Goal: Task Accomplishment & Management: Use online tool/utility

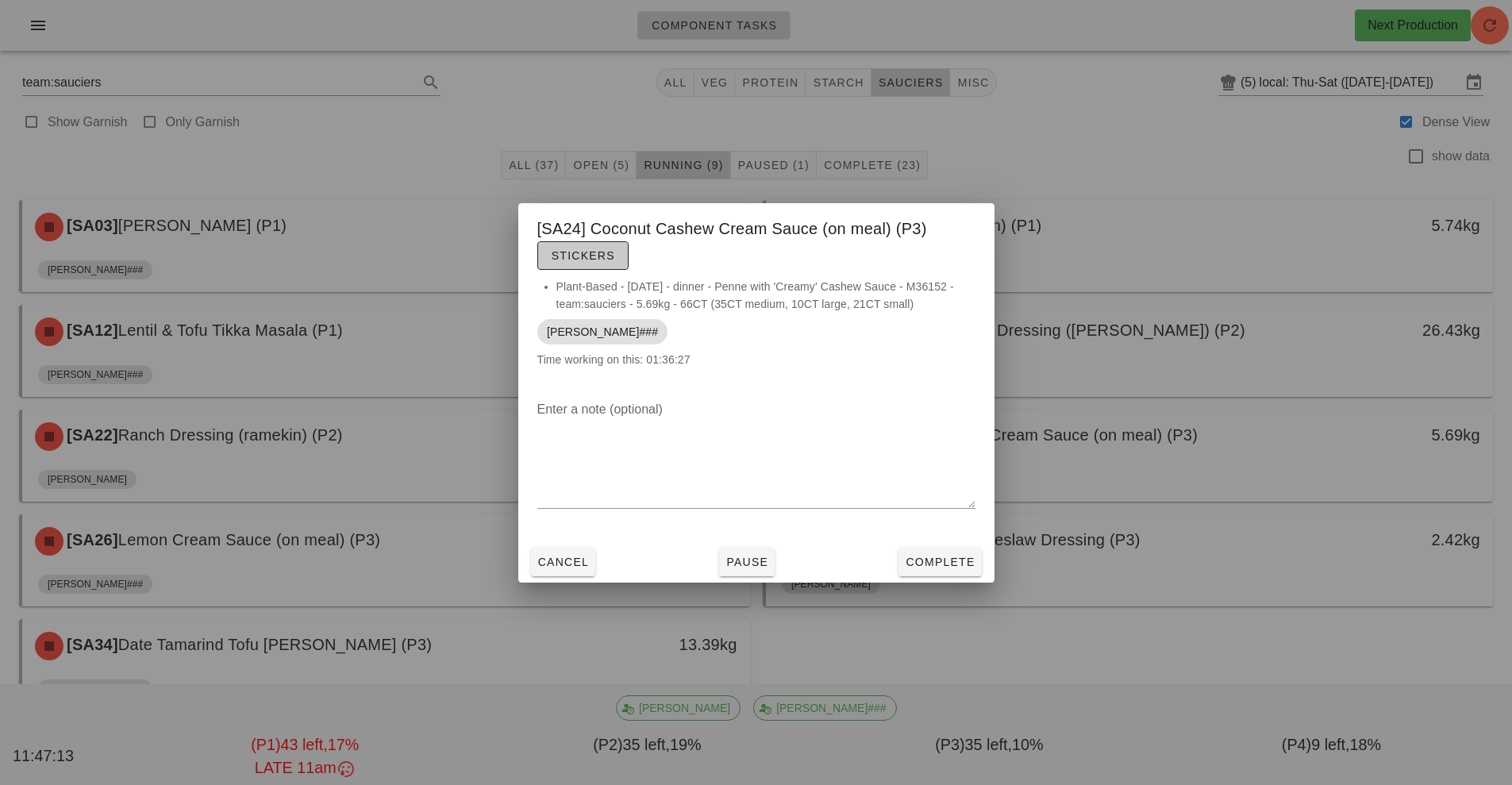
click at [576, 256] on span "Stickers" at bounding box center [583, 255] width 65 height 13
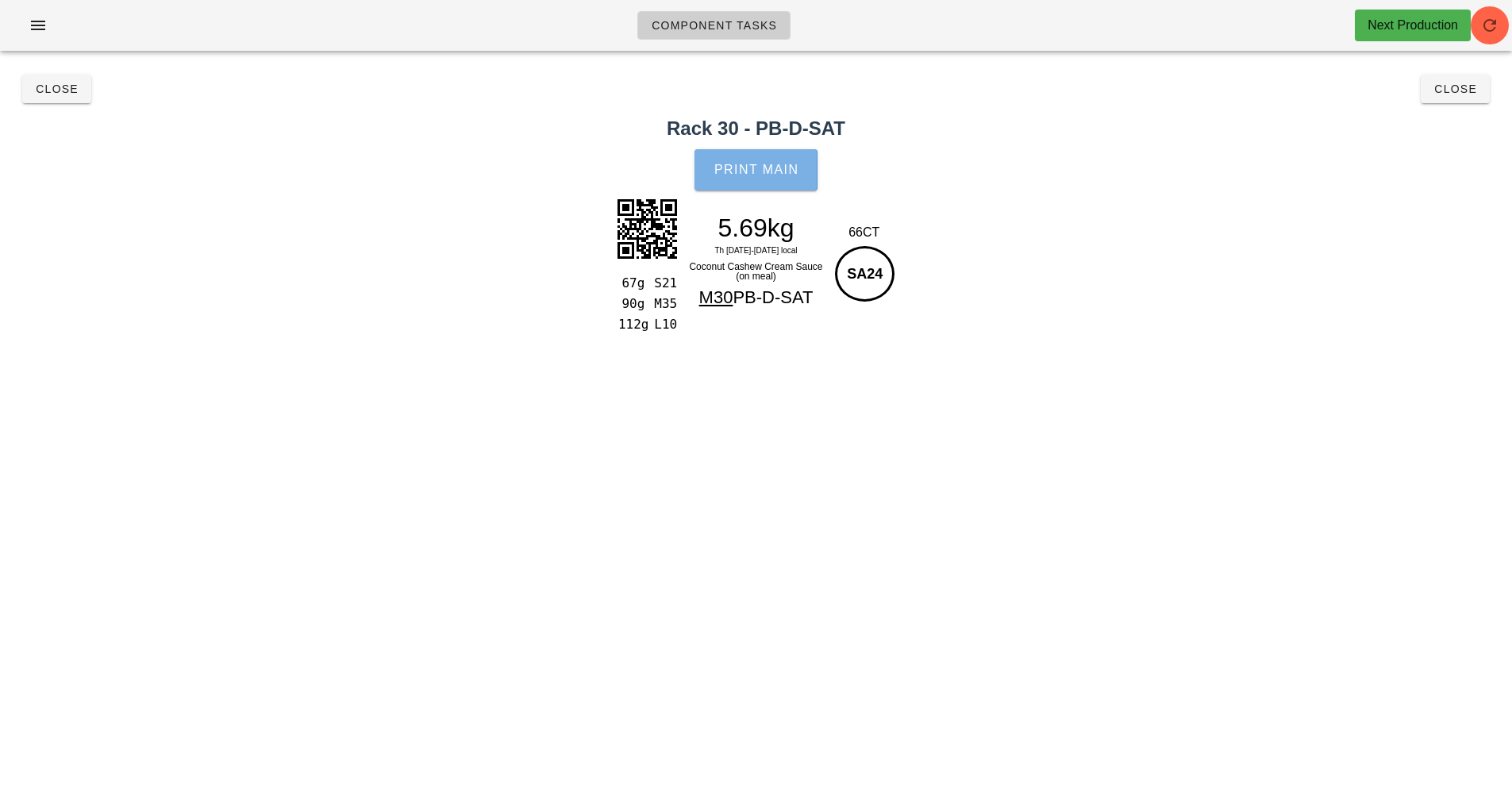
click at [776, 171] on span "Print Main" at bounding box center [756, 170] width 86 height 14
click at [41, 90] on span "Close" at bounding box center [56, 89] width 43 height 13
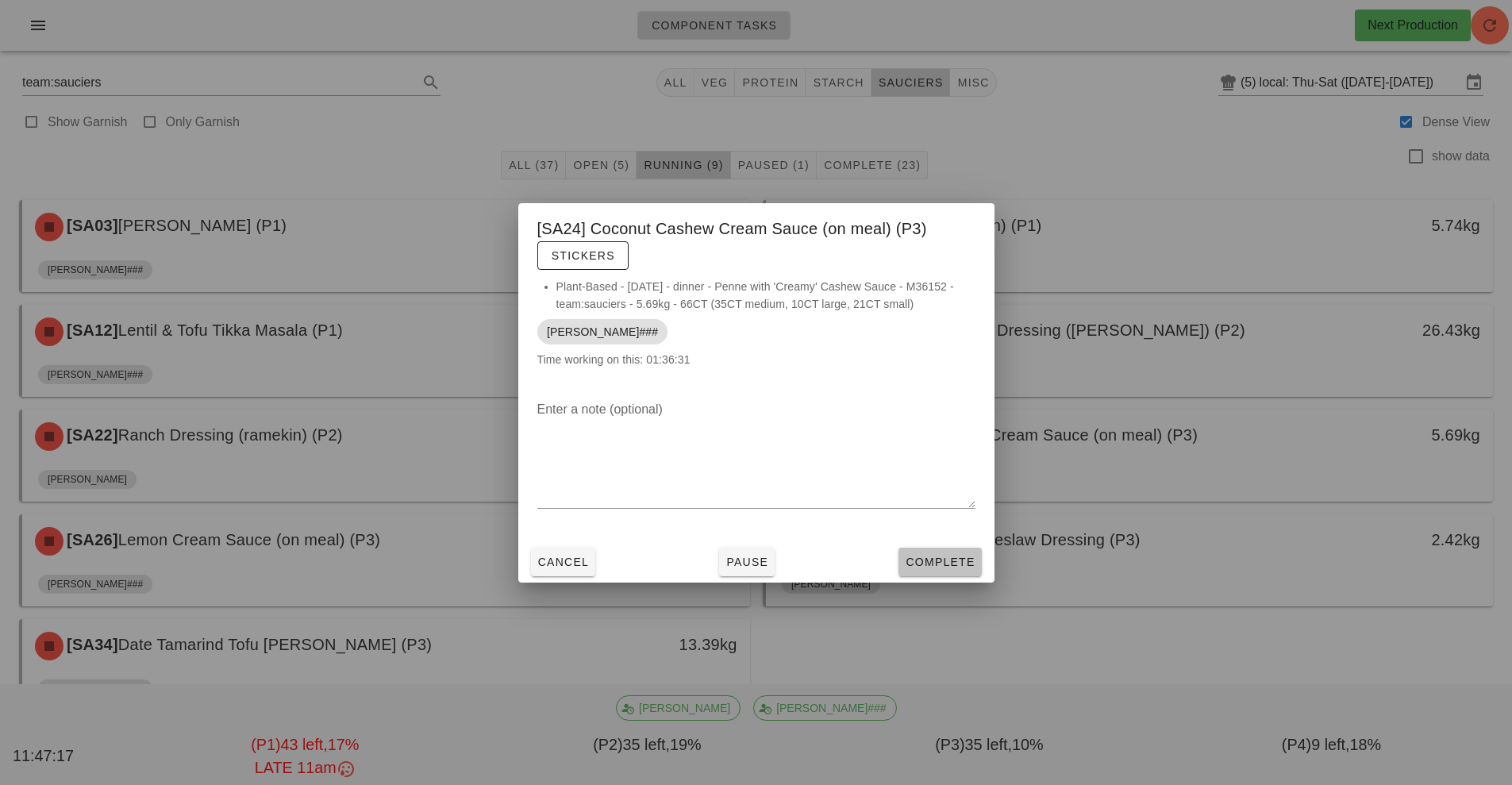
click at [957, 572] on button "Complete" at bounding box center [940, 562] width 83 height 29
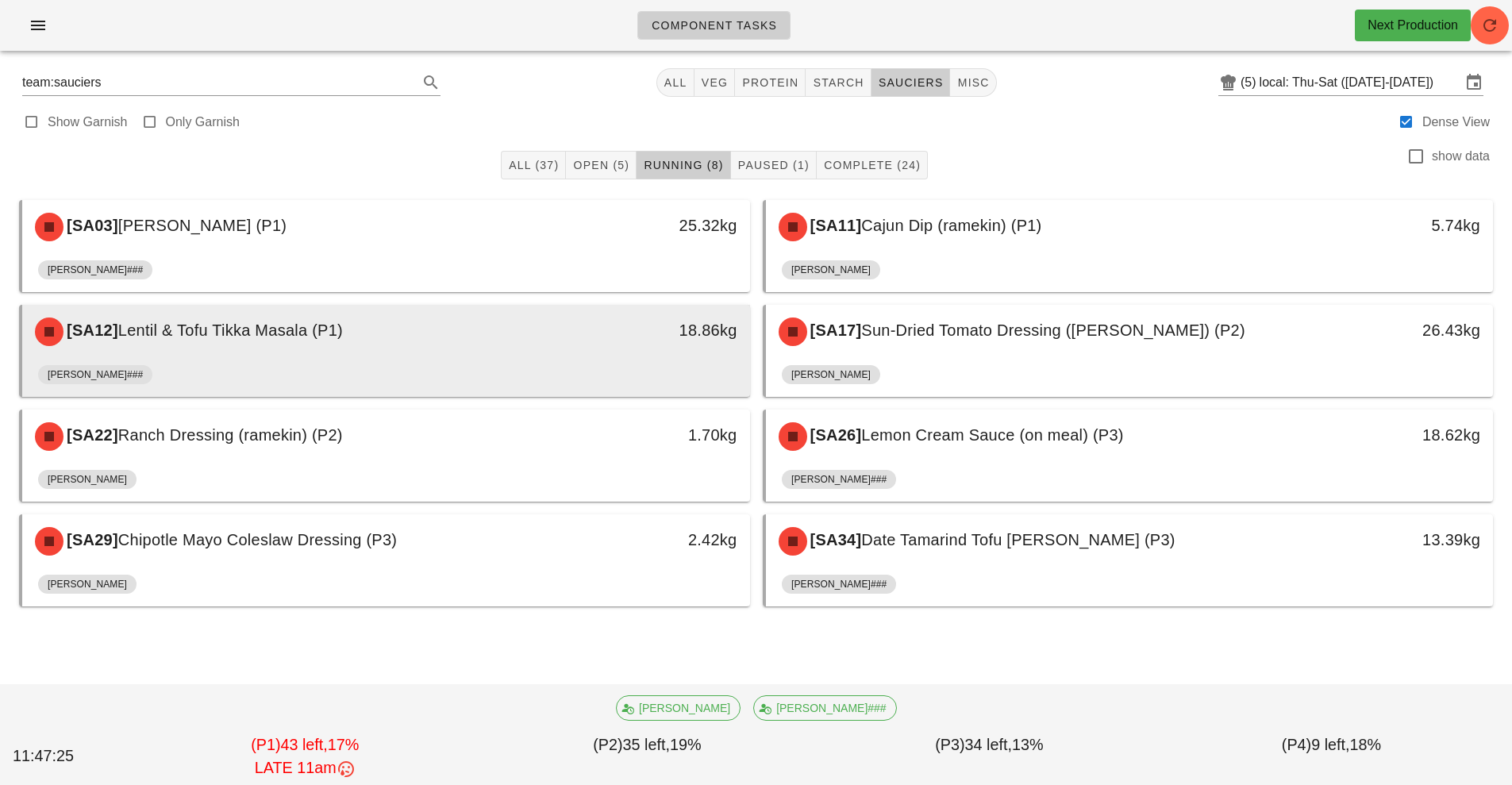
click at [591, 358] on div "[SA12] [PERSON_NAME] & Tofu Tikka Masala (P1) 18.86kg" at bounding box center [386, 332] width 728 height 54
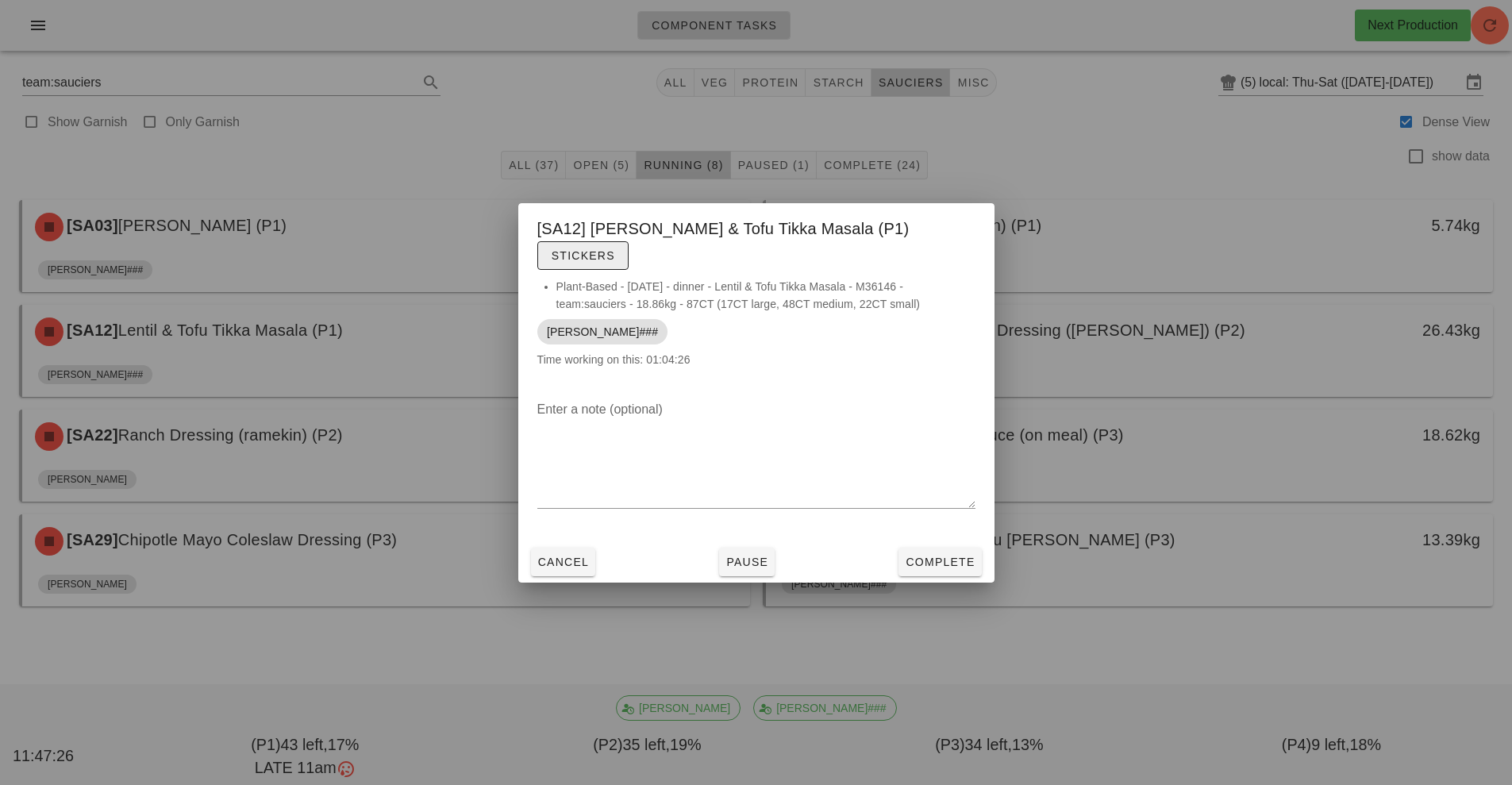
click at [616, 249] on span "Stickers" at bounding box center [583, 255] width 65 height 13
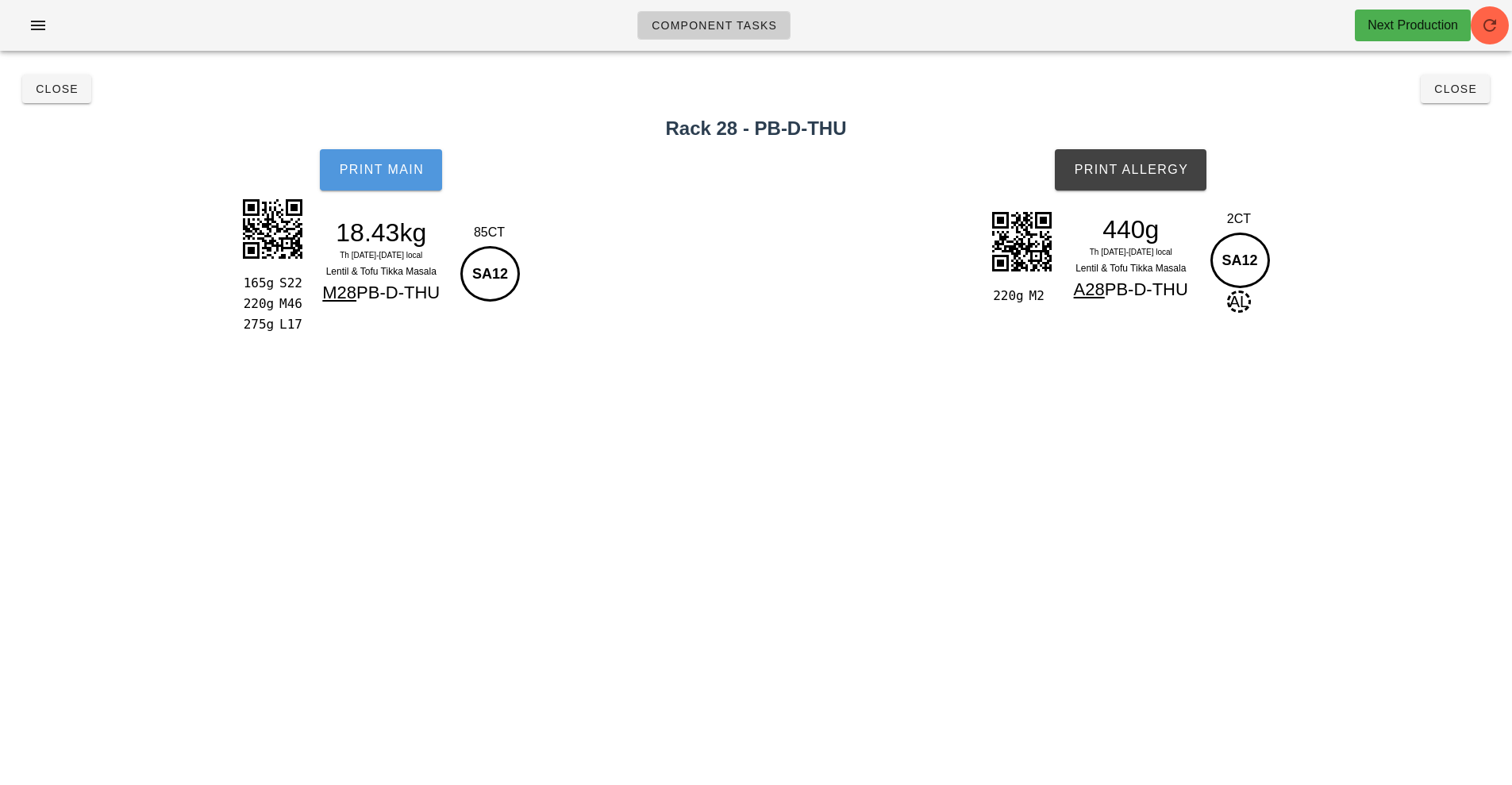
click at [388, 173] on span "Print Main" at bounding box center [380, 170] width 86 height 14
click at [402, 173] on span "Print Main" at bounding box center [380, 170] width 86 height 14
click at [1157, 171] on span "Print Allergy" at bounding box center [1130, 170] width 115 height 14
click at [47, 100] on button "Close" at bounding box center [57, 89] width 69 height 29
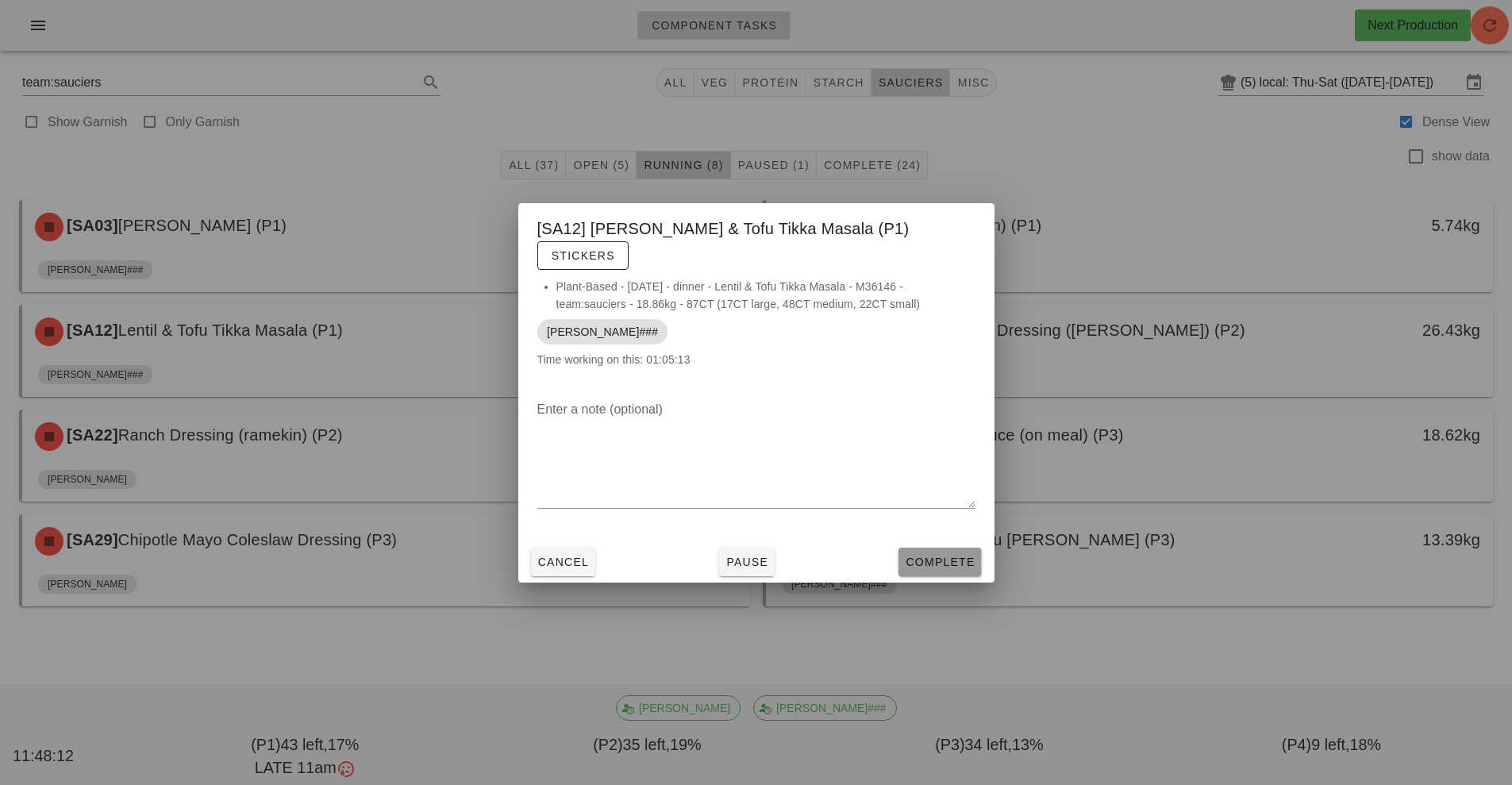
click at [911, 555] on span "Complete" at bounding box center [940, 561] width 69 height 13
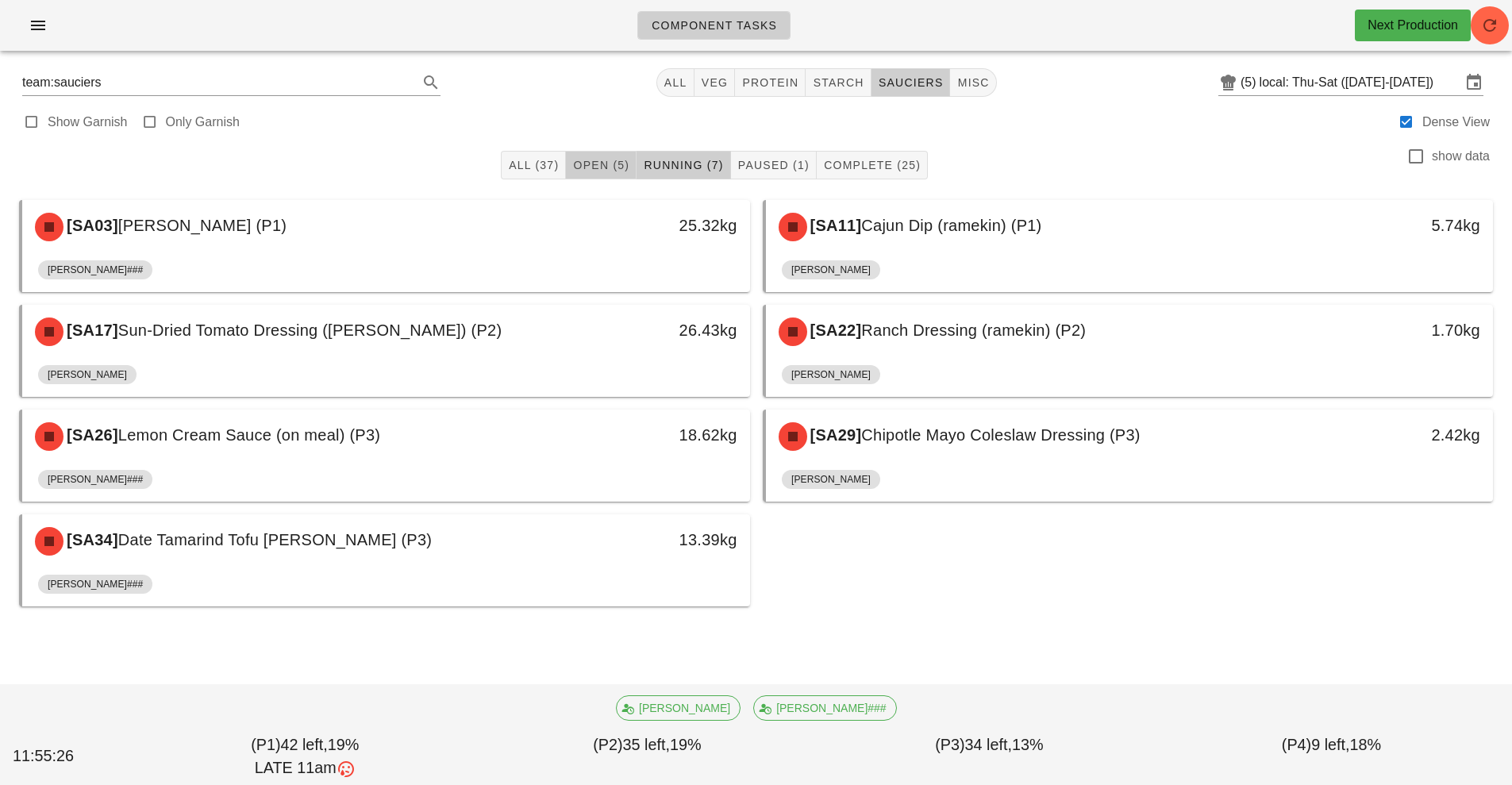
click at [607, 171] on span "Open (5)" at bounding box center [600, 165] width 57 height 13
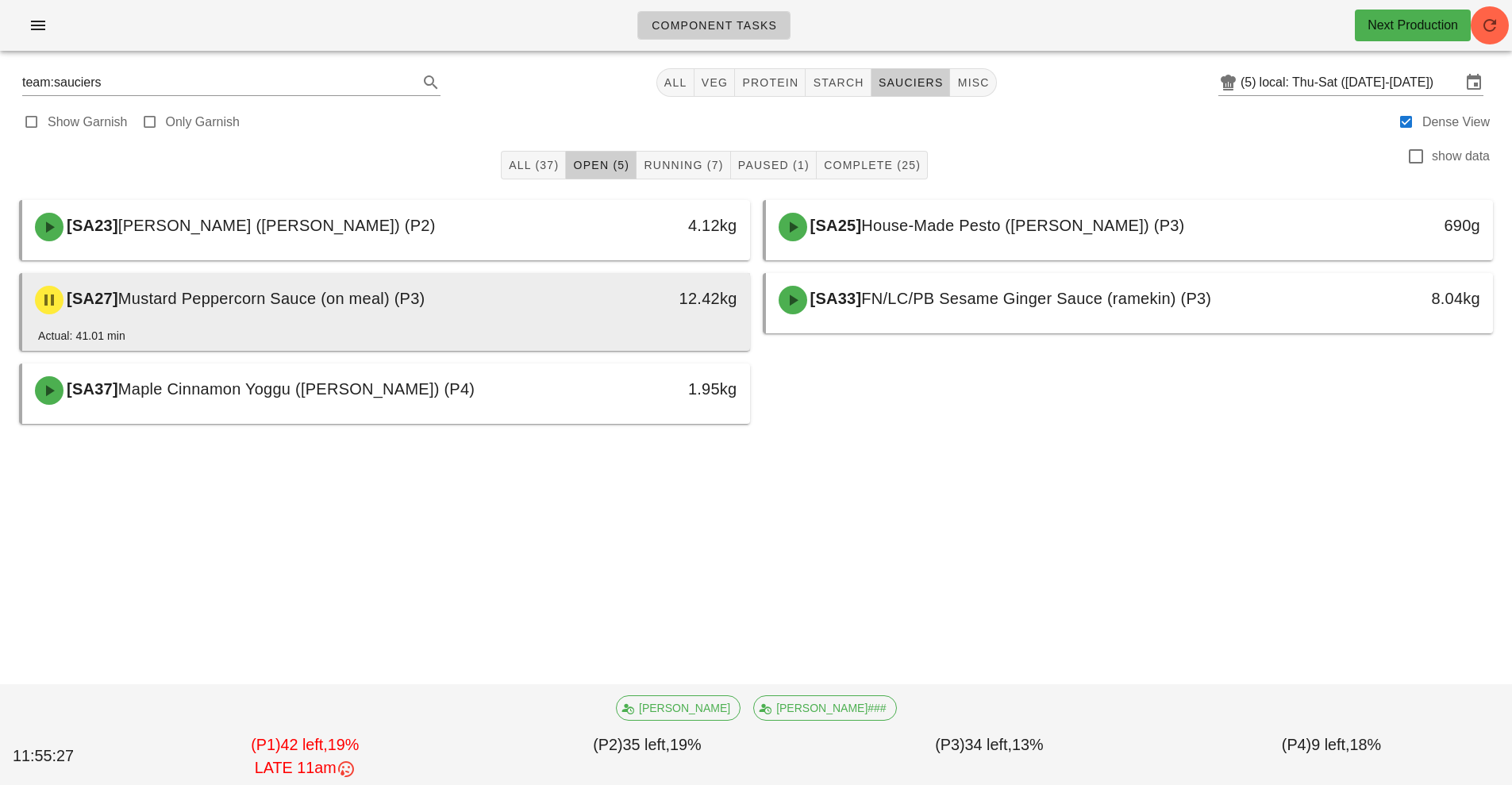
click at [575, 308] on div "12.42kg" at bounding box center [656, 299] width 180 height 47
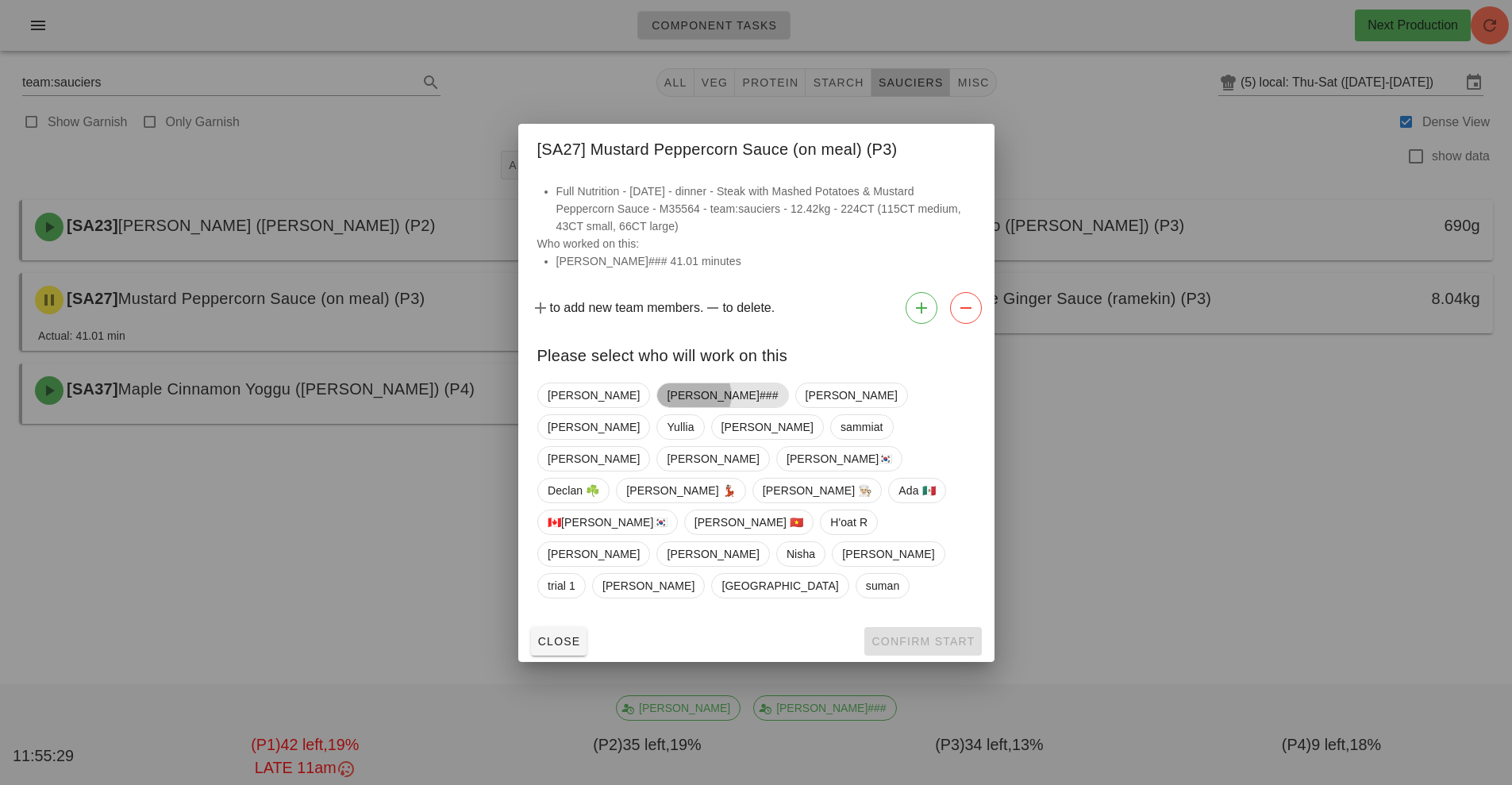
click at [667, 407] on span "[PERSON_NAME]###" at bounding box center [722, 394] width 111 height 24
click at [921, 635] on span "Confirm Start" at bounding box center [923, 640] width 104 height 13
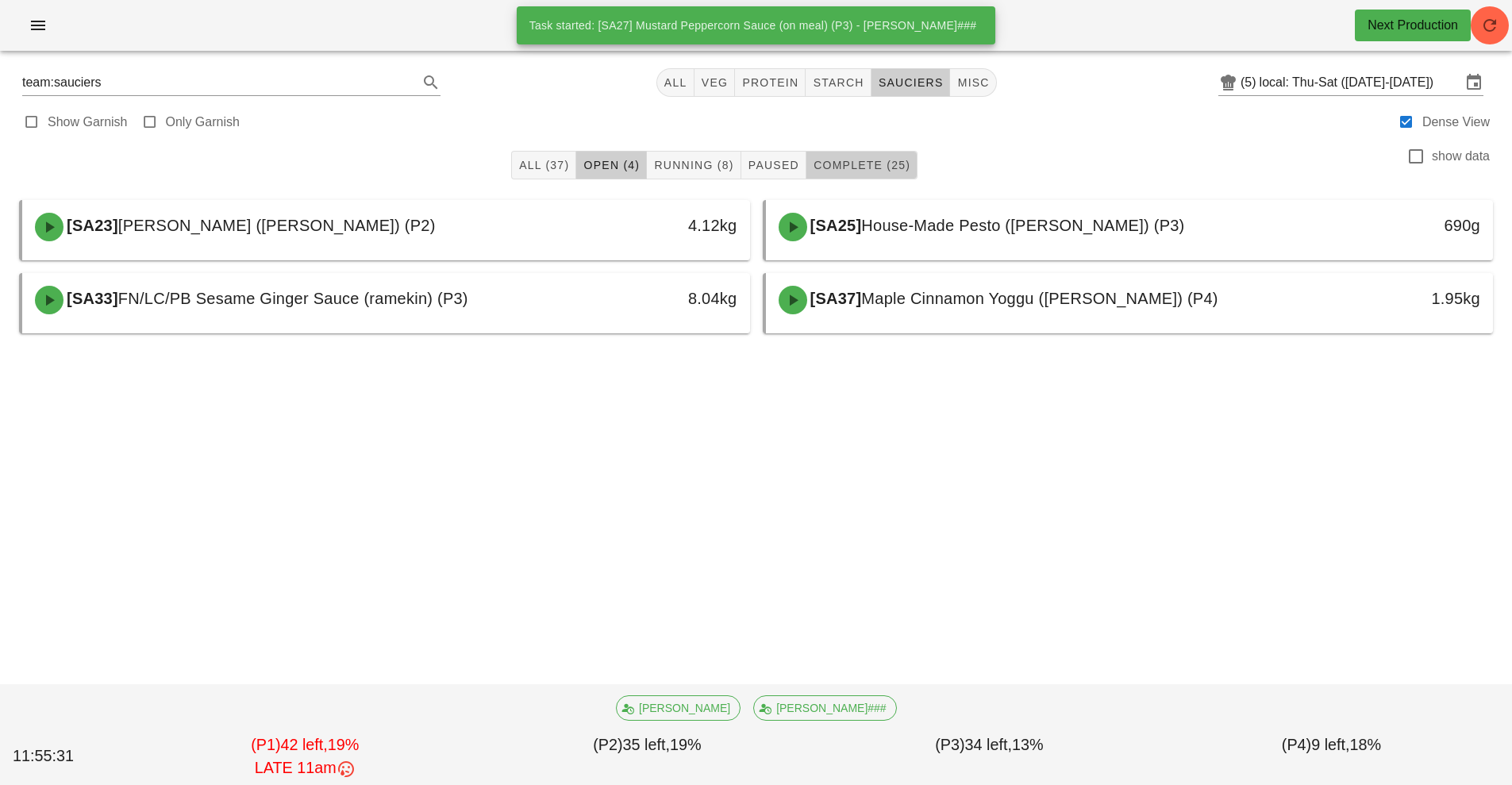
click at [857, 168] on span "Complete (25)" at bounding box center [861, 165] width 97 height 13
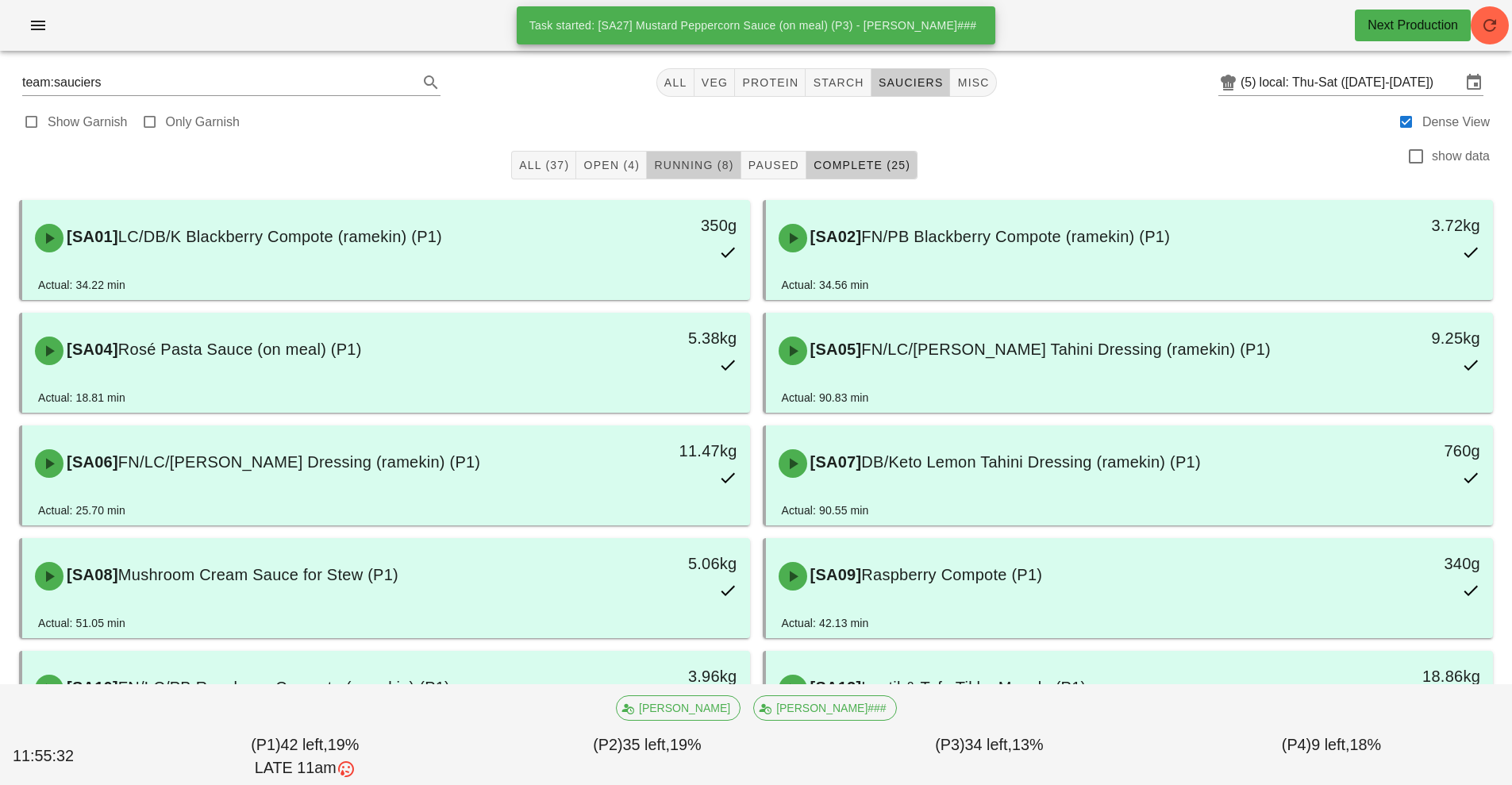
click at [700, 168] on span "Running (8)" at bounding box center [693, 165] width 80 height 13
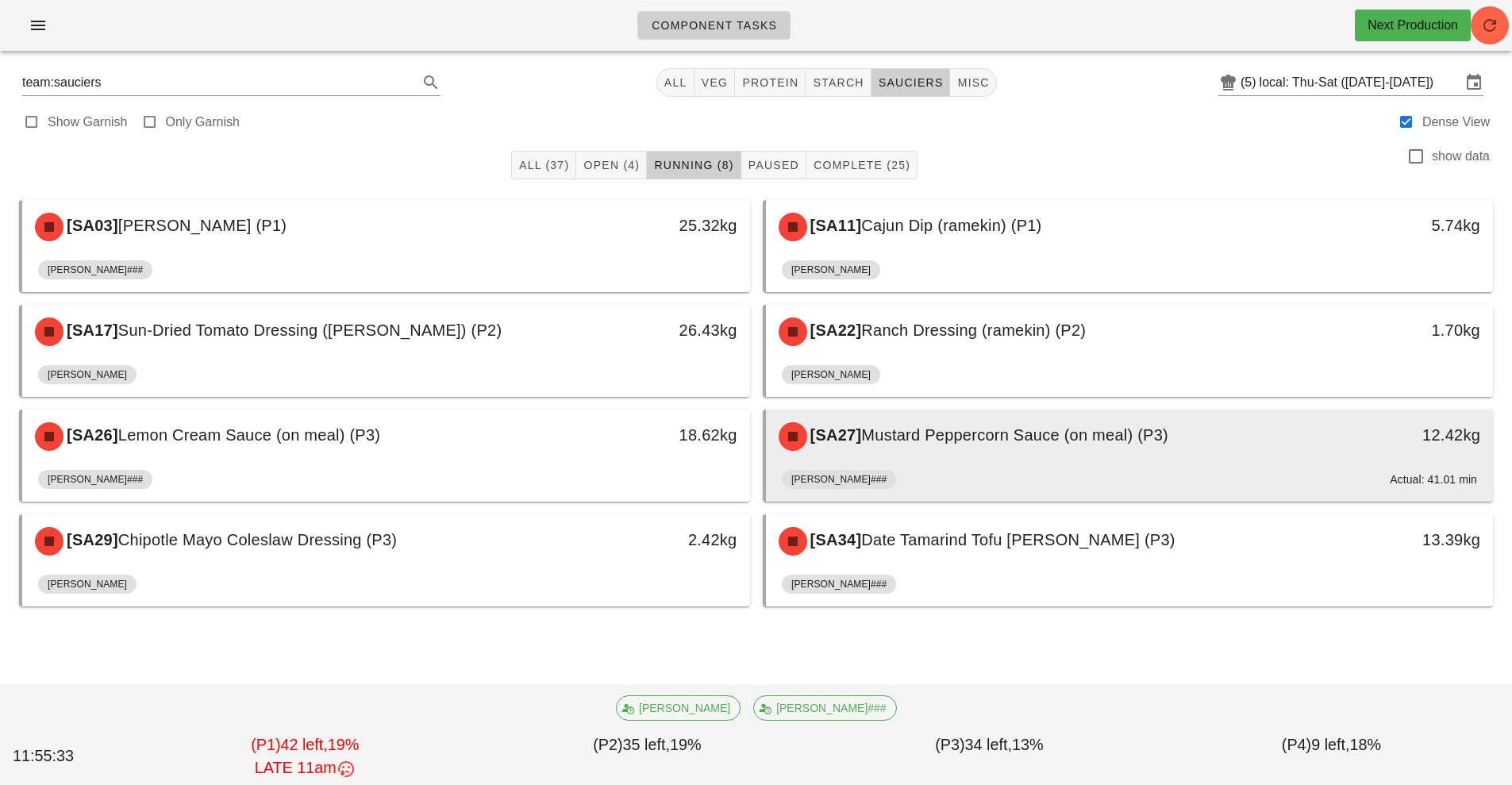
click at [980, 466] on div "[PERSON_NAME]### Actual: 41.01 min" at bounding box center [1130, 481] width 697 height 38
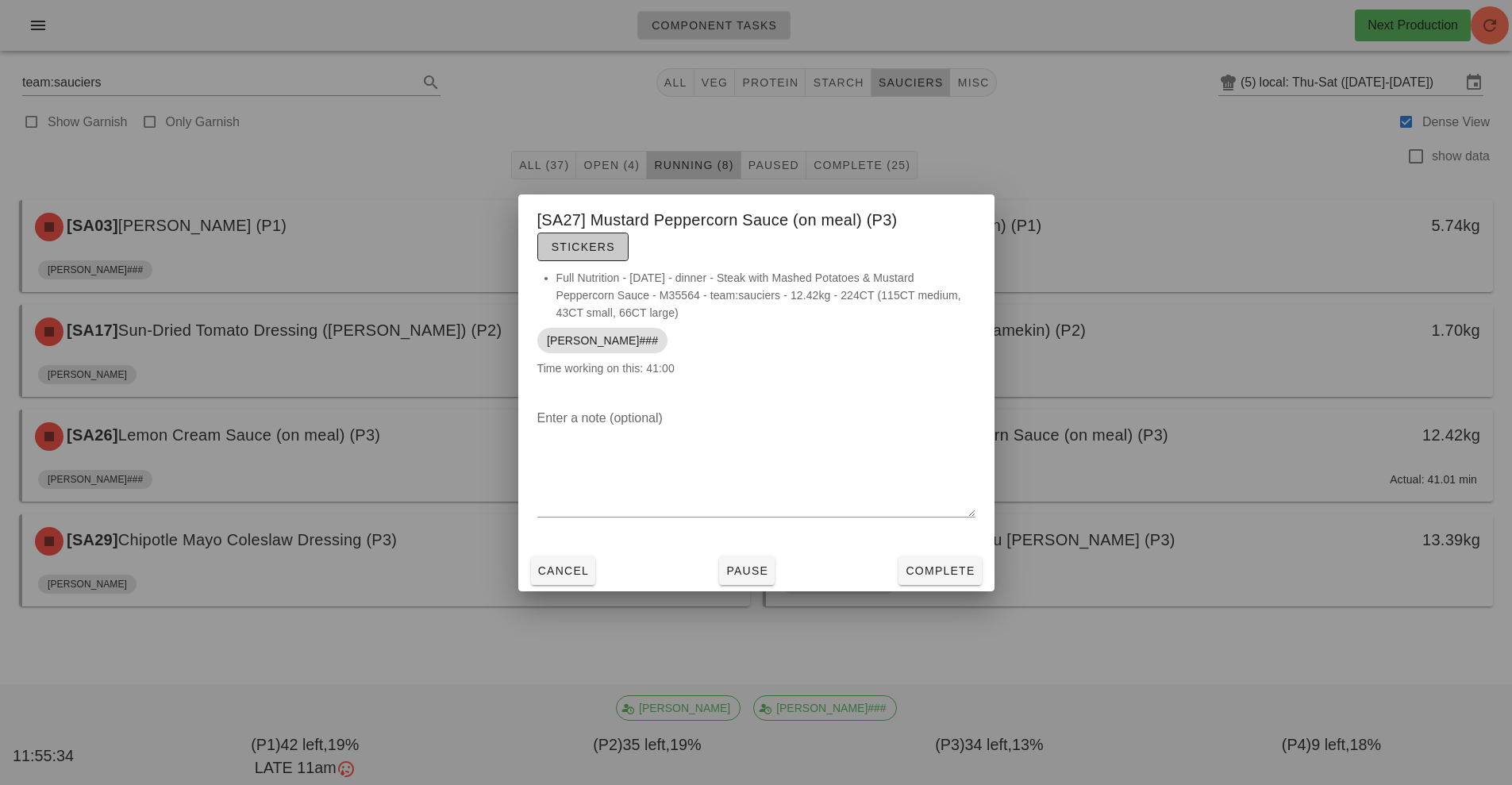
click at [608, 244] on span "Stickers" at bounding box center [583, 246] width 65 height 13
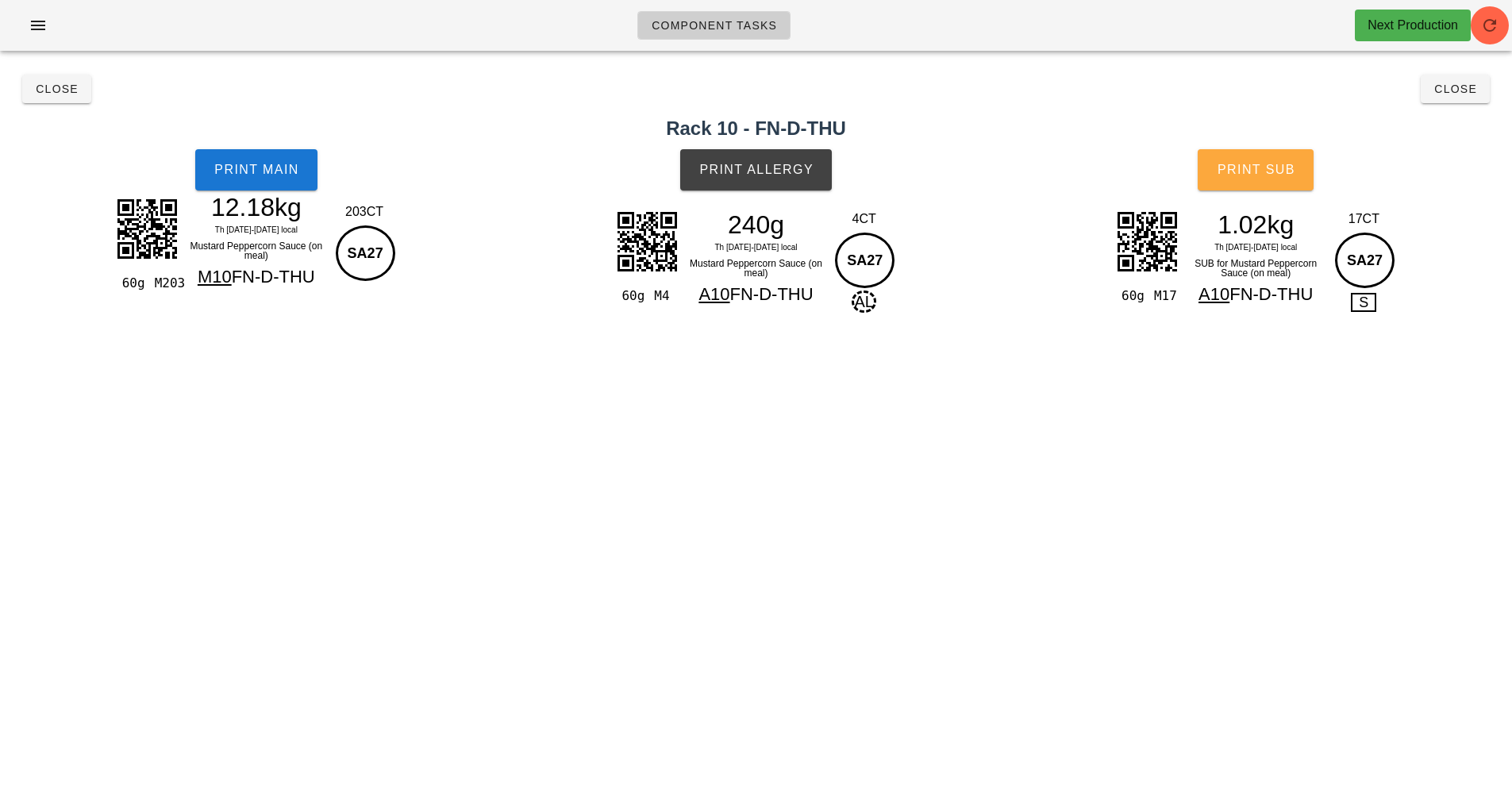
click at [1240, 185] on button "Print Sub" at bounding box center [1255, 170] width 116 height 41
click at [71, 96] on button "Close" at bounding box center [57, 89] width 69 height 29
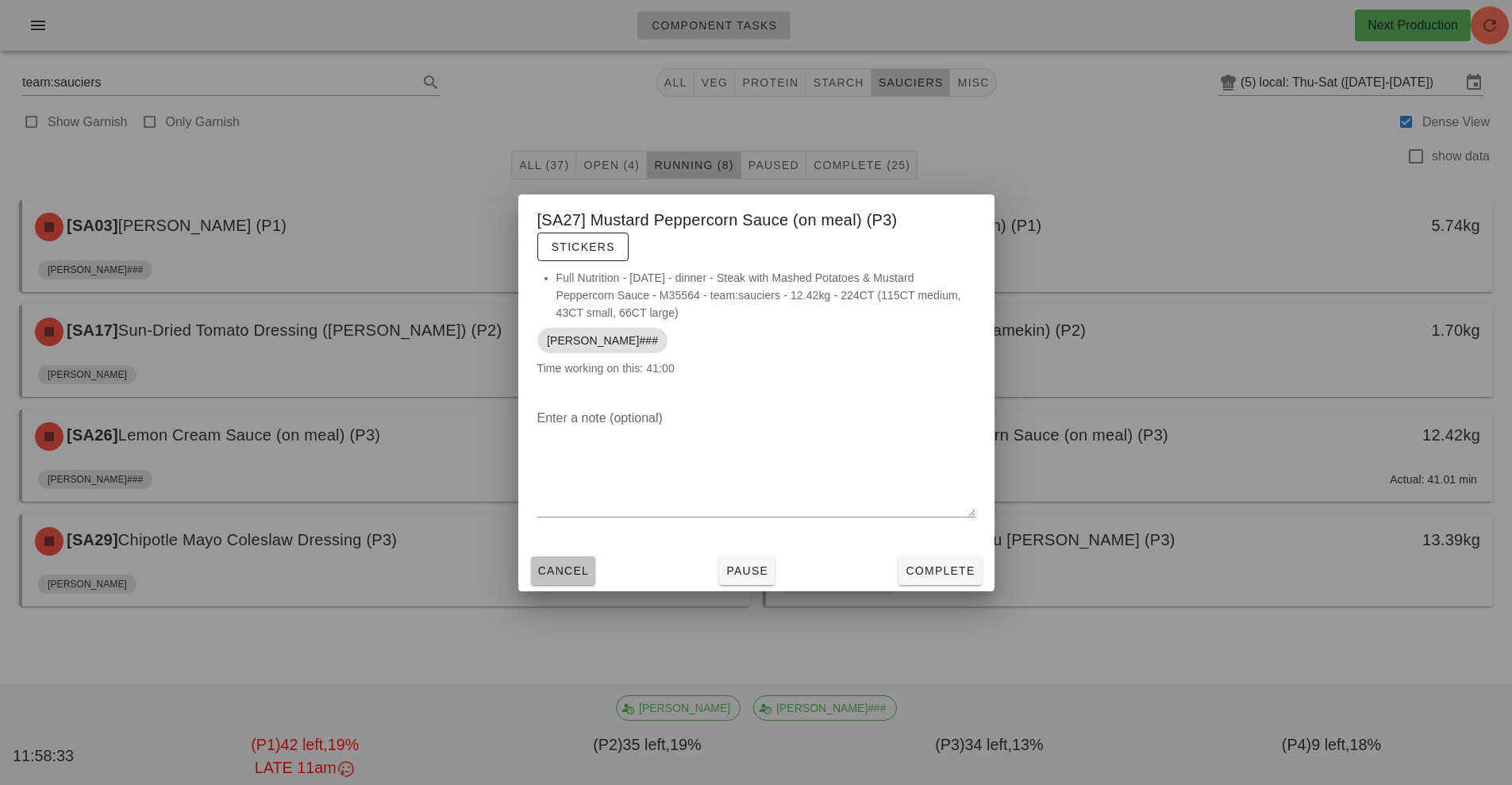
click at [578, 575] on span "Cancel" at bounding box center [564, 570] width 52 height 13
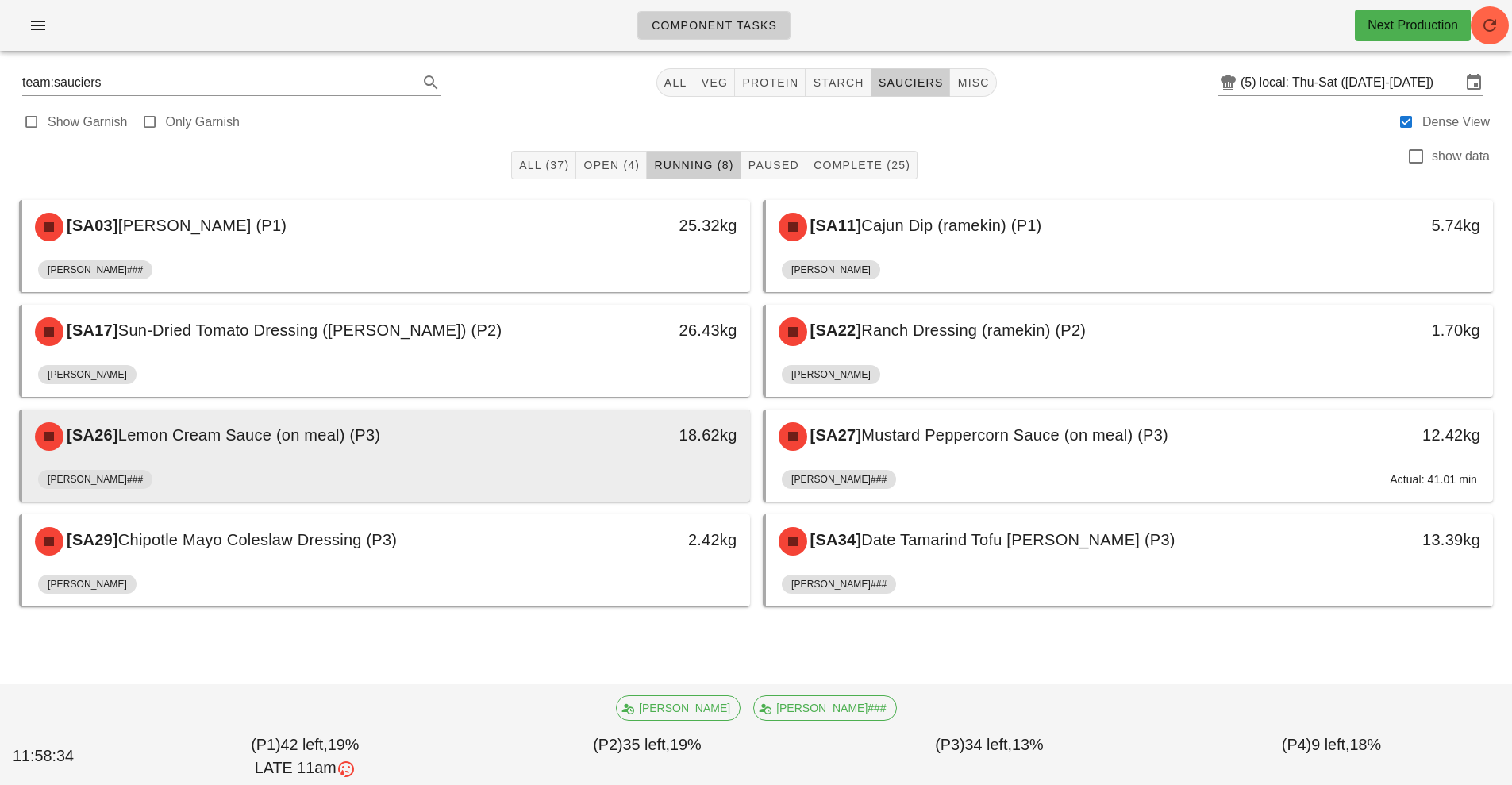
click at [547, 458] on div "[SA26] Lemon Cream Sauce (on meal) (P3)" at bounding box center [295, 436] width 540 height 47
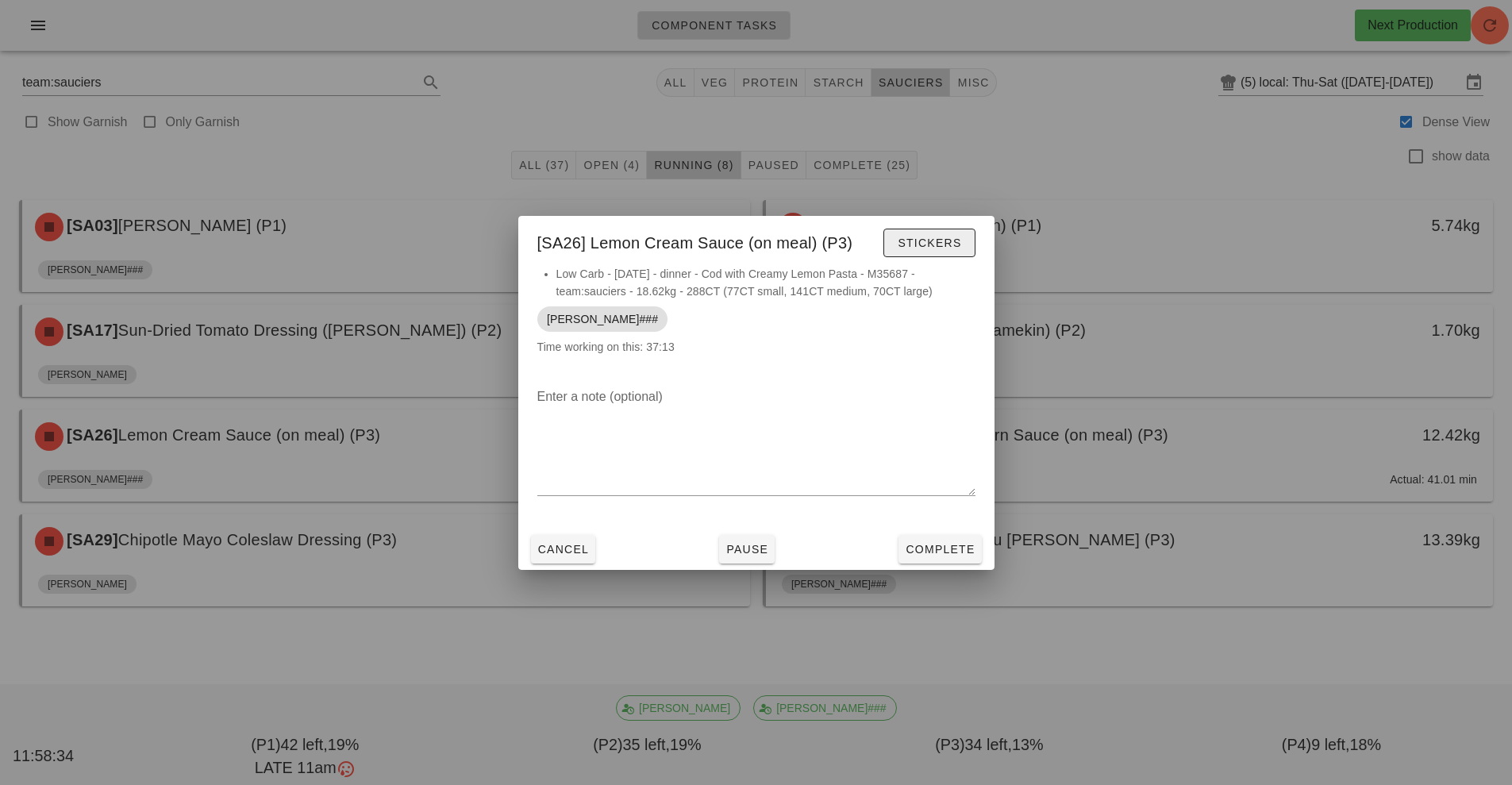
click at [951, 242] on span "Stickers" at bounding box center [929, 242] width 65 height 13
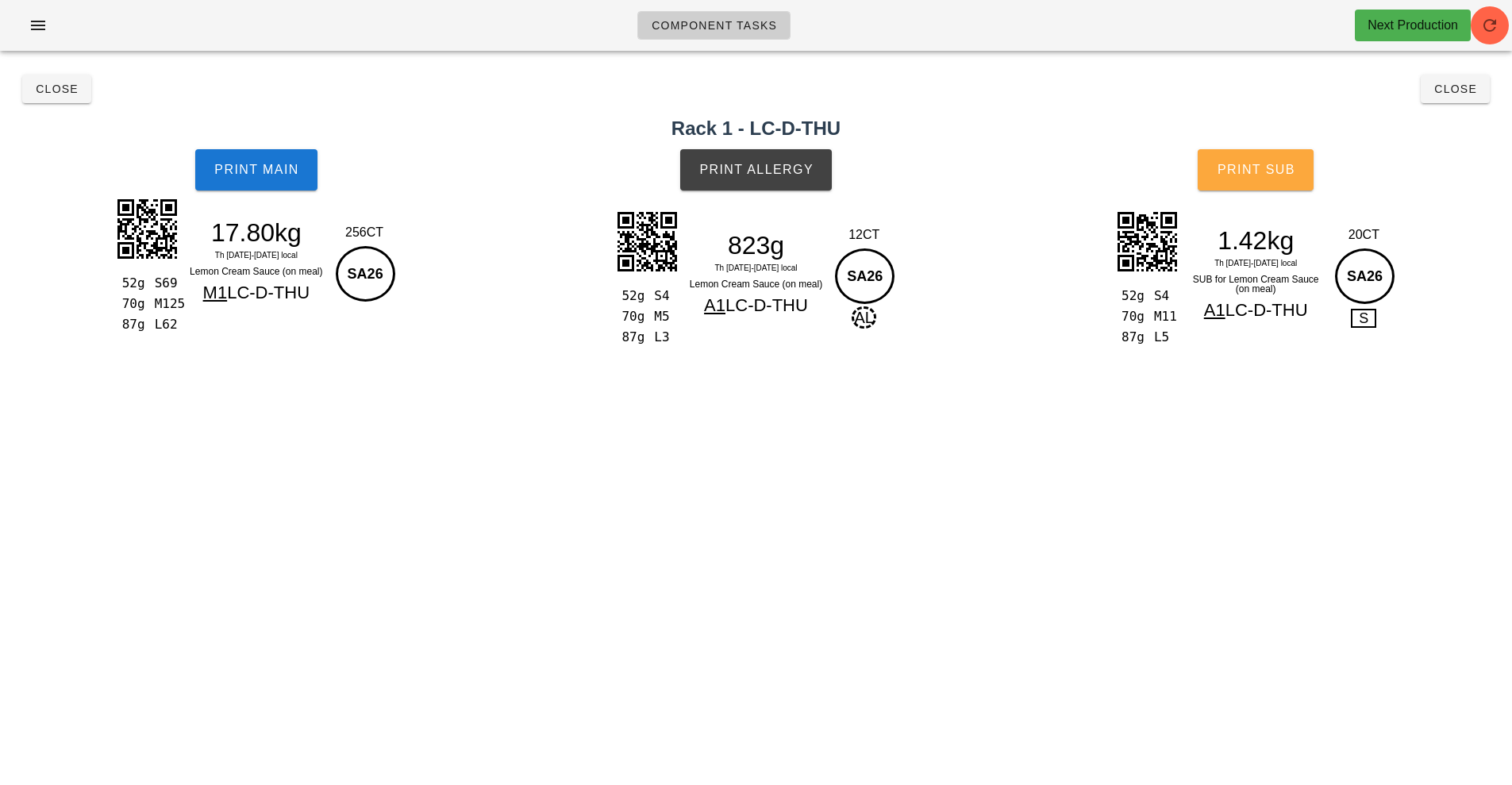
click at [1261, 168] on span "Print Sub" at bounding box center [1255, 170] width 78 height 14
click at [53, 96] on button "Close" at bounding box center [57, 89] width 69 height 29
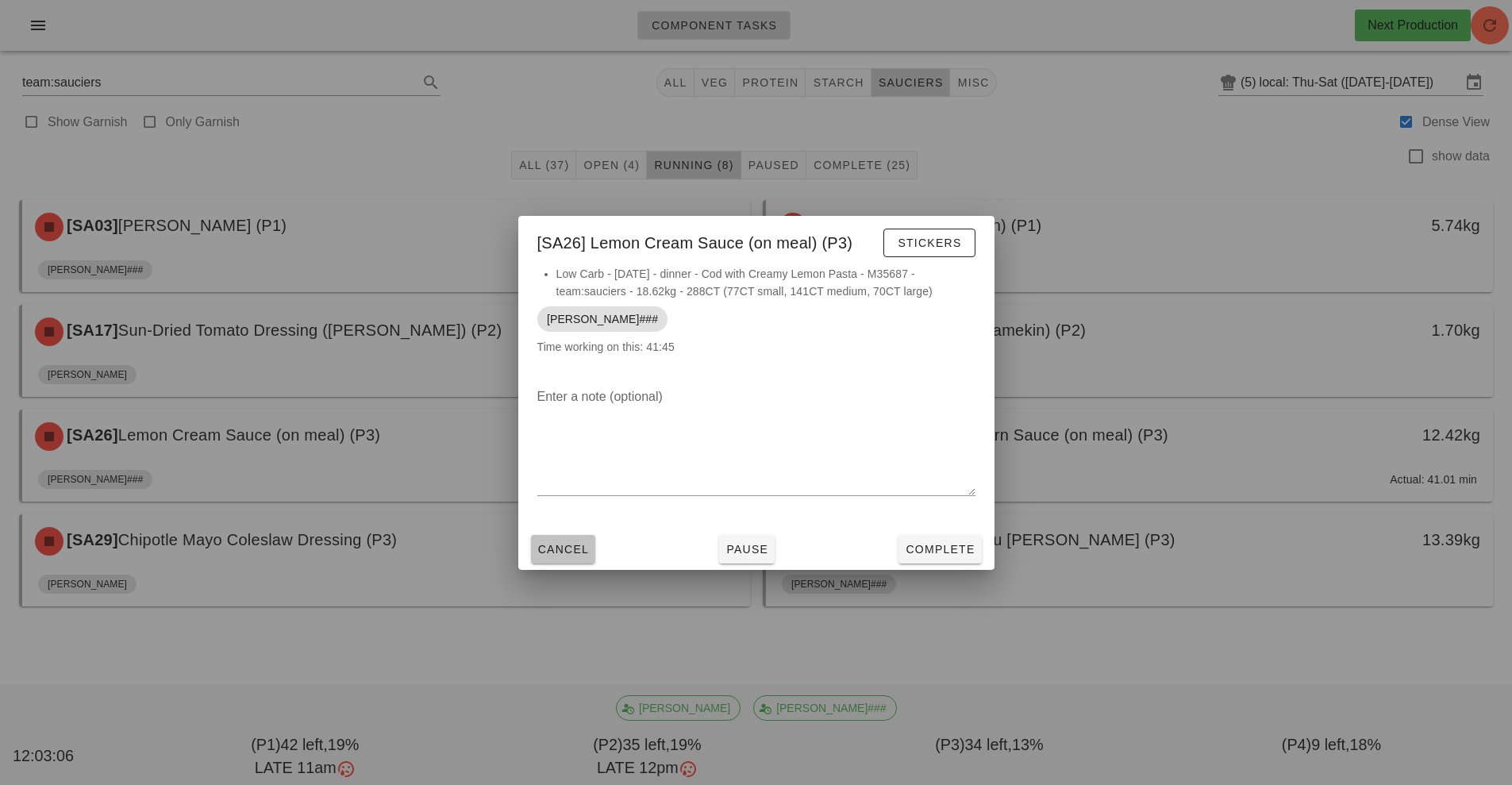
click at [571, 548] on span "Cancel" at bounding box center [564, 549] width 52 height 13
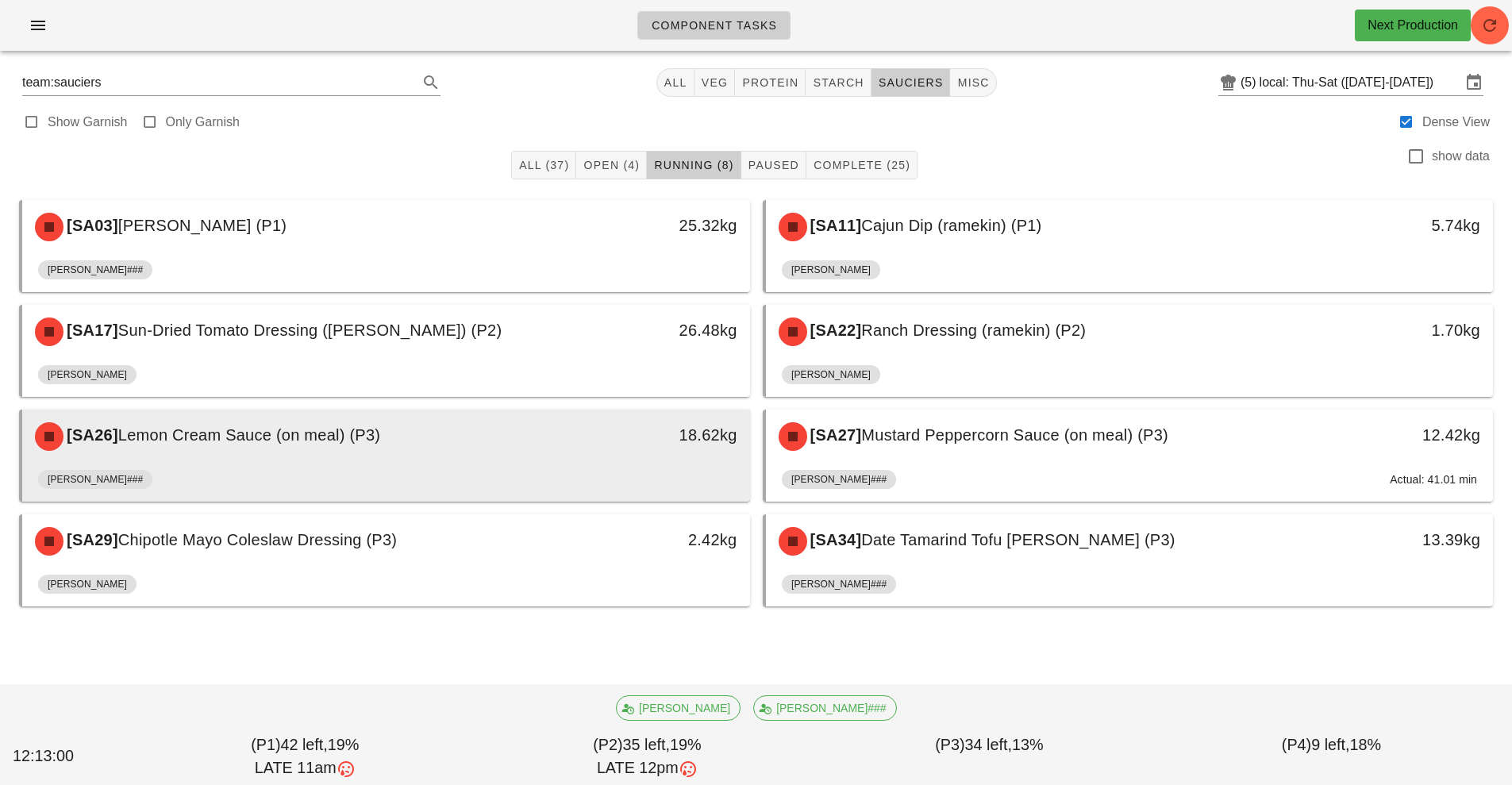
click at [575, 461] on div "[SA26] Lemon Cream Sauce (on meal) (P3) 18.62kg" at bounding box center [386, 437] width 728 height 54
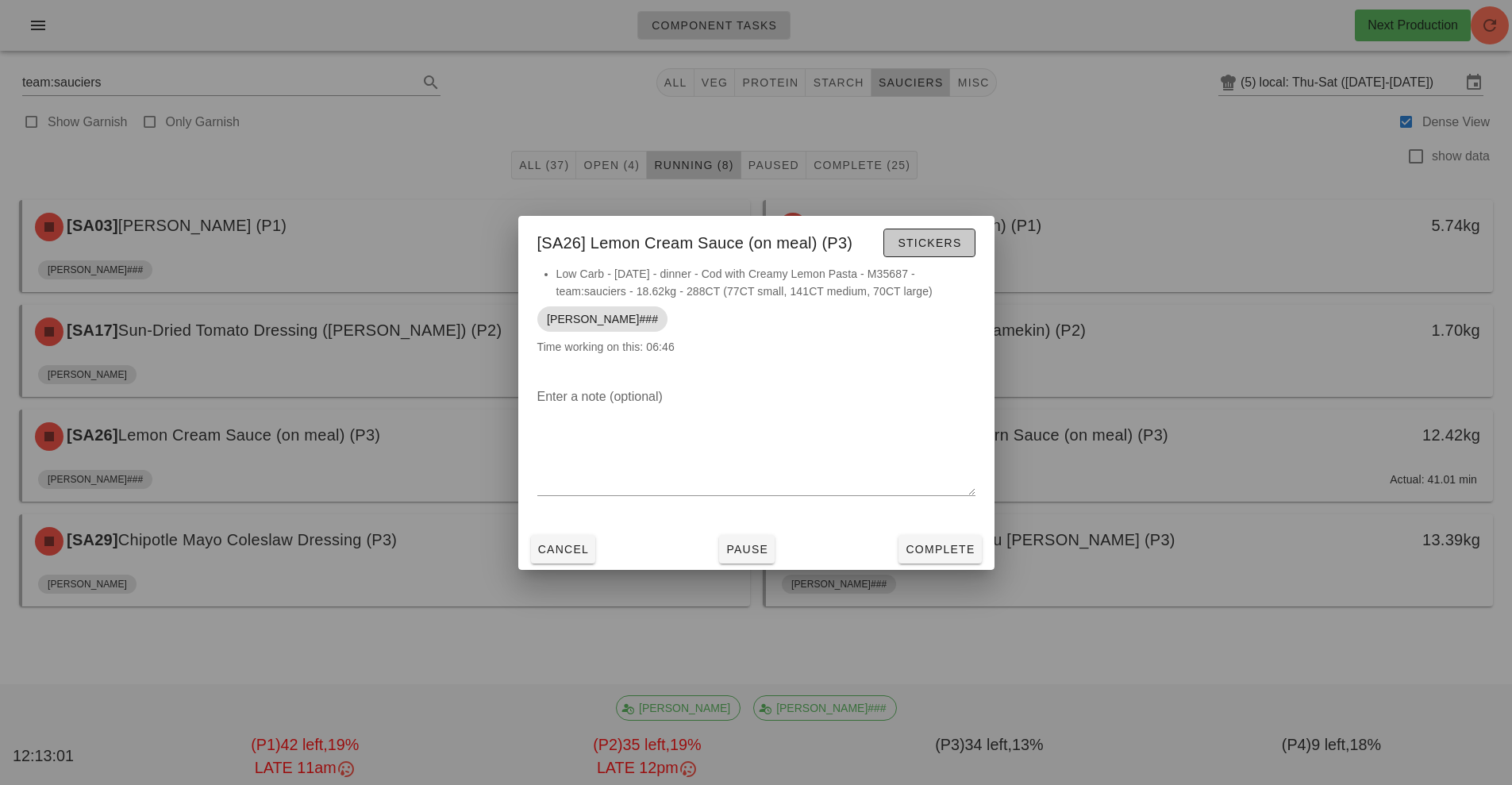
click at [933, 239] on span "Stickers" at bounding box center [929, 242] width 65 height 13
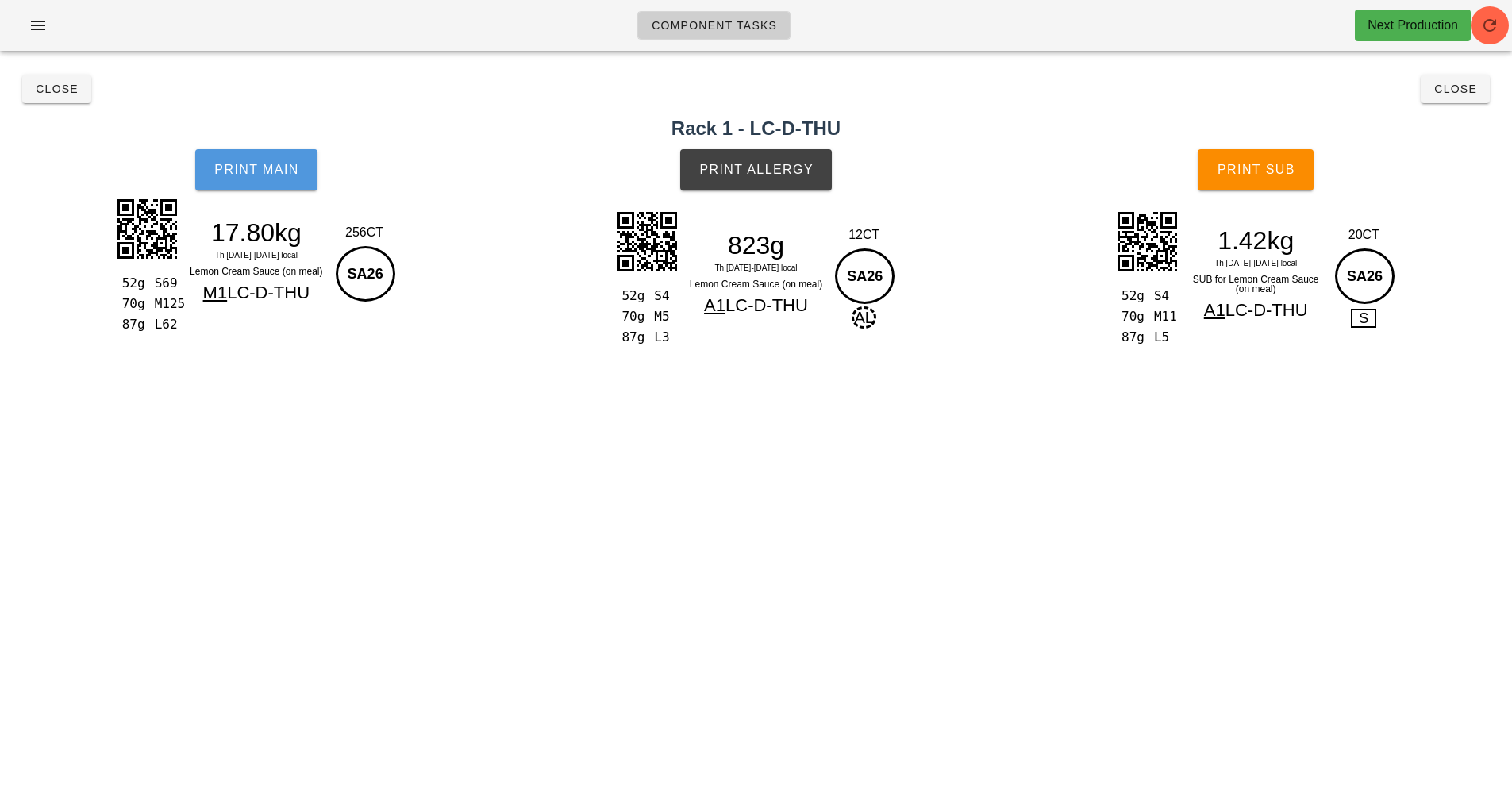
click at [274, 164] on span "Print Main" at bounding box center [256, 170] width 86 height 14
click at [258, 173] on span "Print Main" at bounding box center [256, 170] width 86 height 14
click at [745, 163] on span "Print Allergy" at bounding box center [756, 170] width 115 height 14
click at [1251, 181] on button "Print Sub" at bounding box center [1255, 170] width 116 height 41
click at [47, 92] on span "Close" at bounding box center [56, 89] width 43 height 13
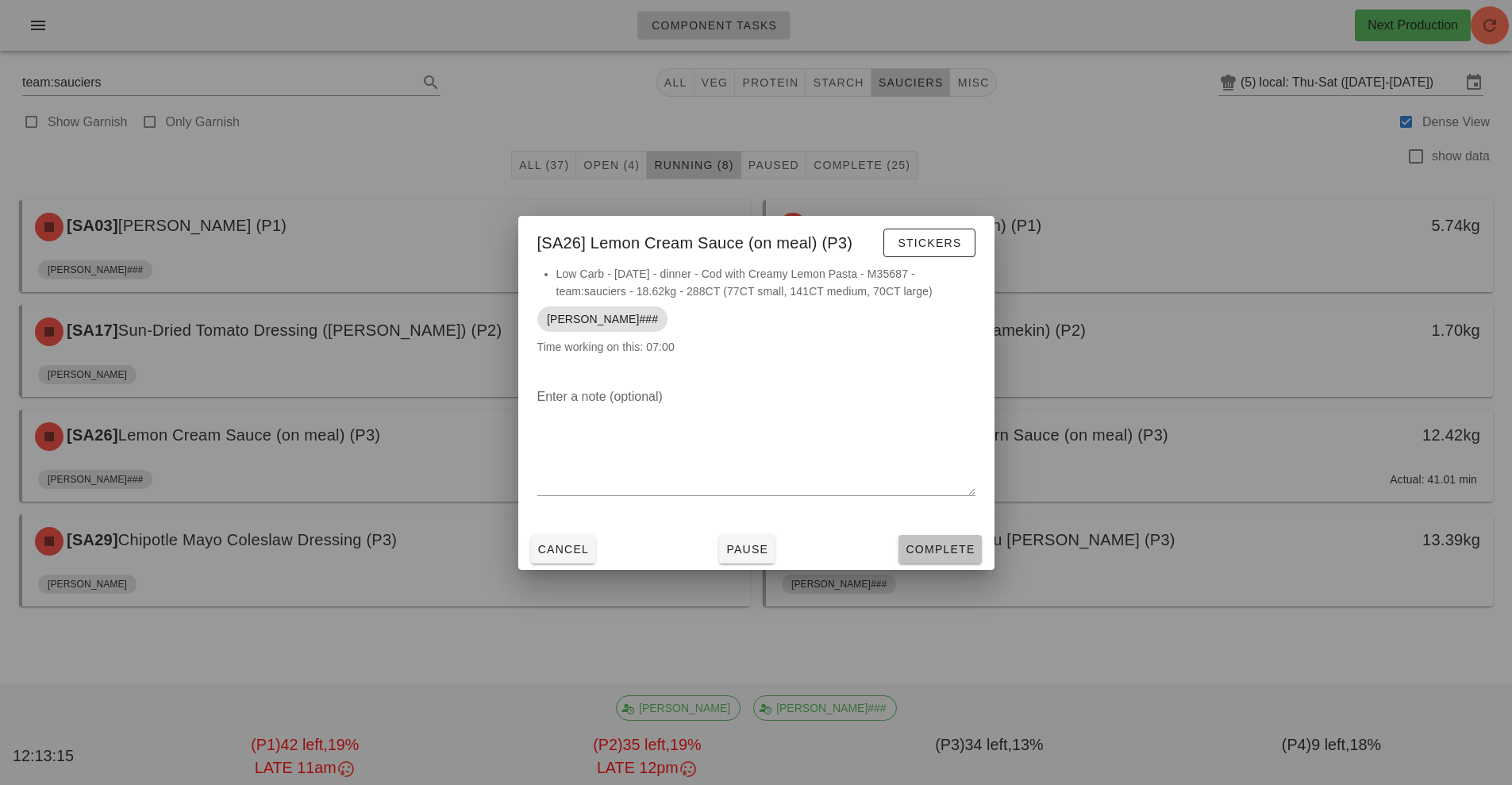
click at [934, 537] on button "Complete" at bounding box center [940, 550] width 83 height 29
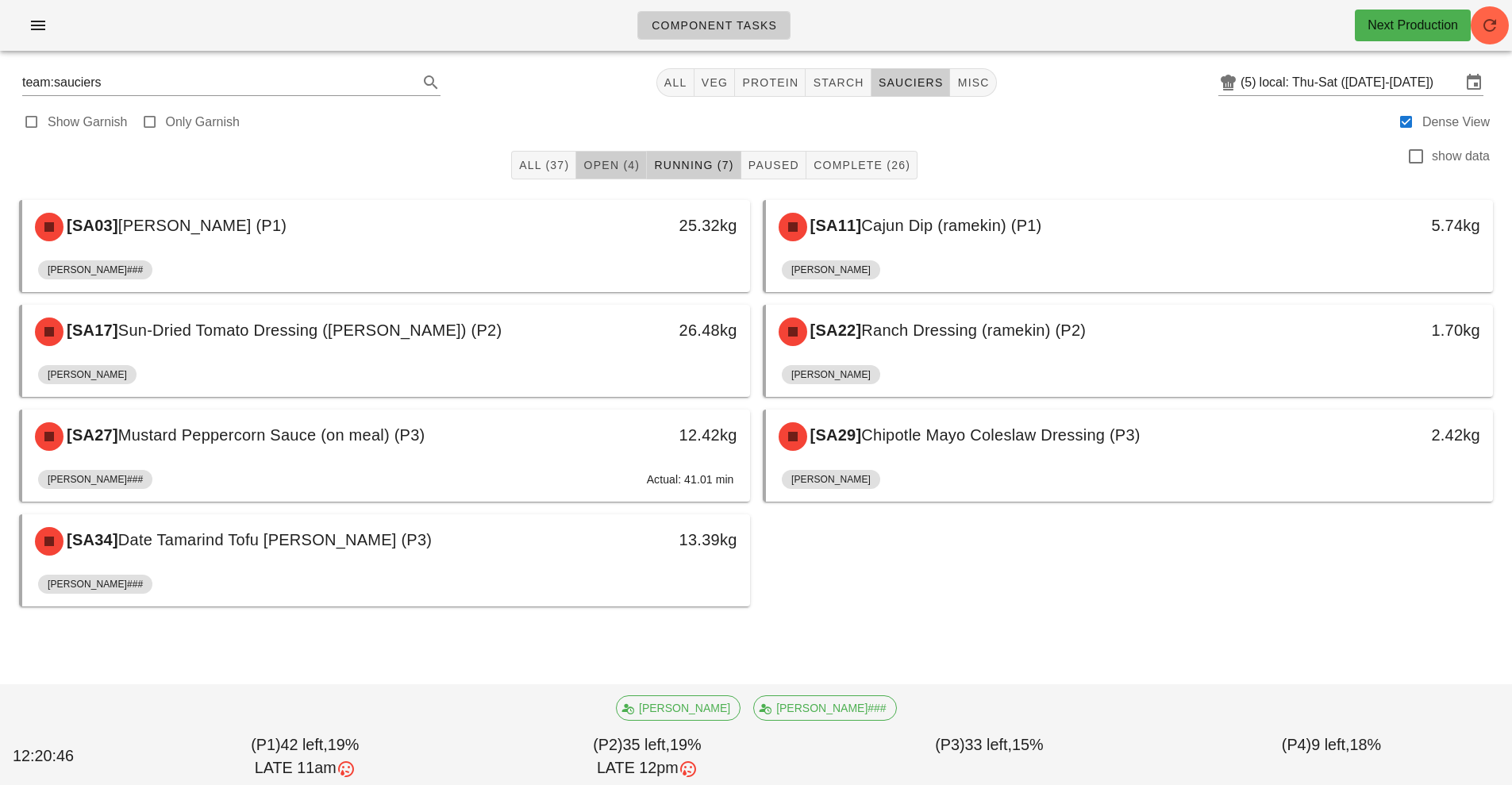
click at [602, 168] on span "Open (4)" at bounding box center [611, 165] width 57 height 13
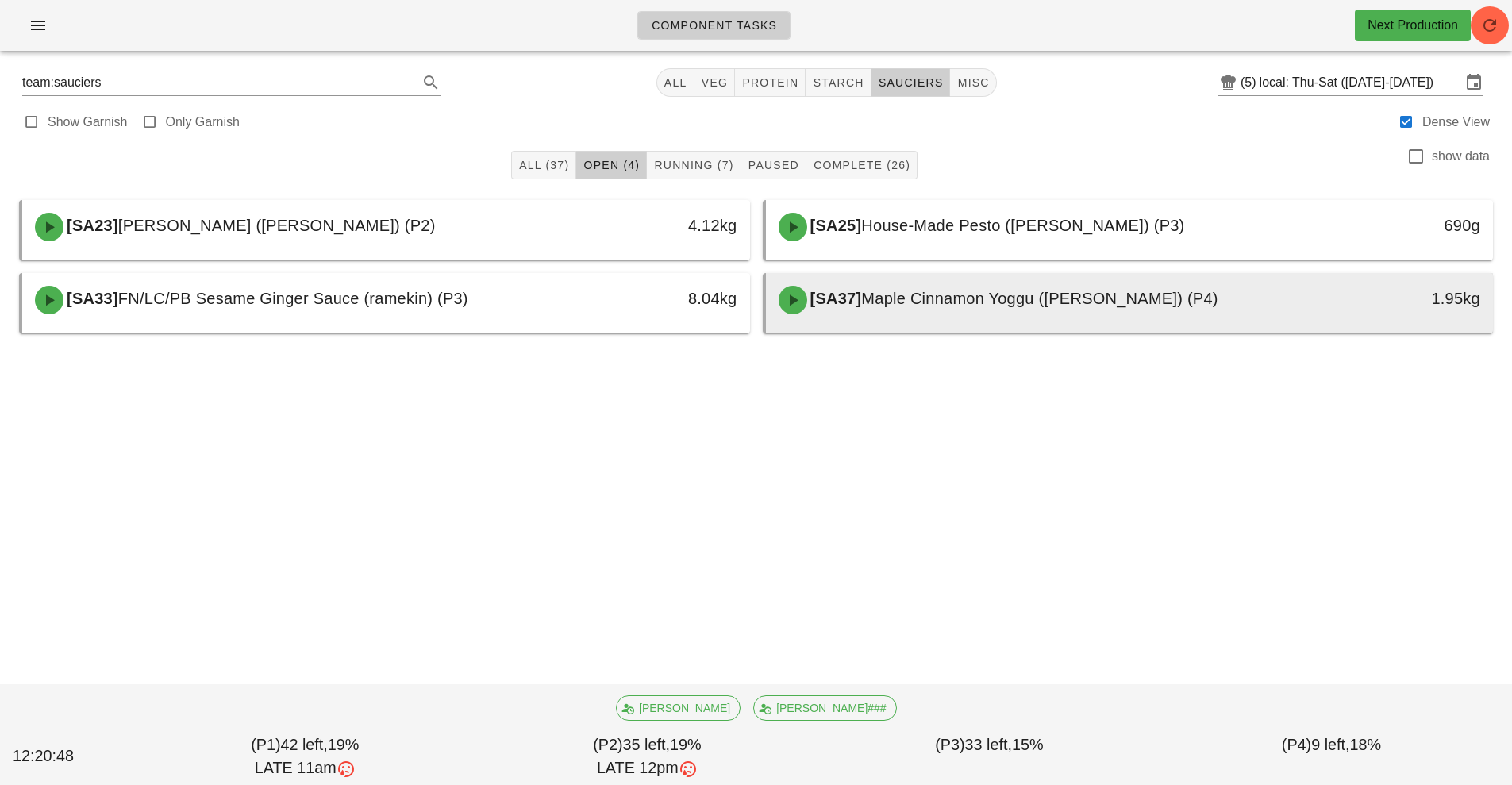
click at [980, 302] on span "Maple Cinnamon Yoggu ([PERSON_NAME]) (P4)" at bounding box center [1039, 298] width 356 height 17
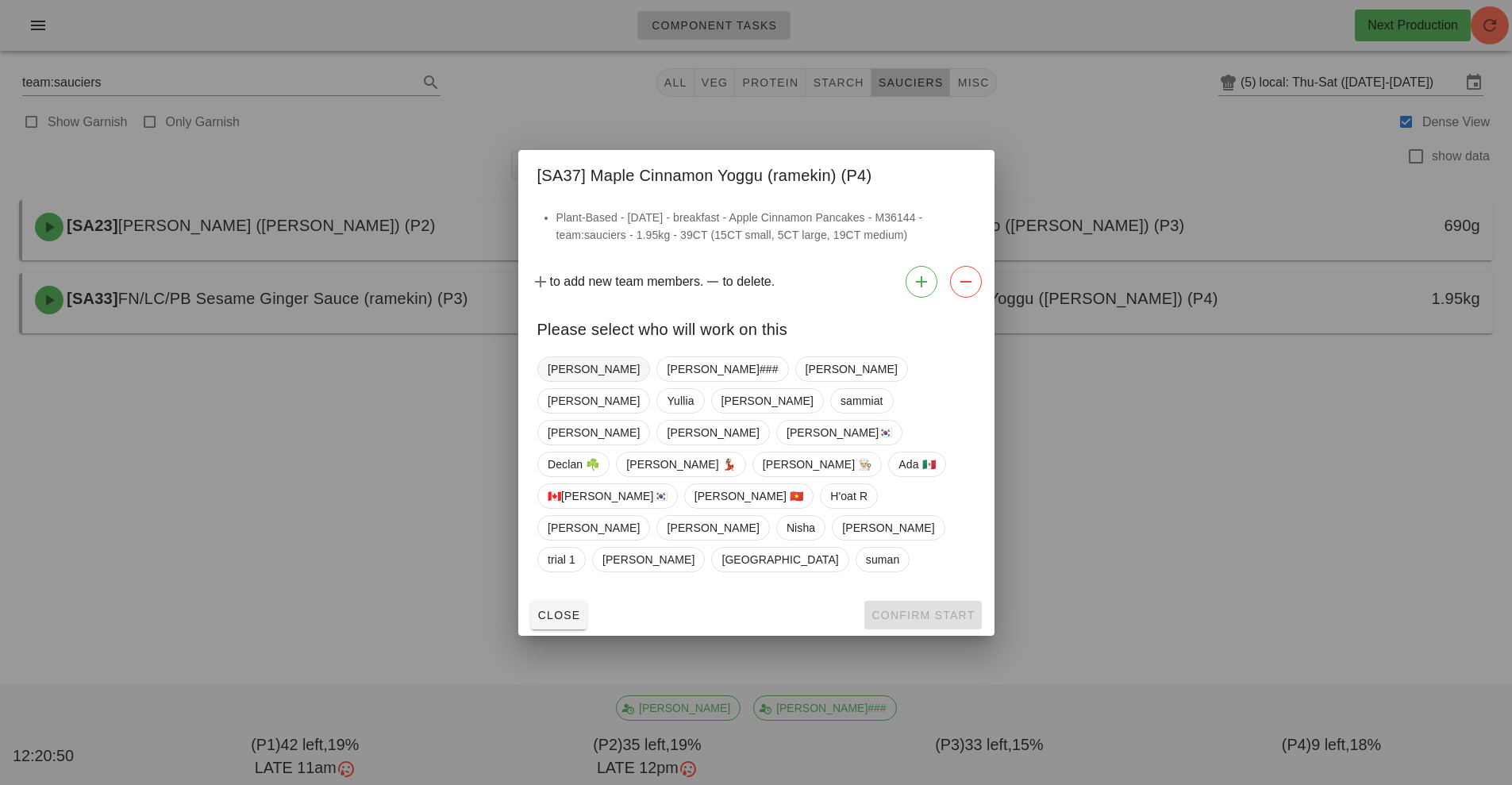
click at [565, 381] on span "[PERSON_NAME]" at bounding box center [593, 368] width 92 height 24
click at [911, 609] on span "Confirm Start" at bounding box center [923, 614] width 104 height 13
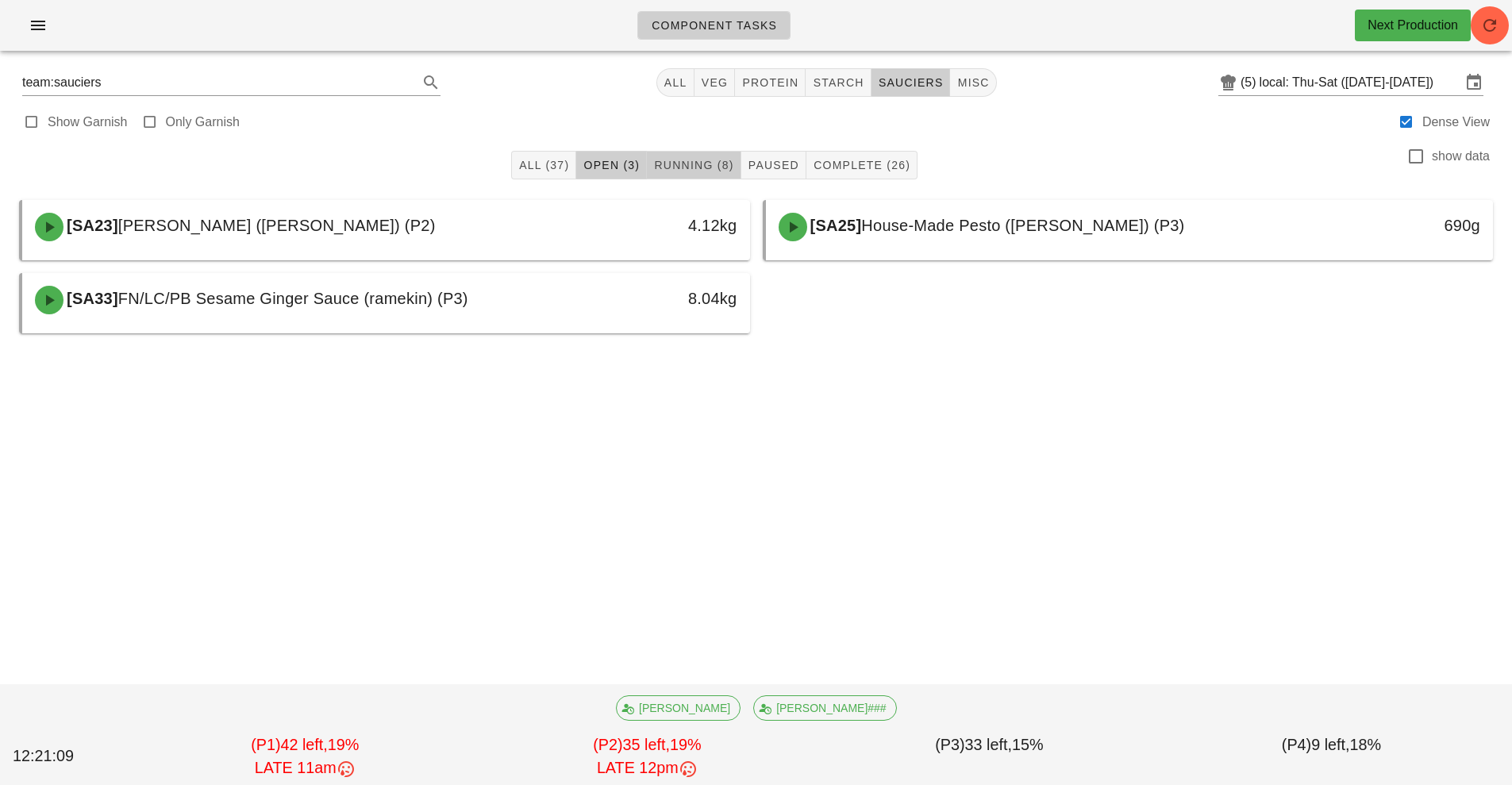
click at [683, 163] on span "Running (8)" at bounding box center [693, 165] width 80 height 13
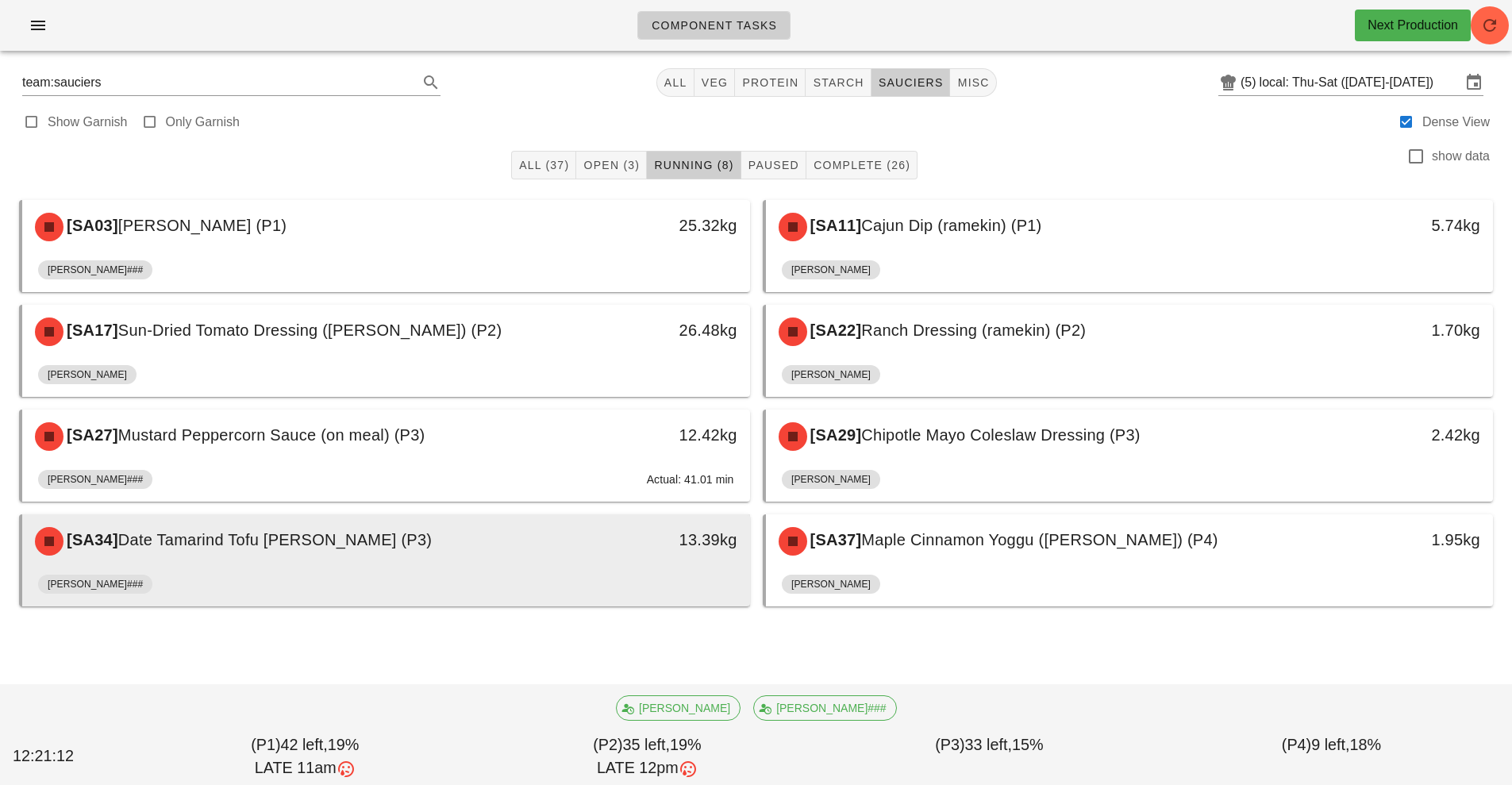
click at [596, 561] on div "13.39kg" at bounding box center [656, 540] width 180 height 47
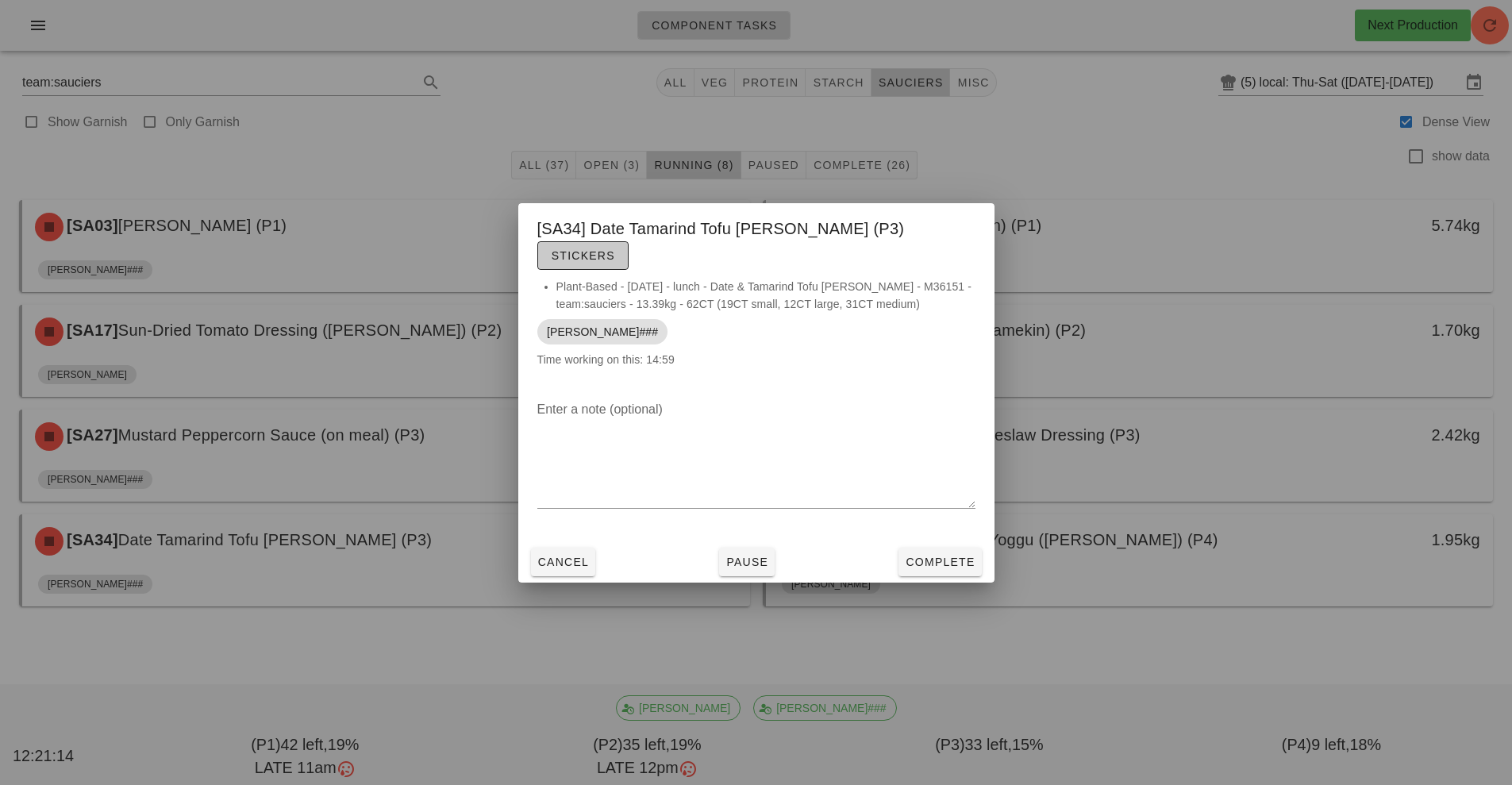
click at [616, 249] on span "Stickers" at bounding box center [583, 255] width 65 height 13
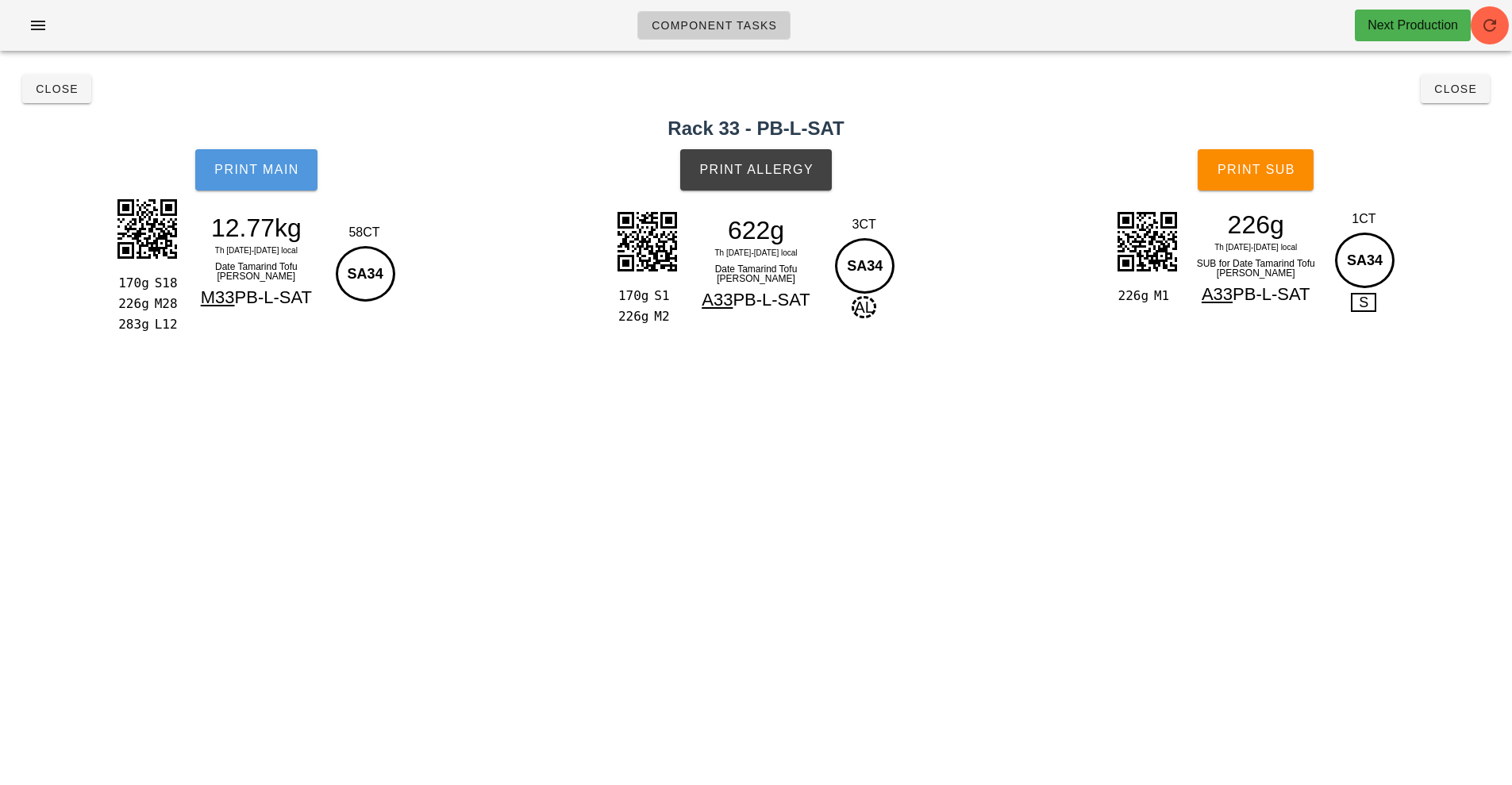
click at [279, 187] on button "Print Main" at bounding box center [256, 170] width 123 height 41
click at [266, 168] on span "Print Main" at bounding box center [256, 170] width 86 height 14
click at [783, 163] on span "Print Allergy" at bounding box center [756, 170] width 115 height 14
click at [1247, 151] on button "Print Sub" at bounding box center [1255, 170] width 116 height 41
click at [71, 94] on span "Close" at bounding box center [56, 89] width 43 height 13
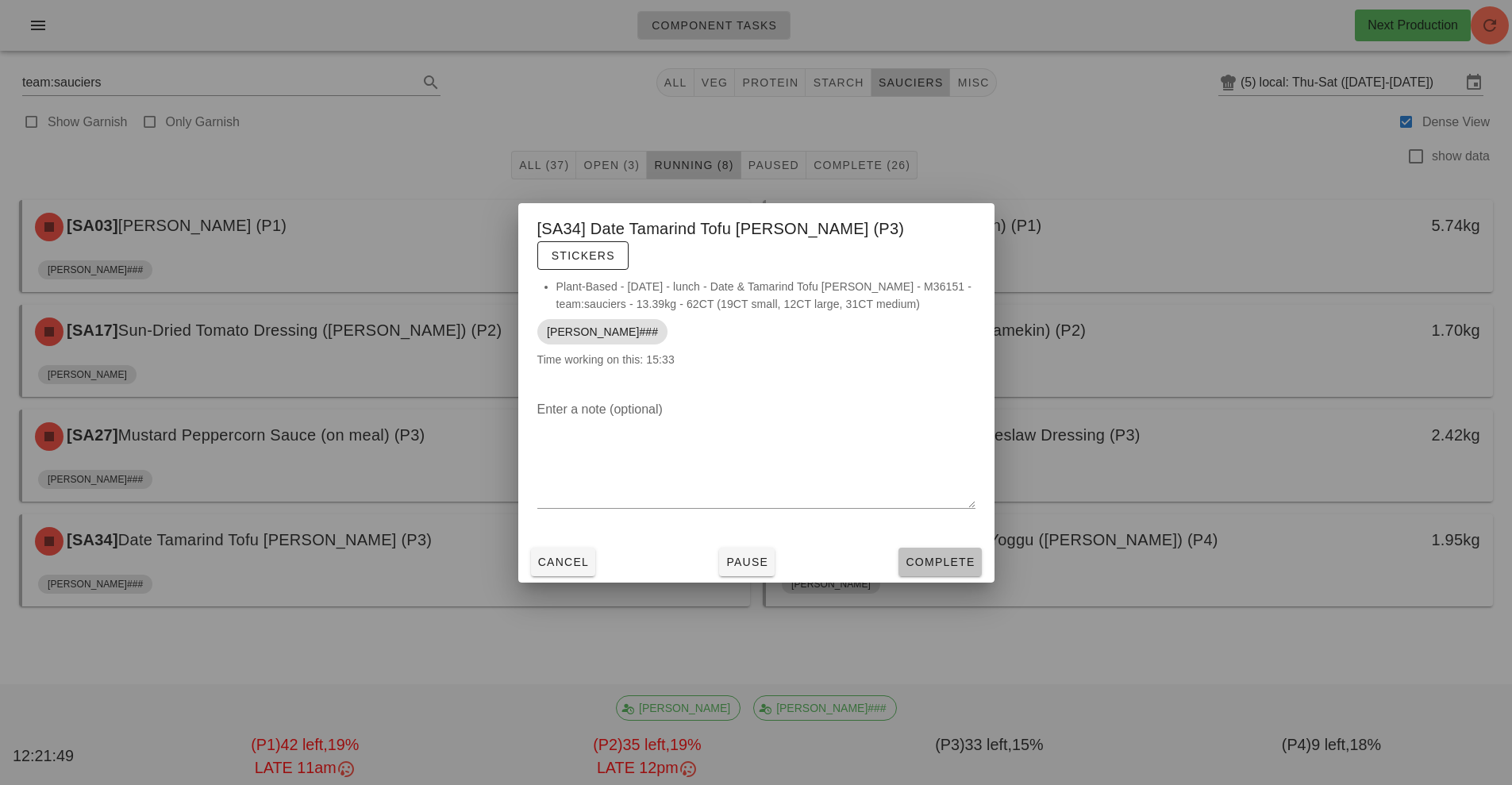
click at [938, 555] on span "Complete" at bounding box center [940, 561] width 69 height 13
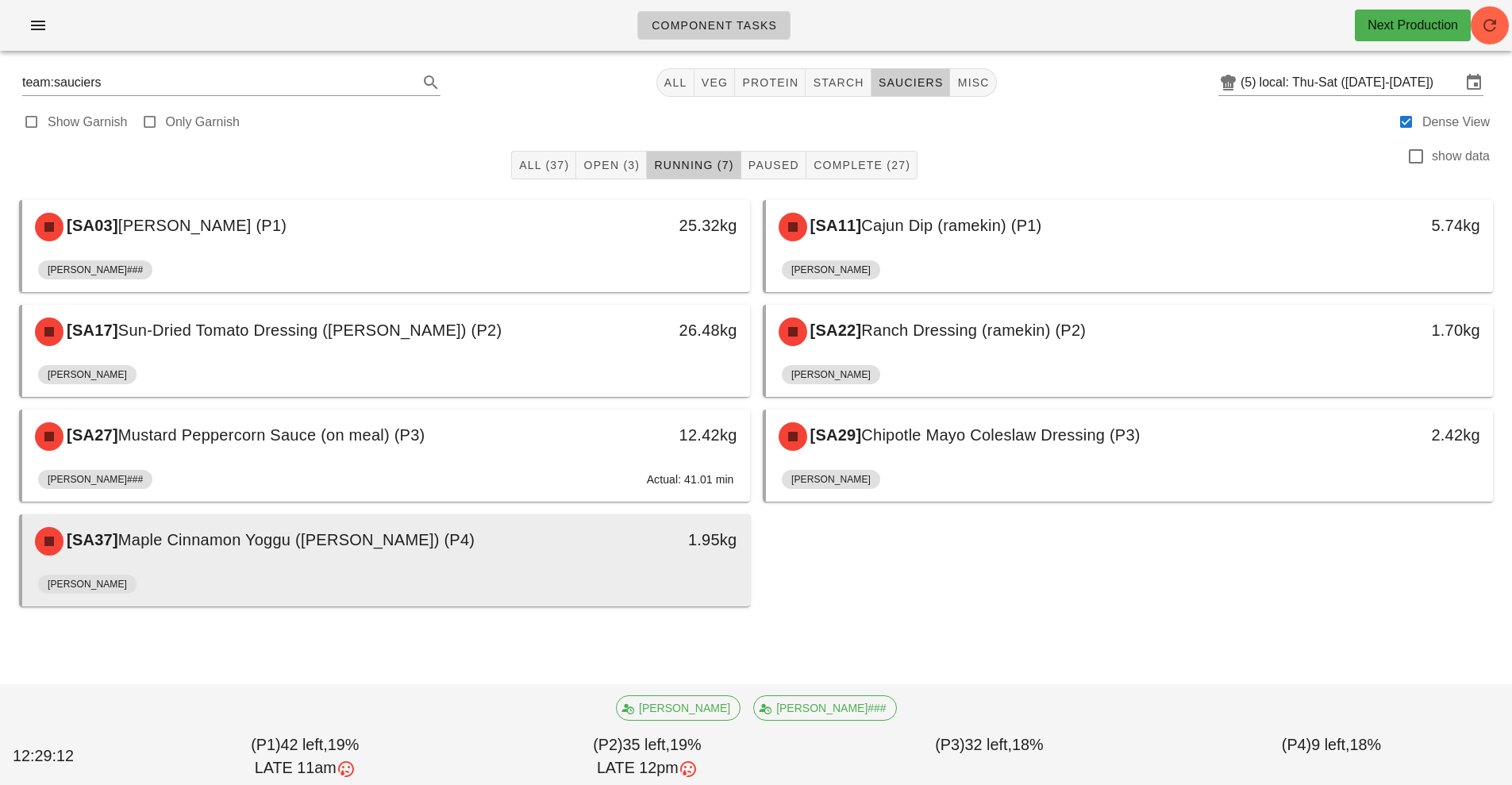
click at [708, 580] on div "[PERSON_NAME]" at bounding box center [386, 586] width 697 height 38
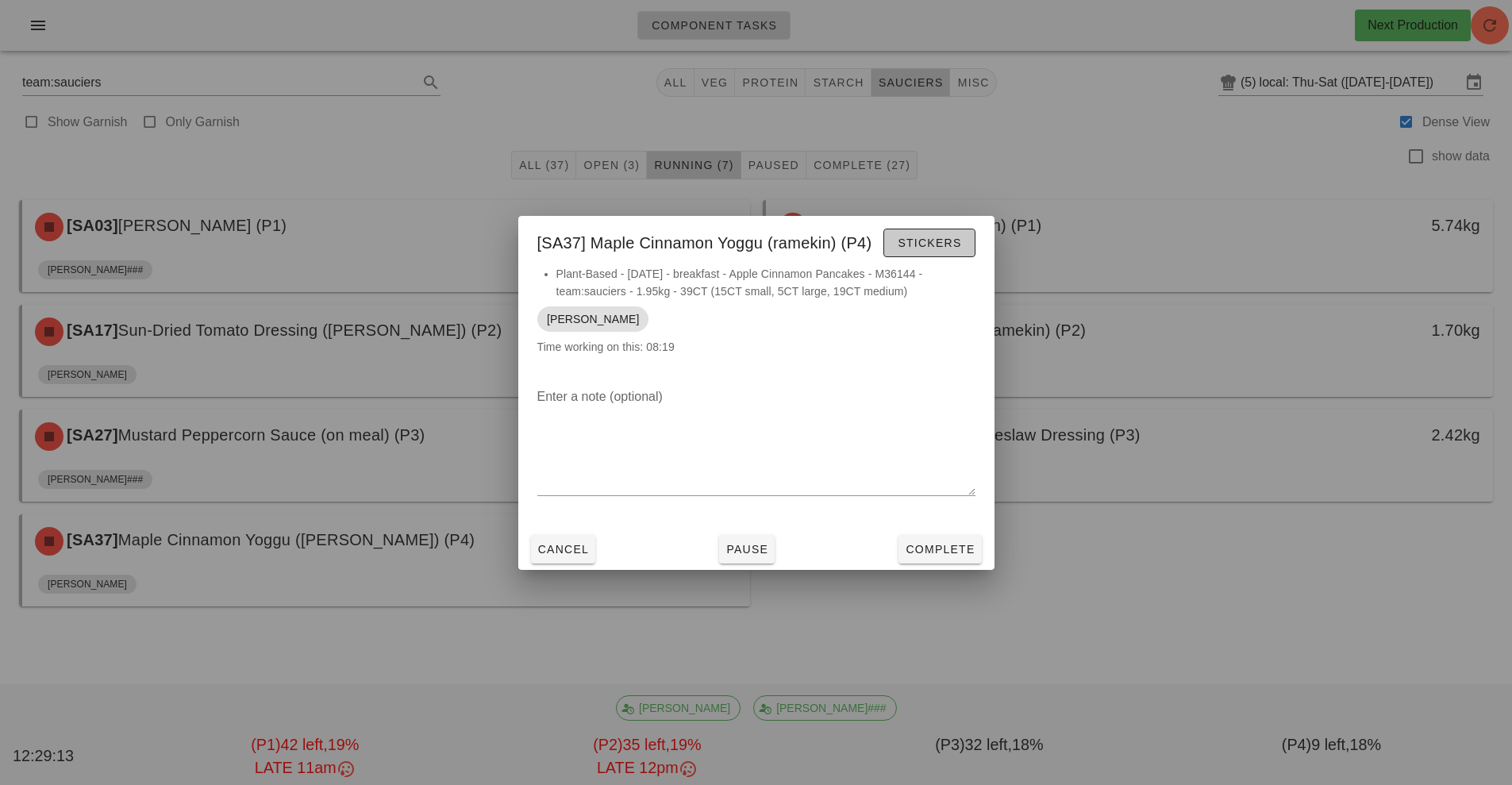
click at [958, 251] on button "Stickers" at bounding box center [929, 243] width 92 height 29
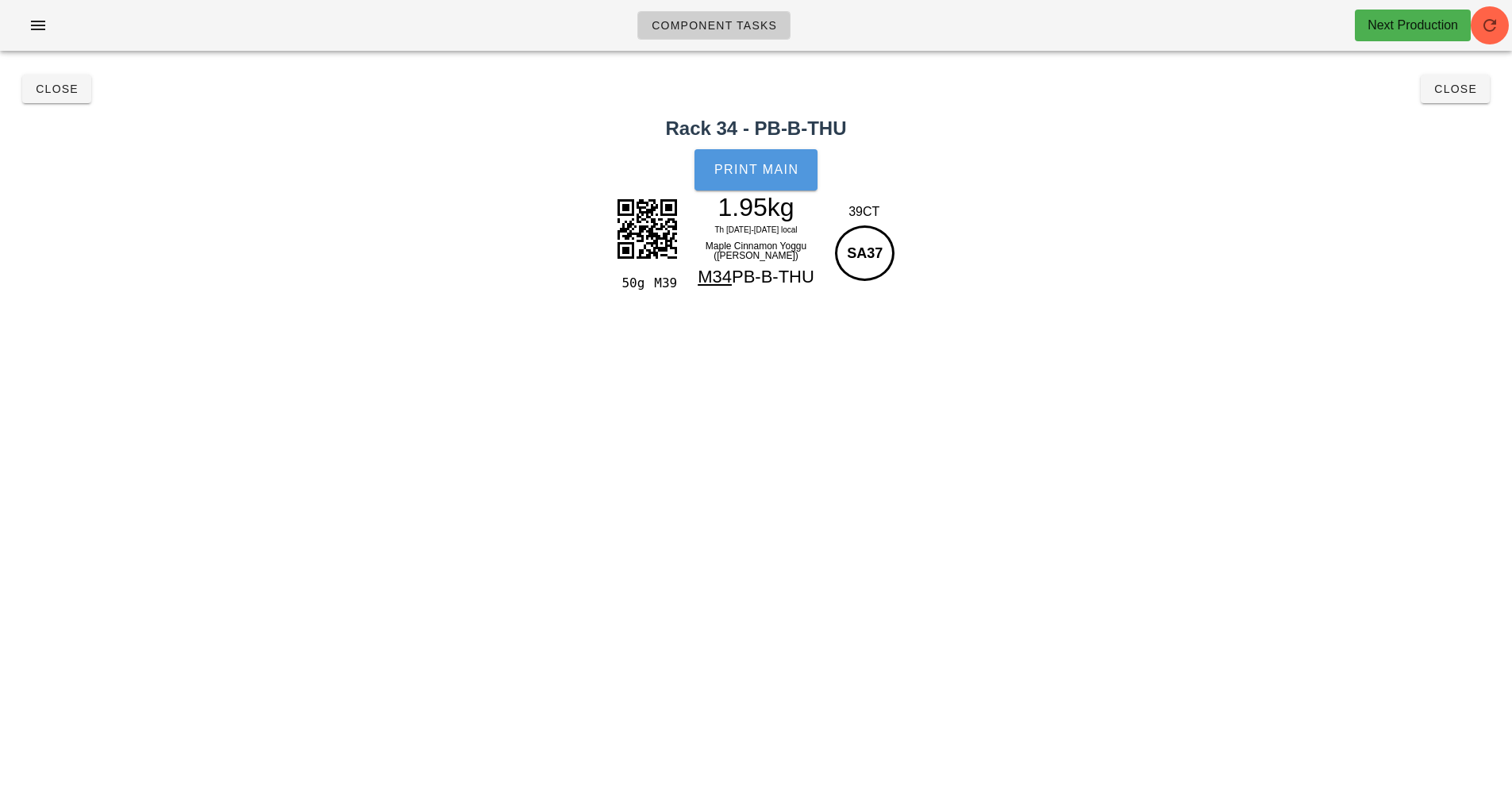
click at [736, 163] on span "Print Main" at bounding box center [756, 170] width 86 height 14
click at [1464, 91] on span "Close" at bounding box center [1455, 89] width 43 height 13
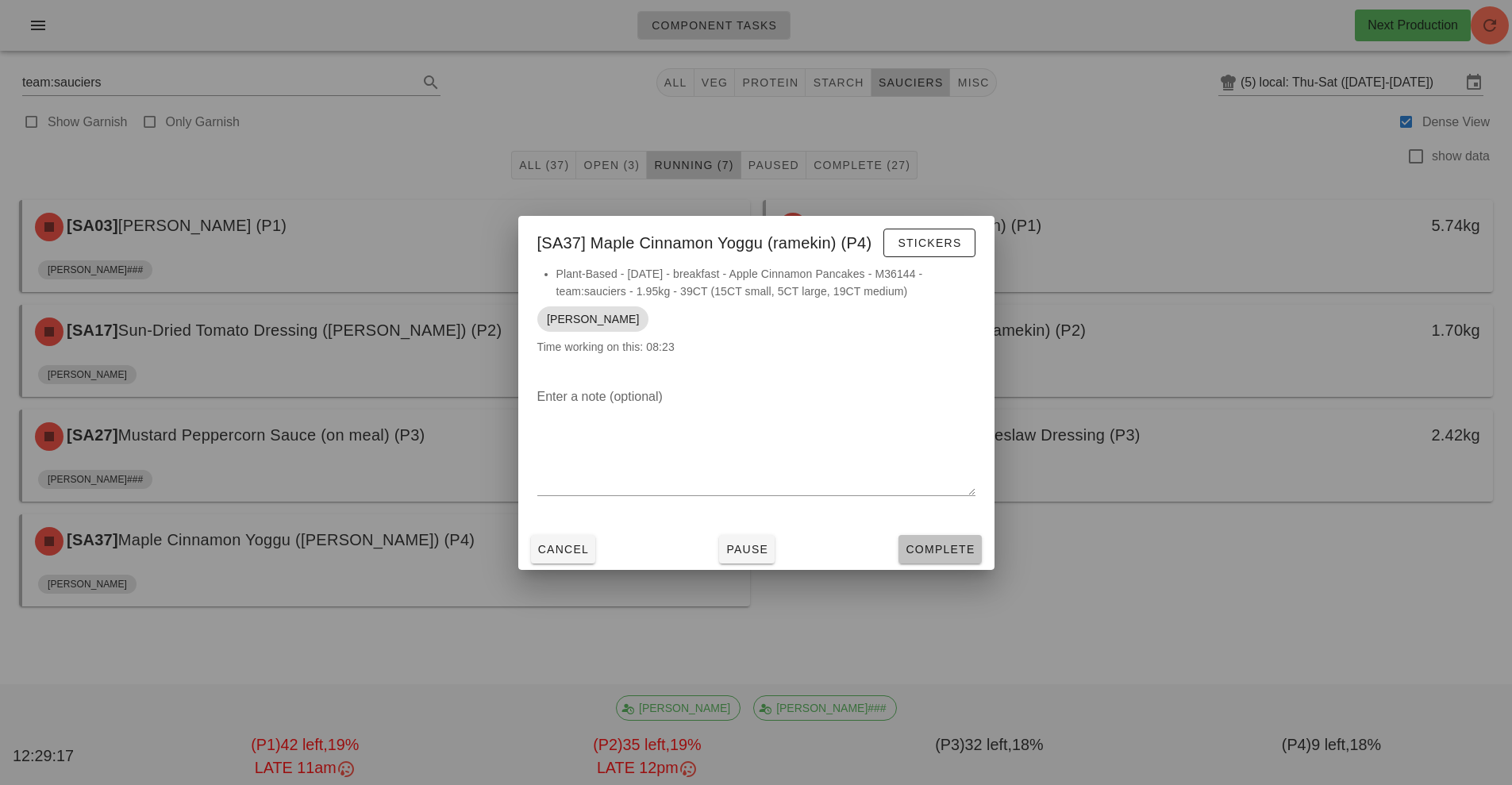
click at [970, 559] on button "Complete" at bounding box center [940, 550] width 83 height 29
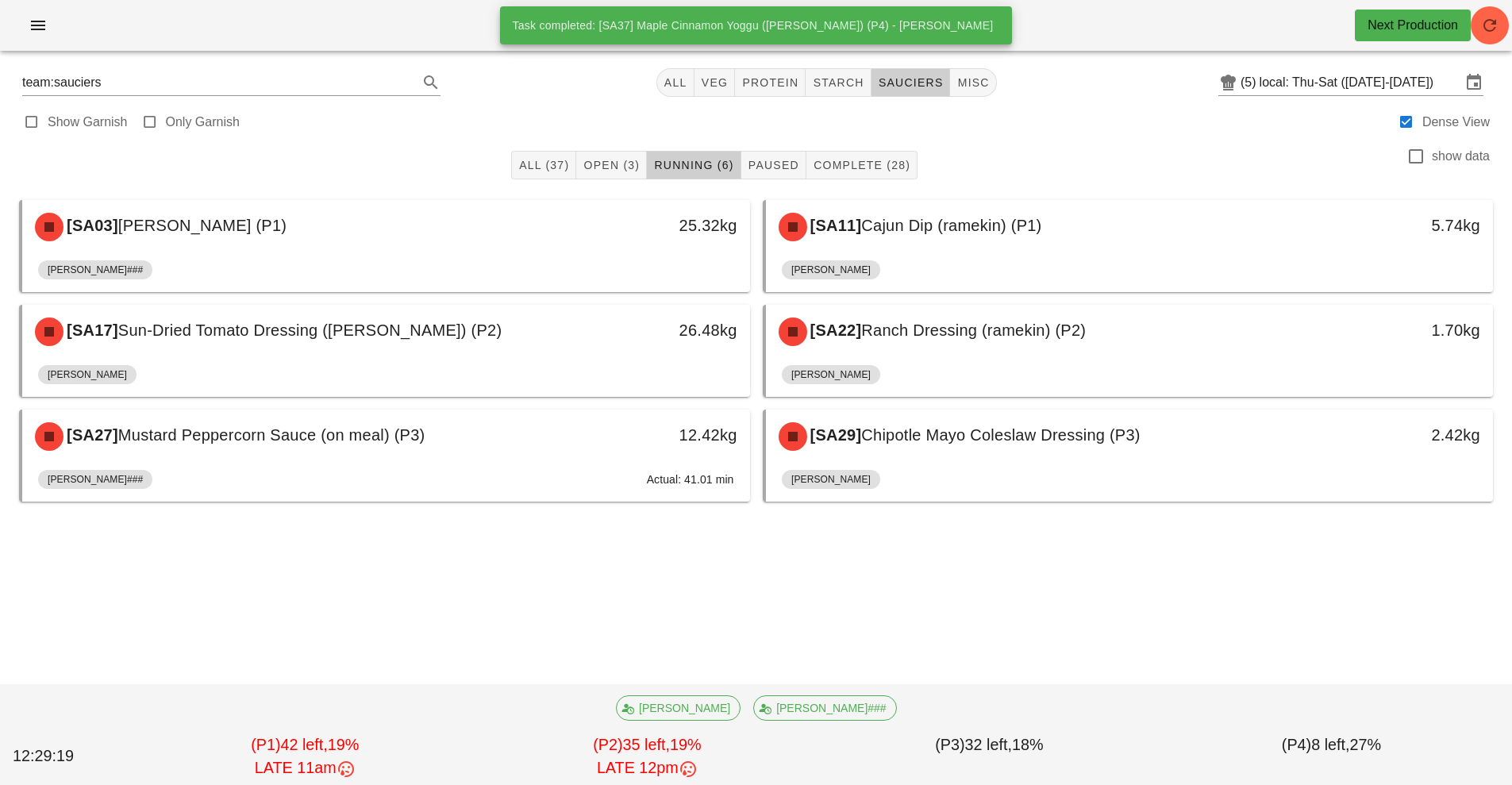
click at [1064, 468] on div "[PERSON_NAME]" at bounding box center [1130, 481] width 697 height 38
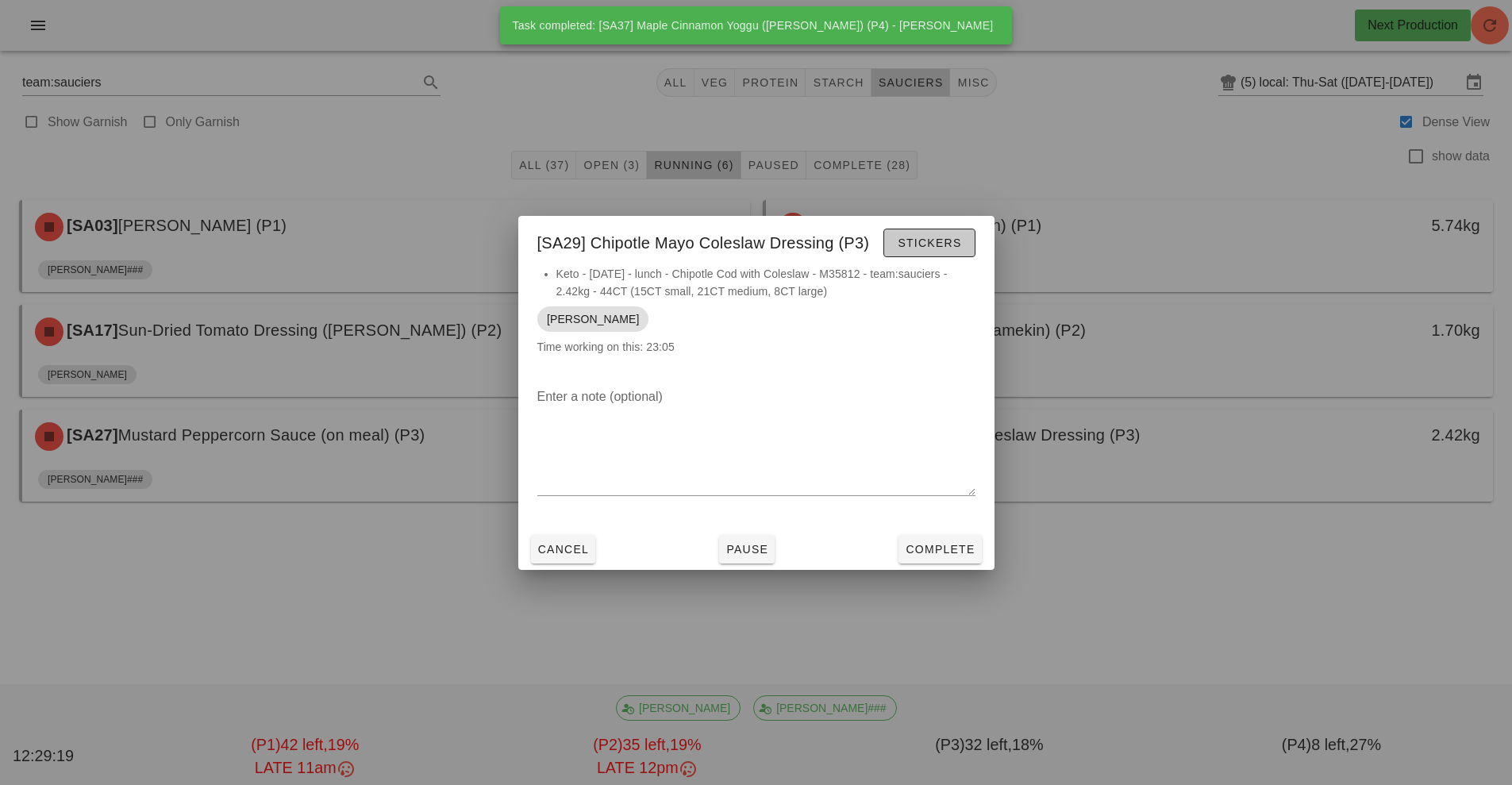
click at [918, 241] on span "Stickers" at bounding box center [929, 242] width 65 height 13
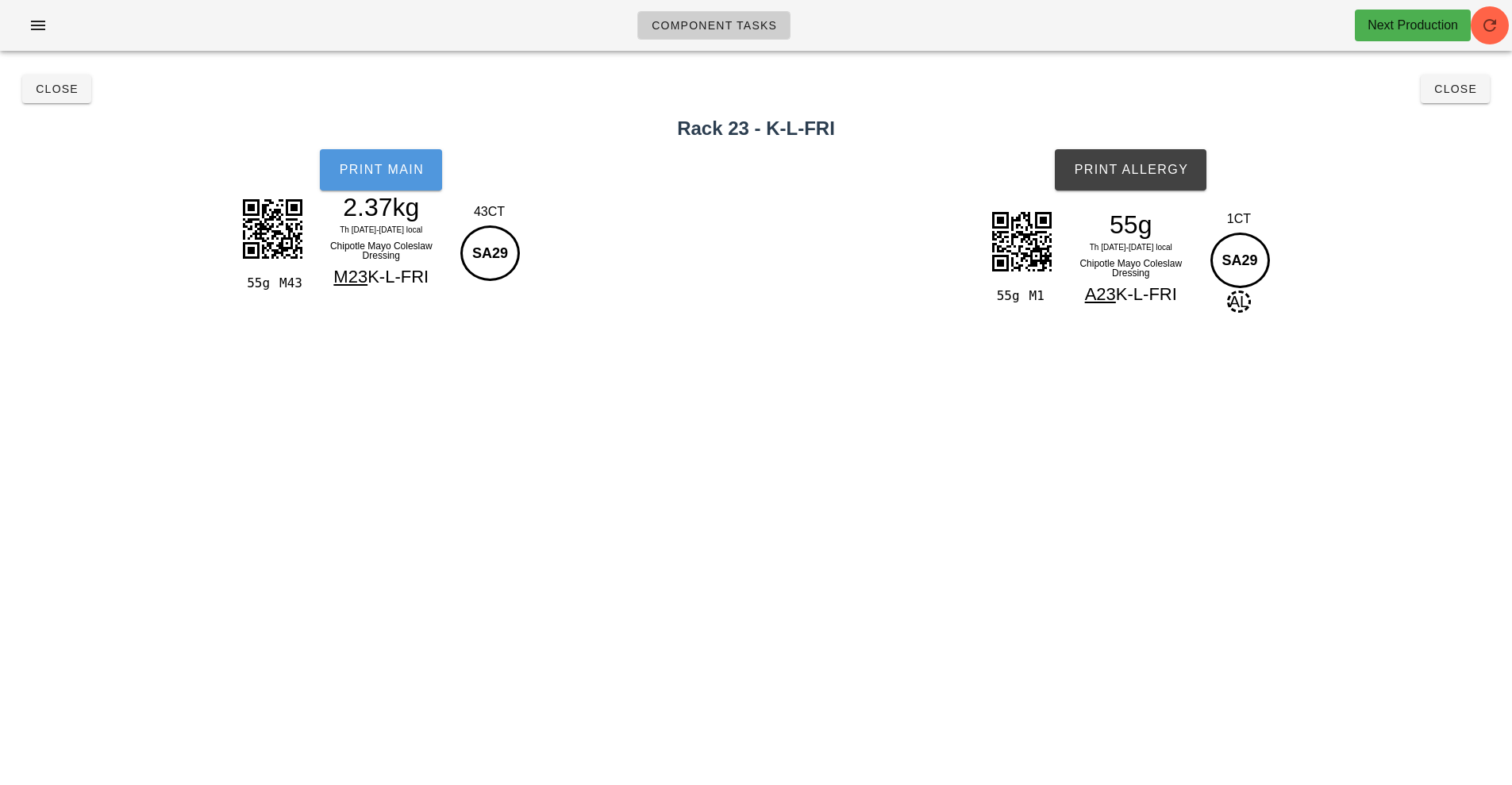
click at [391, 174] on span "Print Main" at bounding box center [380, 170] width 86 height 14
click at [1121, 186] on button "Print Allergy" at bounding box center [1130, 170] width 151 height 41
click at [1460, 97] on button "Close" at bounding box center [1456, 89] width 69 height 29
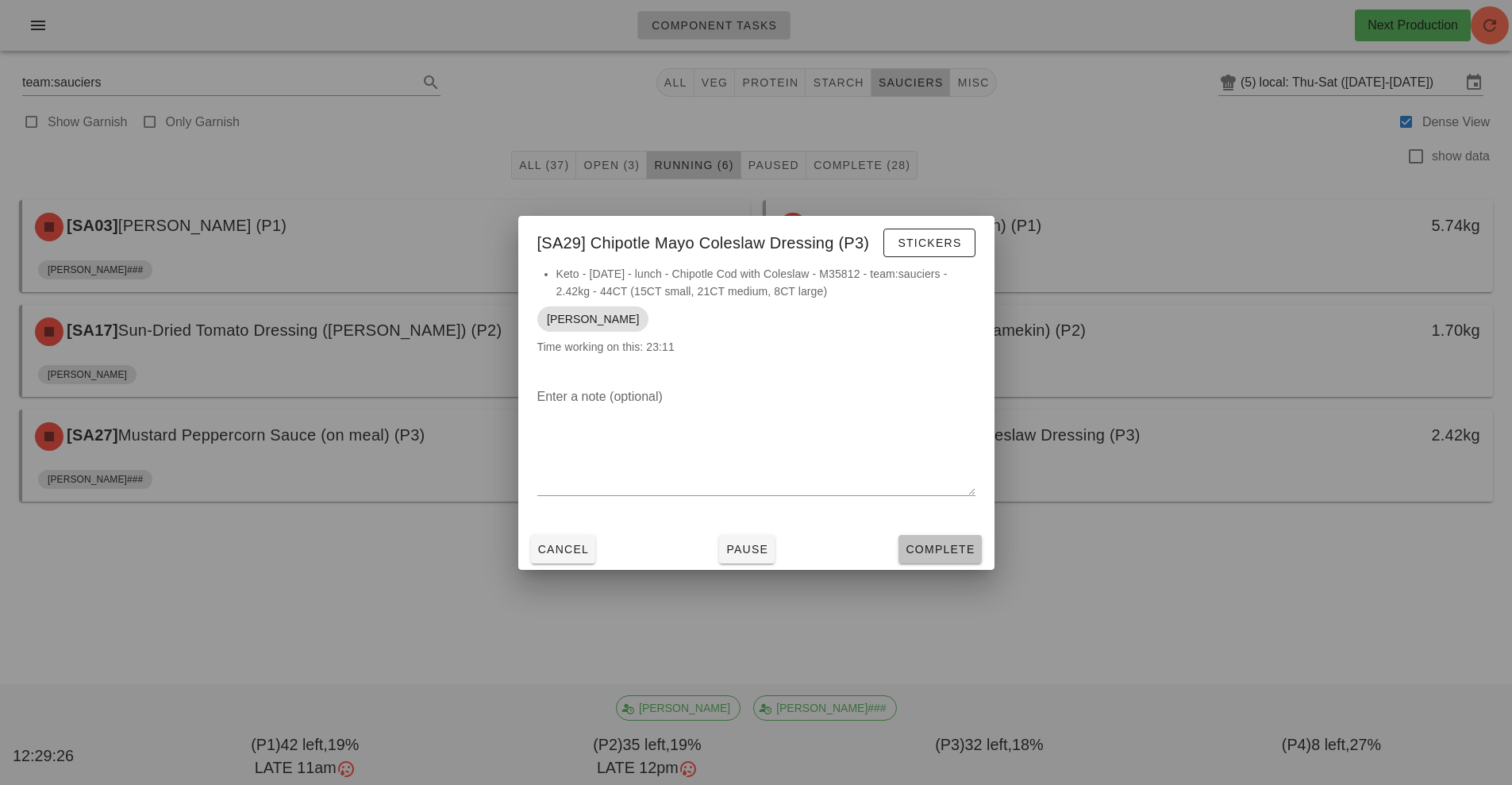
click at [973, 557] on button "Complete" at bounding box center [940, 550] width 83 height 29
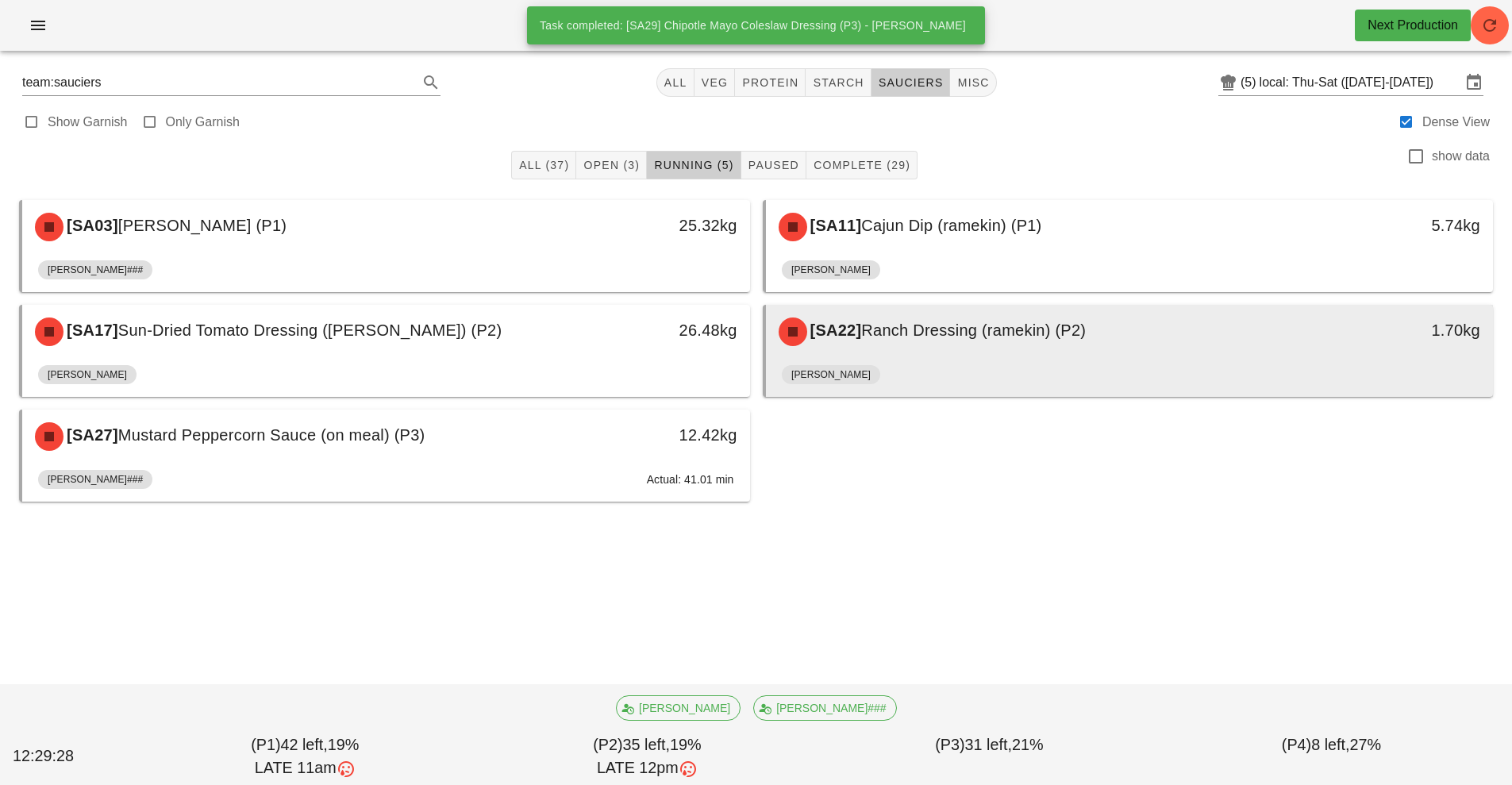
click at [918, 347] on div "[SA22] Ranch Dressing (ramekin) (P2)" at bounding box center [1039, 331] width 540 height 47
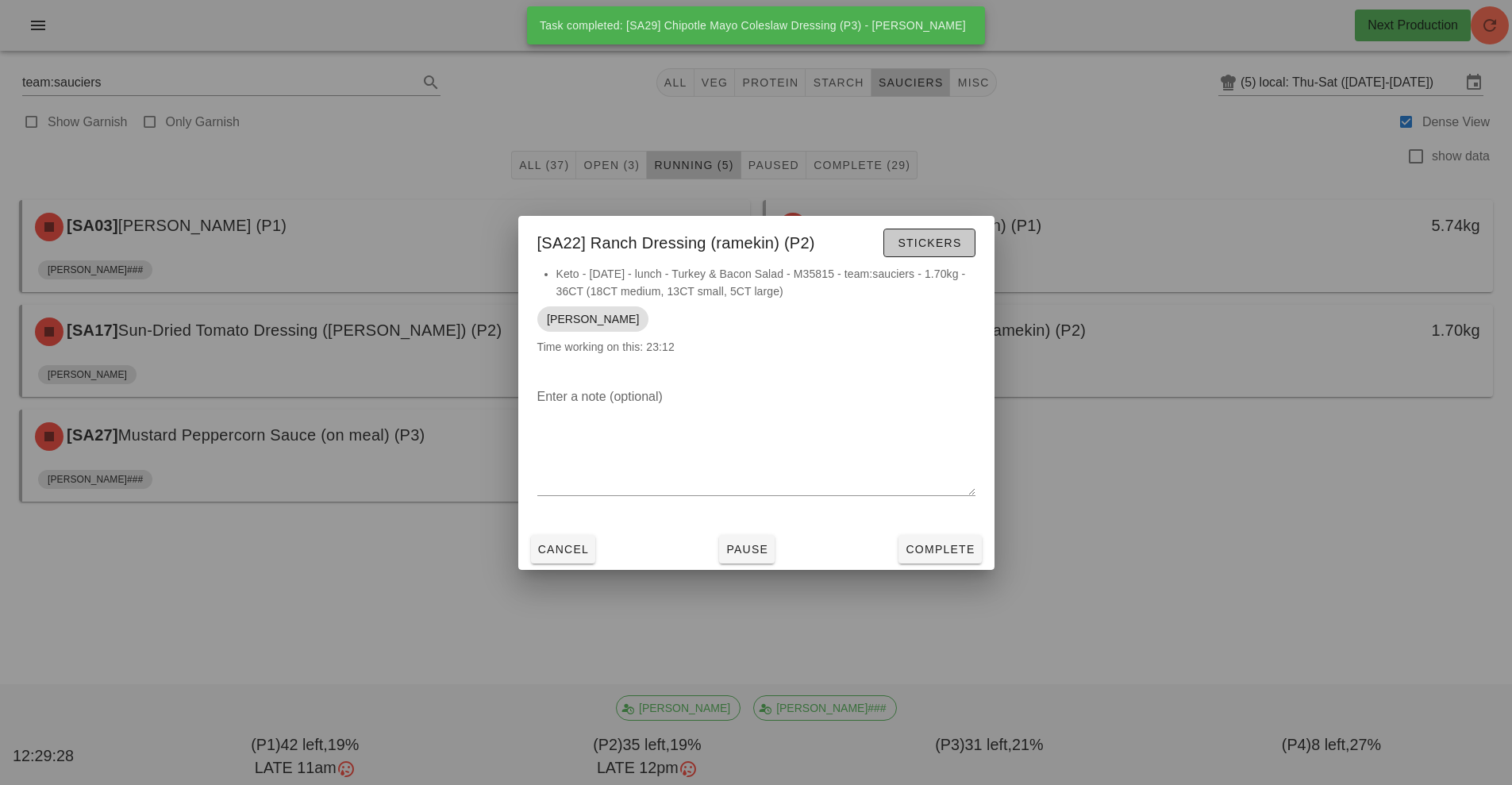
click at [964, 232] on button "Stickers" at bounding box center [929, 243] width 92 height 29
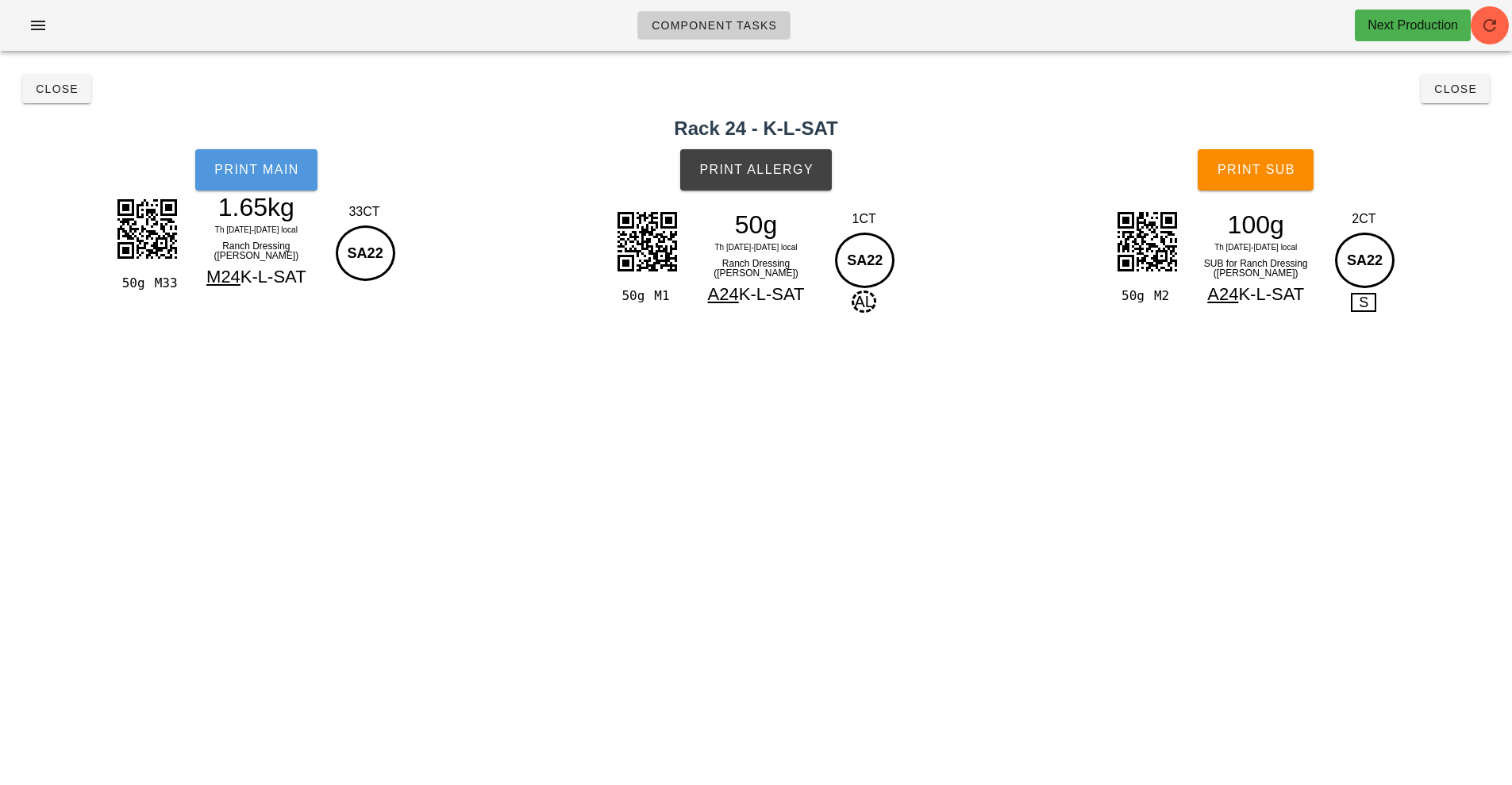
click at [270, 168] on span "Print Main" at bounding box center [256, 170] width 86 height 14
click at [777, 176] on button "Print Allergy" at bounding box center [756, 170] width 151 height 41
click at [1253, 173] on span "Print Sub" at bounding box center [1255, 170] width 78 height 14
click at [1448, 91] on span "Close" at bounding box center [1455, 89] width 43 height 13
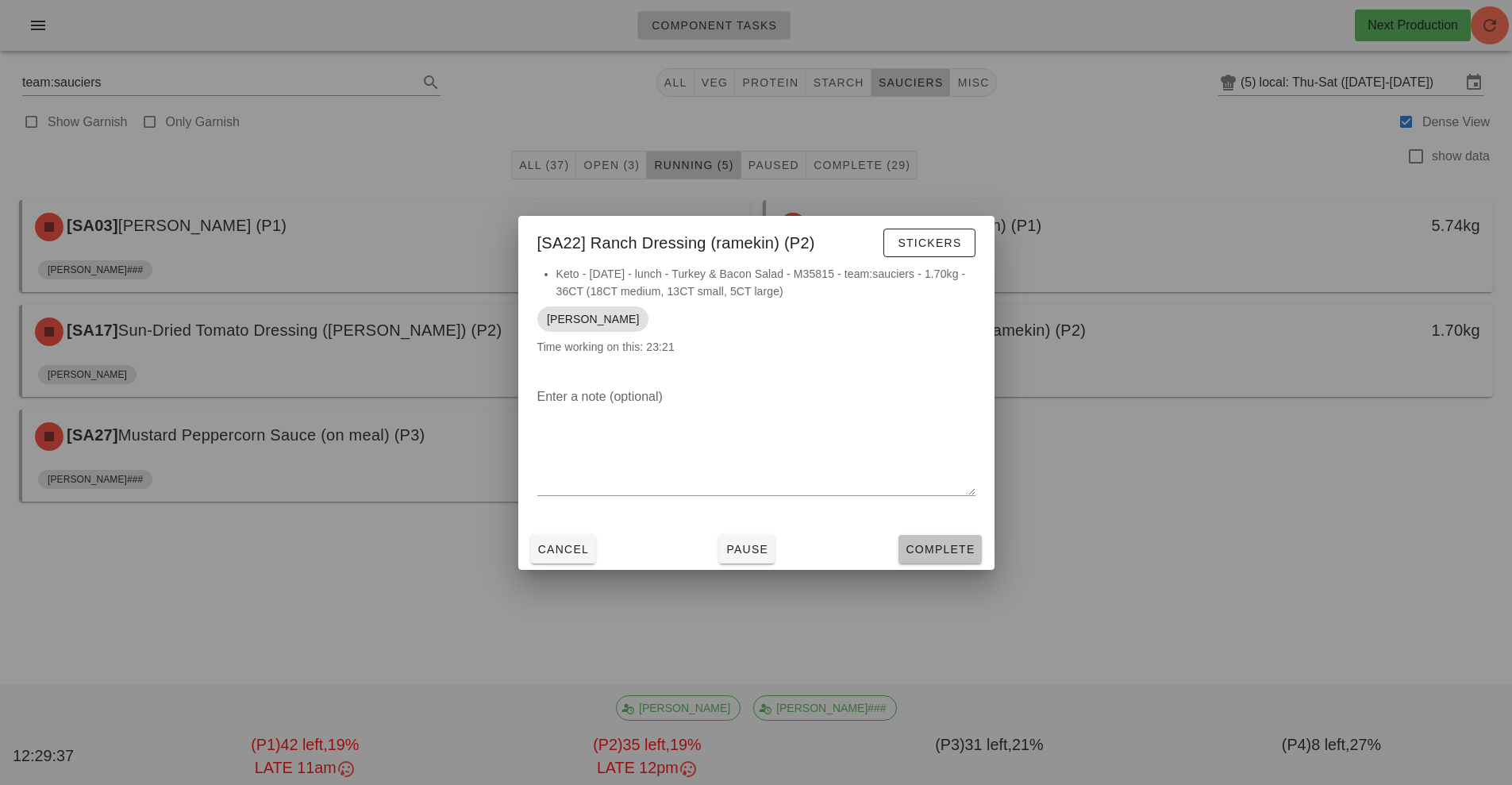
click at [978, 558] on button "Complete" at bounding box center [940, 550] width 83 height 29
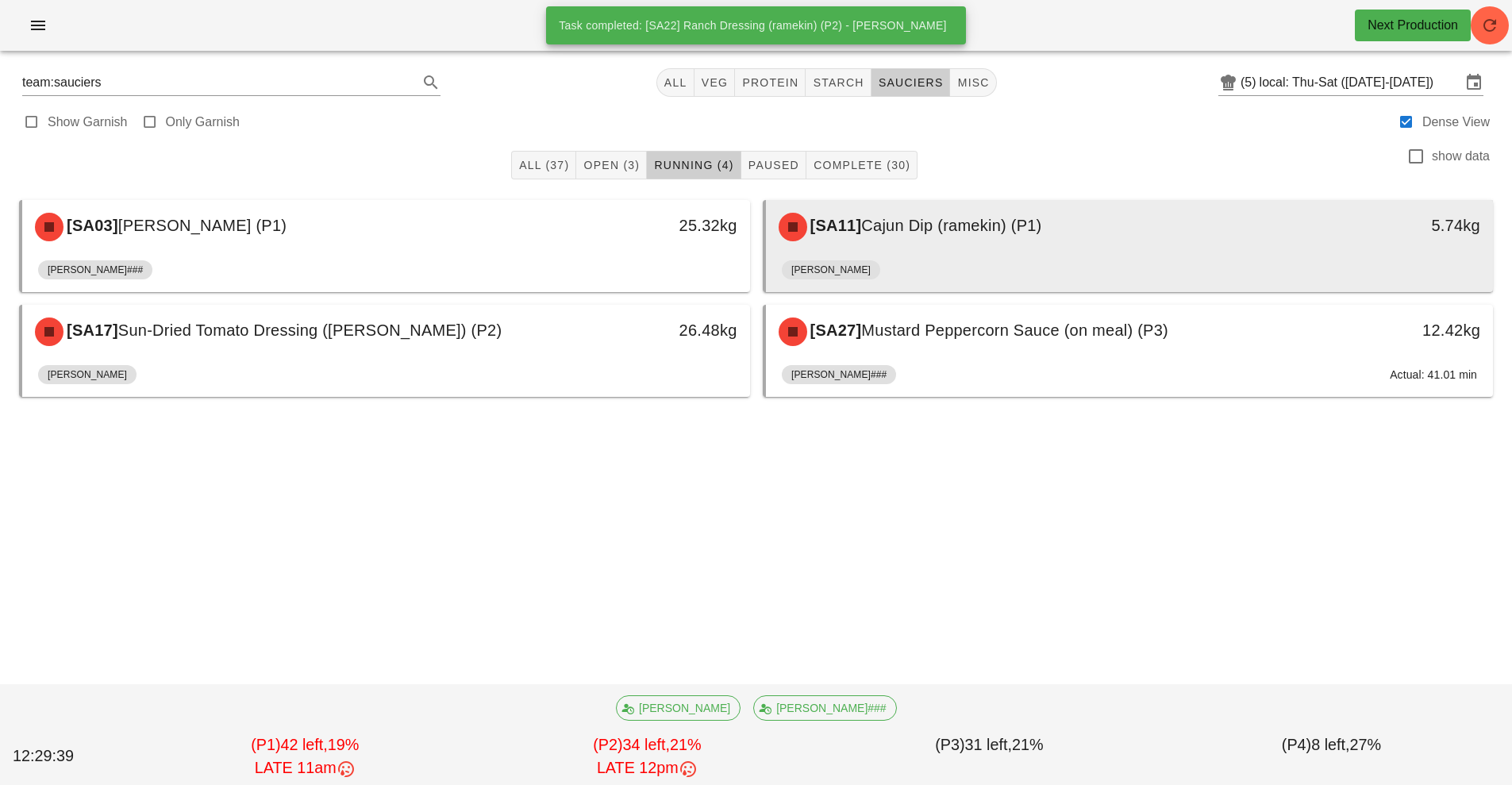
click at [976, 221] on span "Cajun Dip (ramekin) (P1)" at bounding box center [951, 226] width 180 height 17
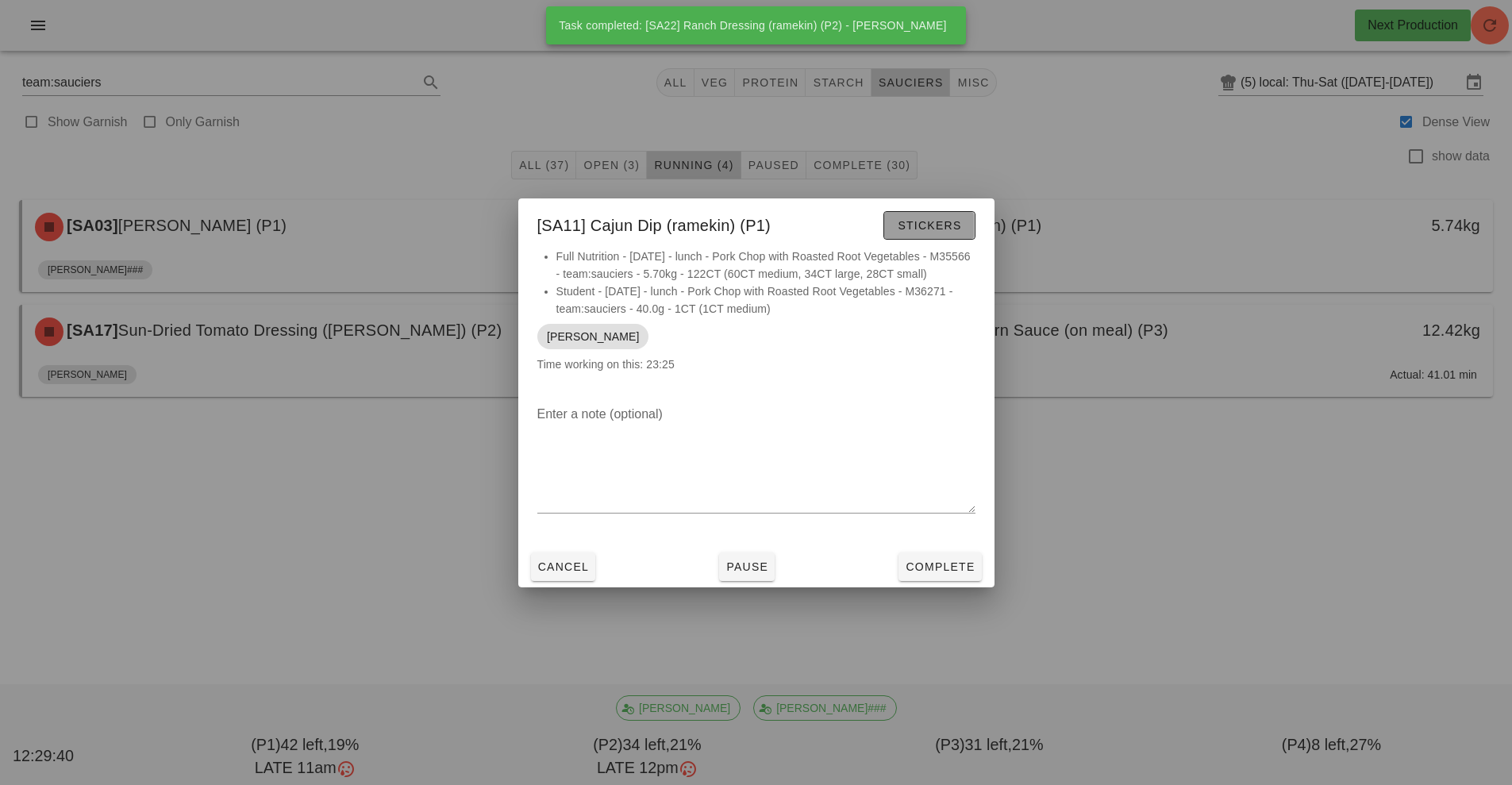
click at [973, 230] on button "Stickers" at bounding box center [929, 226] width 92 height 29
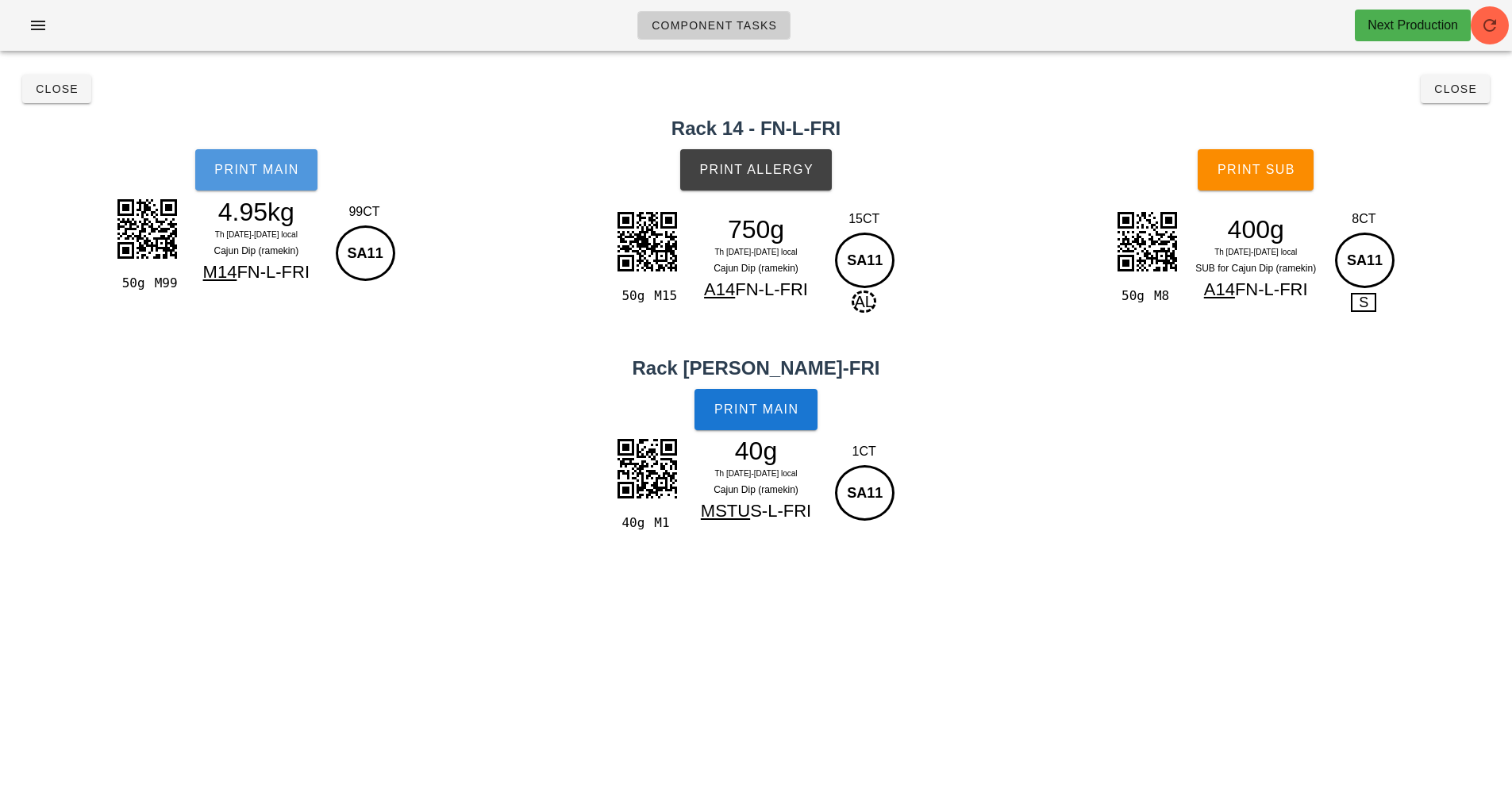
click at [255, 180] on button "Print Main" at bounding box center [256, 170] width 123 height 41
click at [778, 165] on span "Print Allergy" at bounding box center [756, 170] width 115 height 14
click at [775, 415] on span "Print Main" at bounding box center [756, 409] width 86 height 14
click at [1278, 173] on span "Print Sub" at bounding box center [1255, 170] width 78 height 14
click at [1469, 93] on span "Close" at bounding box center [1455, 89] width 43 height 13
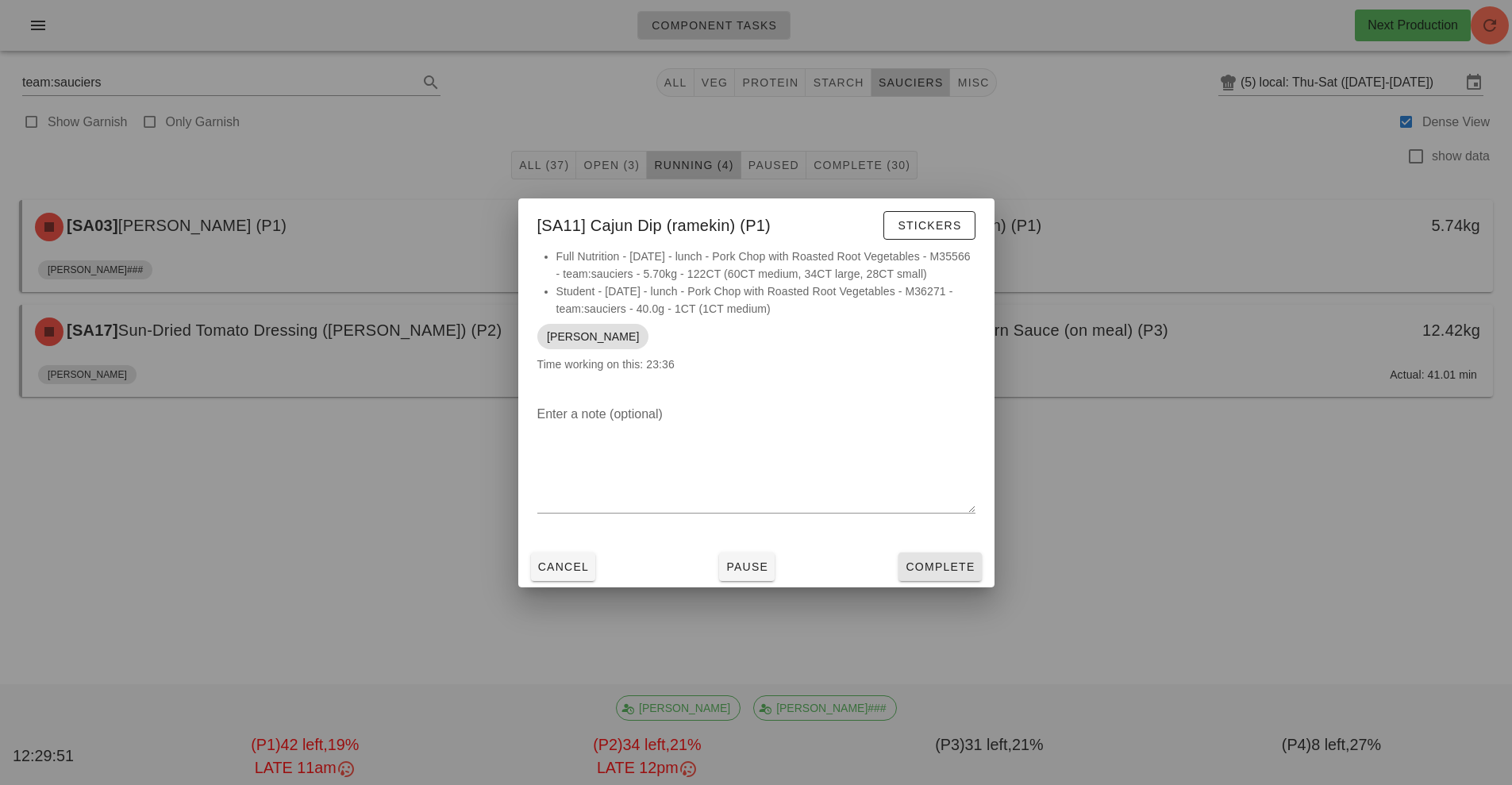
click at [962, 560] on span "Complete" at bounding box center [940, 566] width 69 height 13
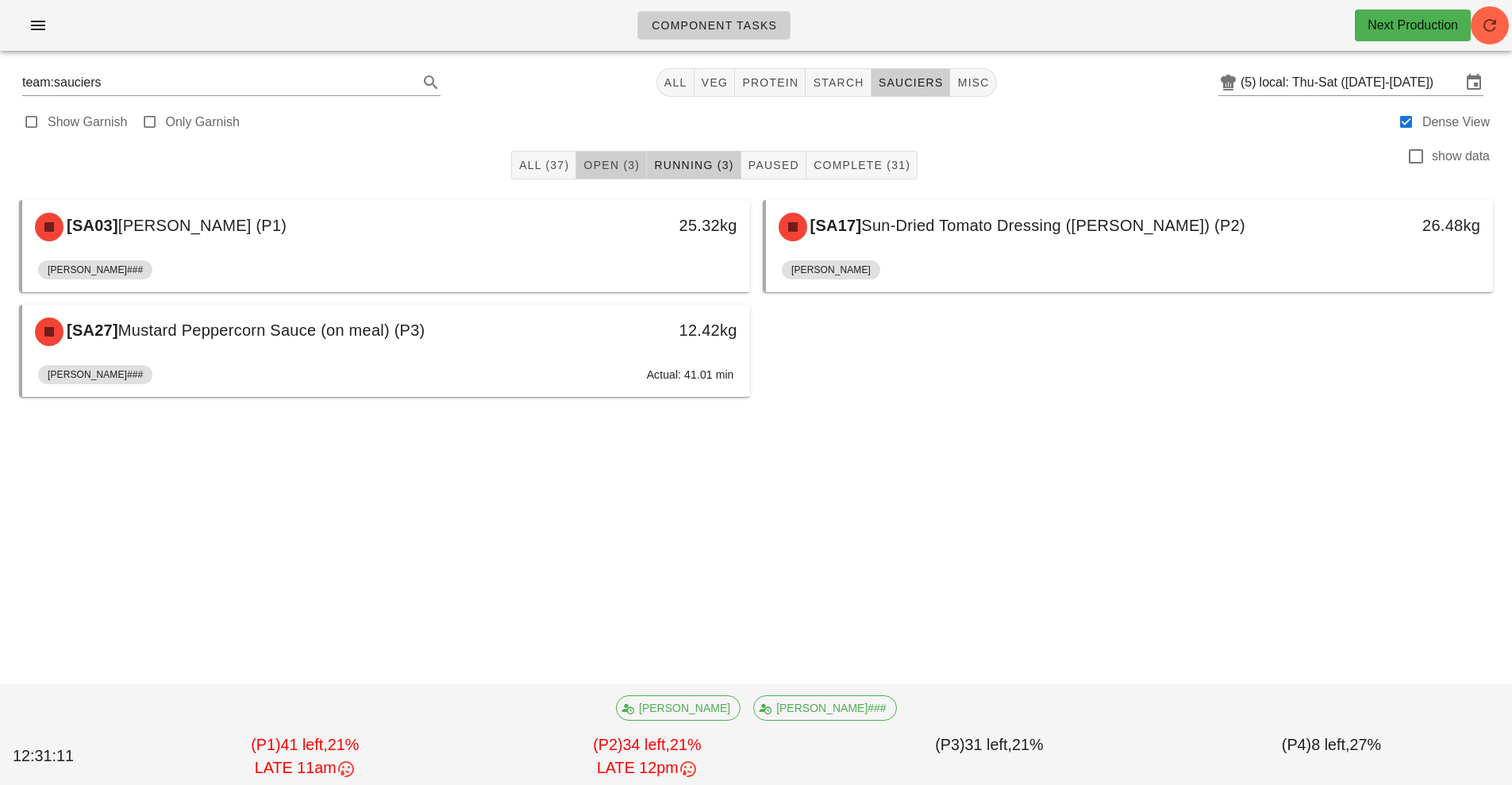
click at [588, 154] on button "Open (3)" at bounding box center [611, 165] width 70 height 29
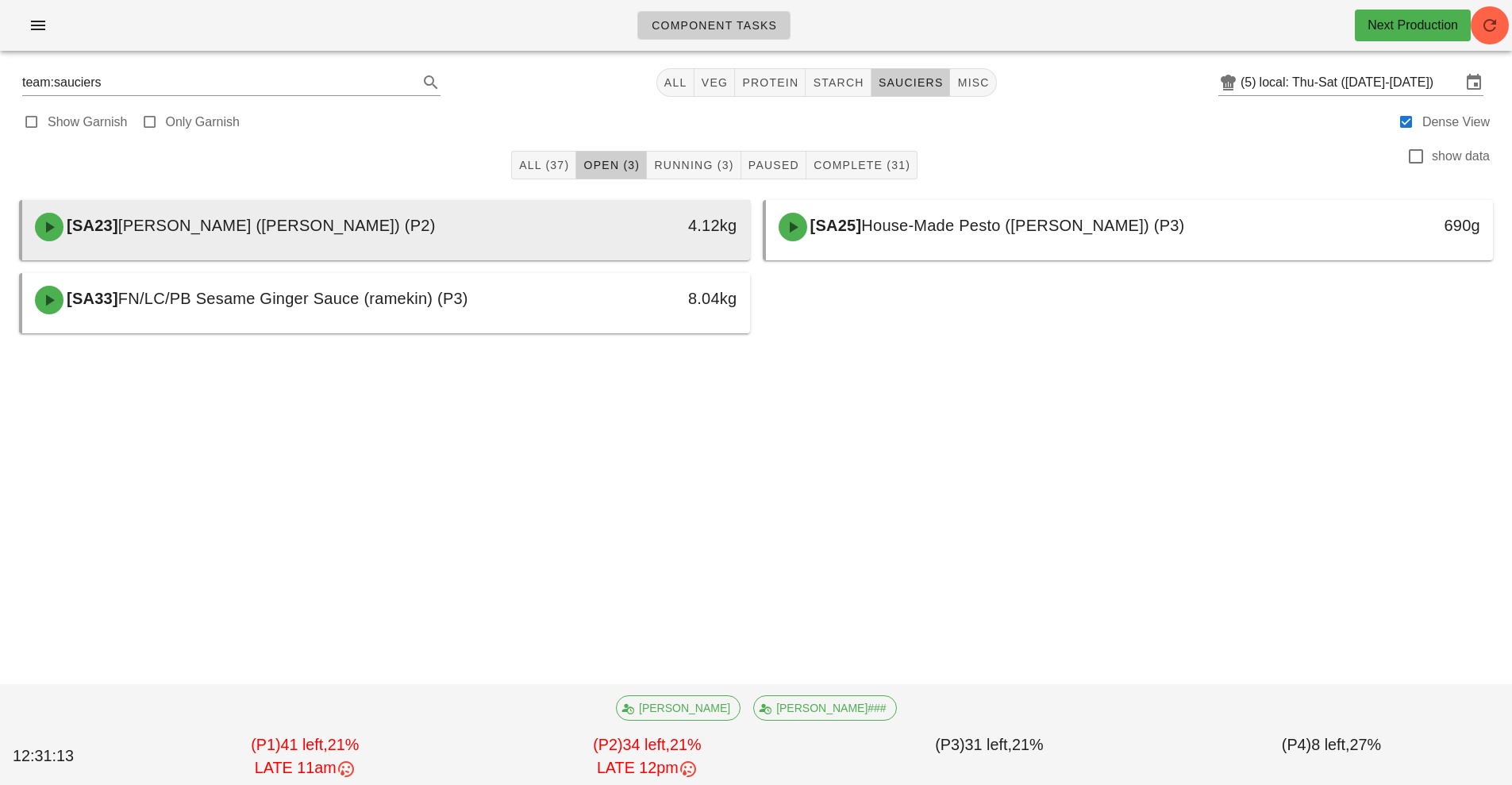
click at [662, 239] on div "4.12kg" at bounding box center [656, 227] width 180 height 47
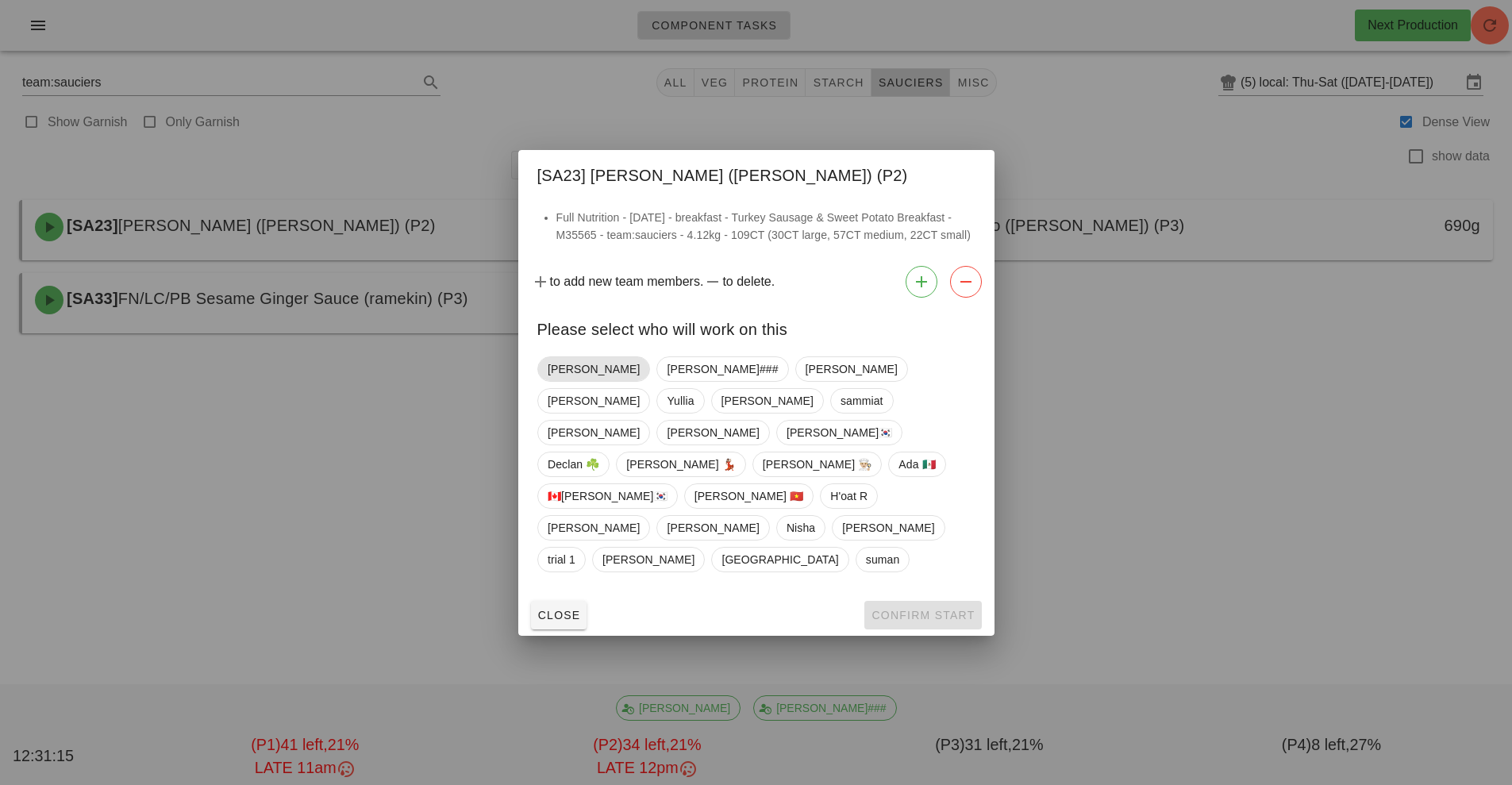
click at [562, 381] on span "[PERSON_NAME]" at bounding box center [593, 368] width 92 height 24
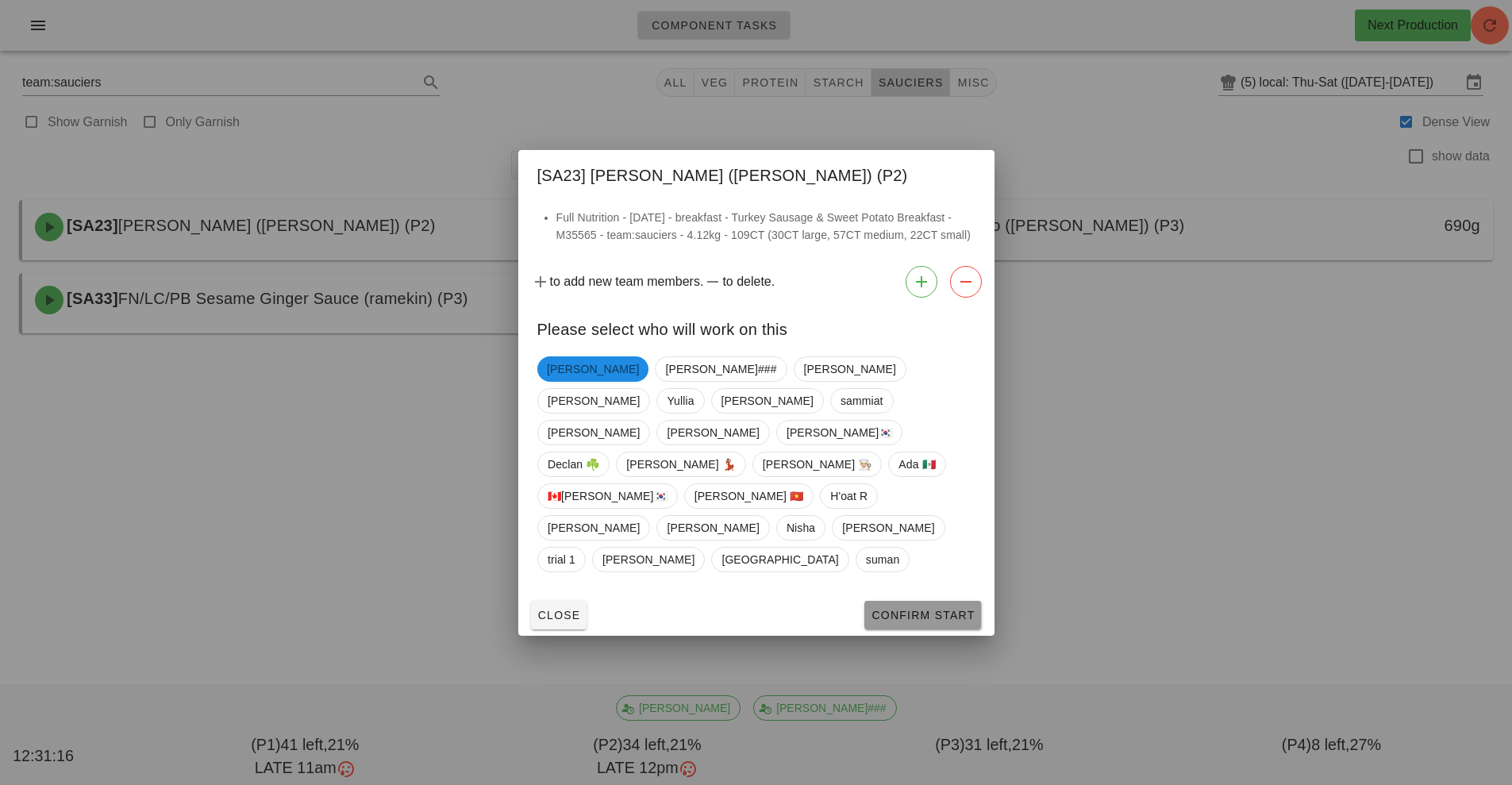
click at [970, 609] on span "Confirm Start" at bounding box center [923, 614] width 104 height 13
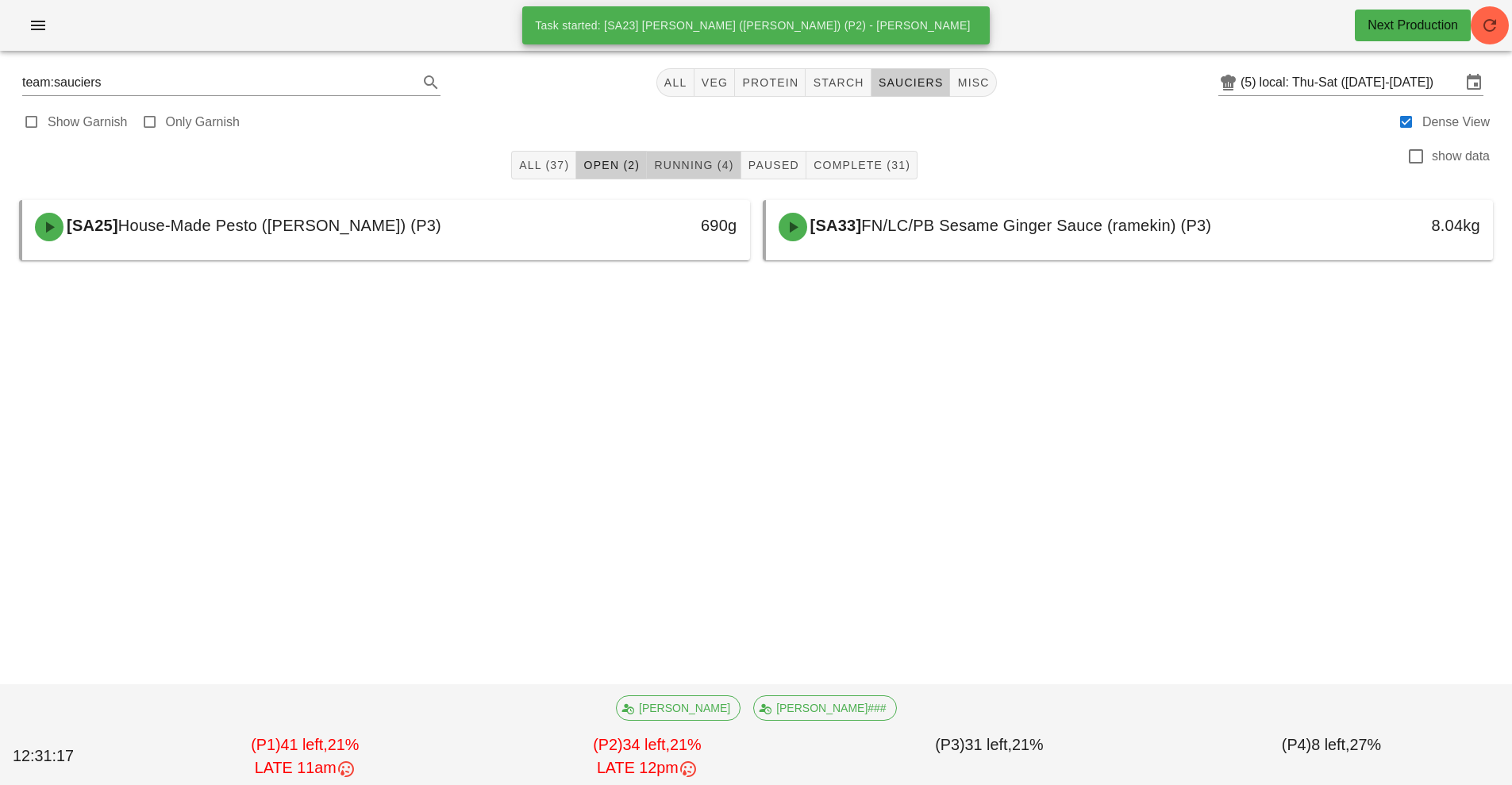
click at [692, 168] on span "Running (4)" at bounding box center [693, 165] width 80 height 13
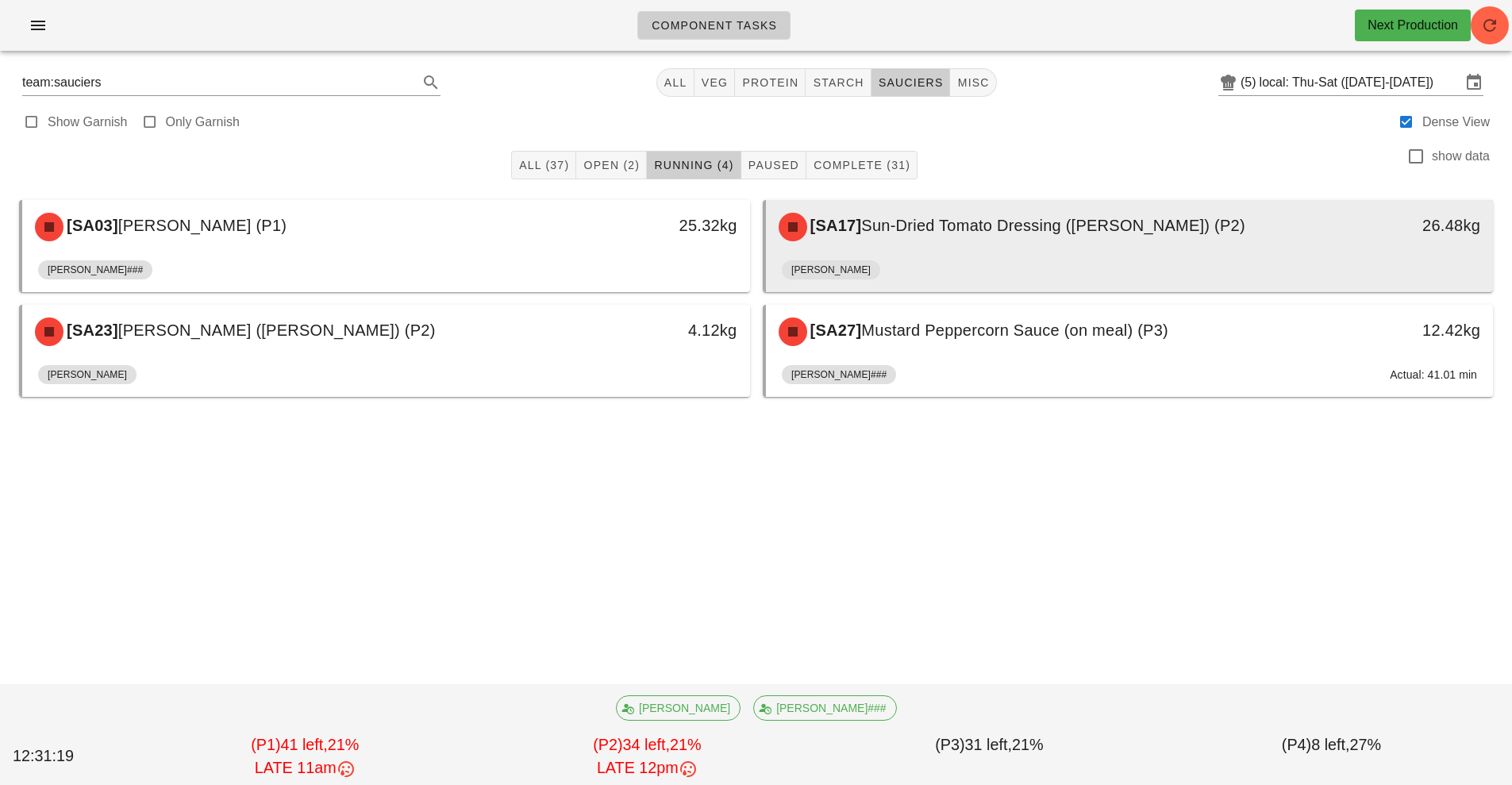
click at [944, 249] on div "[SA17] Sun-Dried Tomato Dressing (ramekin) (P2)" at bounding box center [1039, 227] width 540 height 47
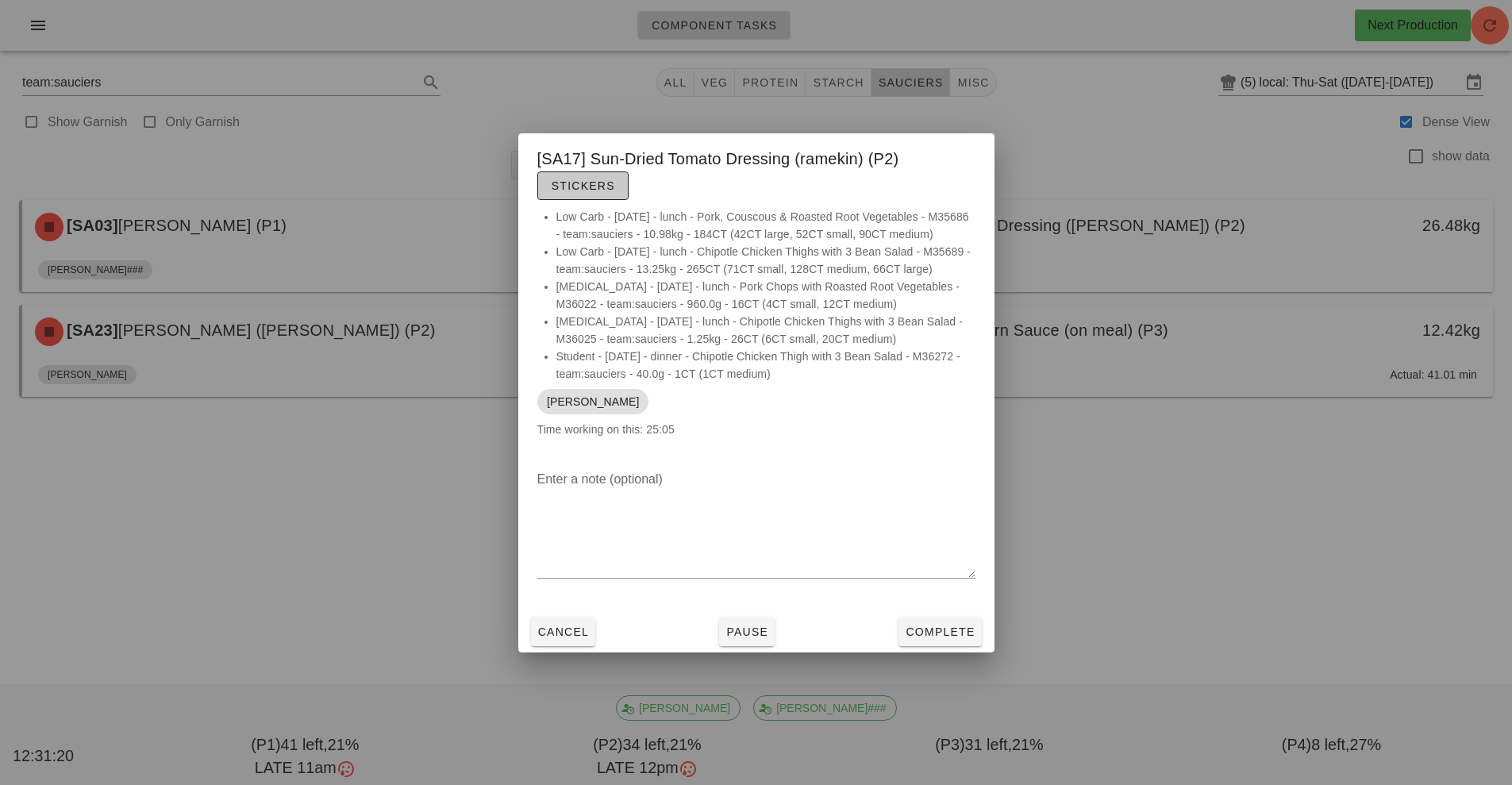
click at [589, 185] on button "Stickers" at bounding box center [583, 186] width 92 height 29
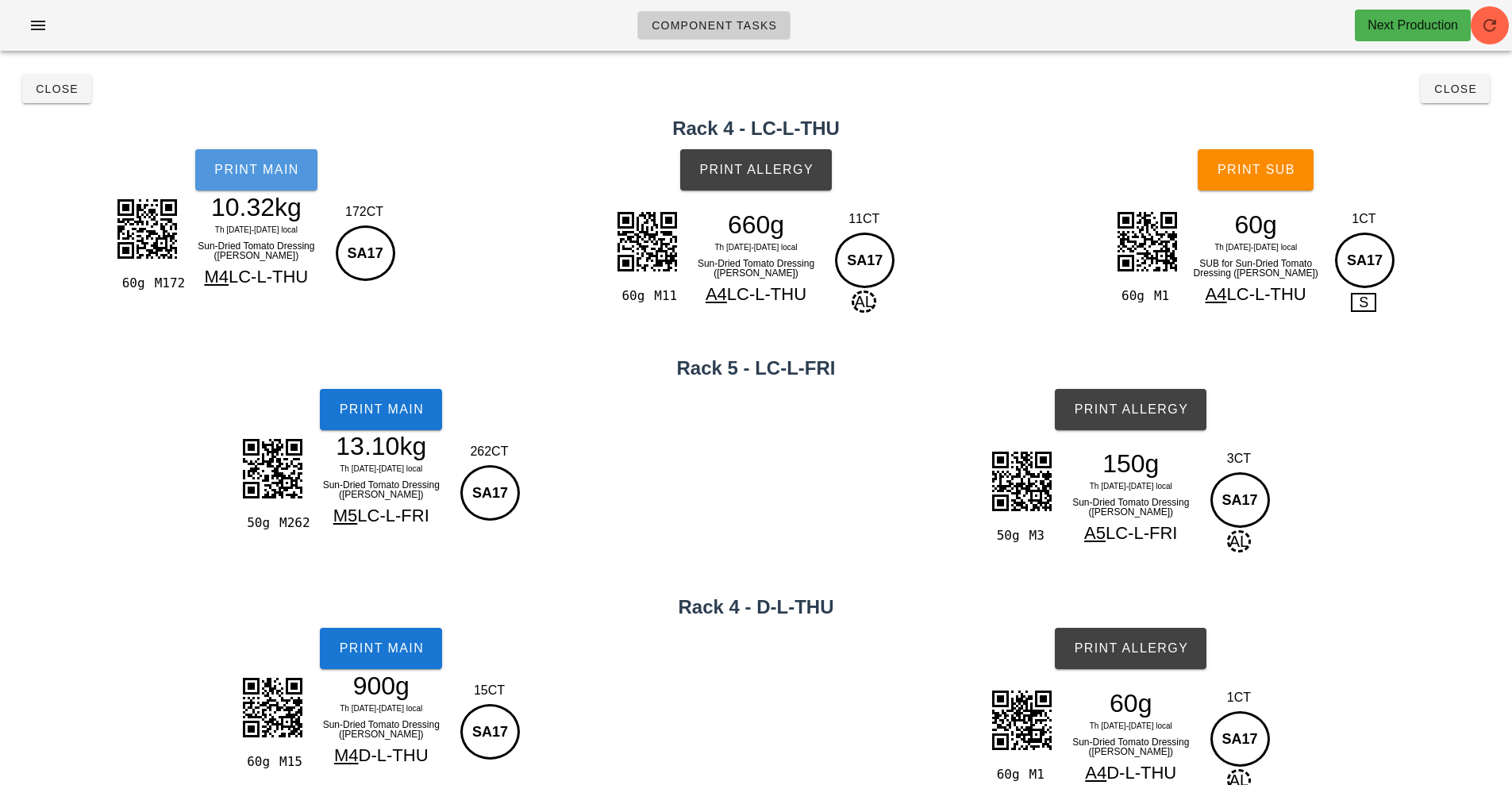
click at [289, 173] on span "Print Main" at bounding box center [256, 170] width 86 height 14
click at [1460, 92] on span "Close" at bounding box center [1455, 89] width 43 height 13
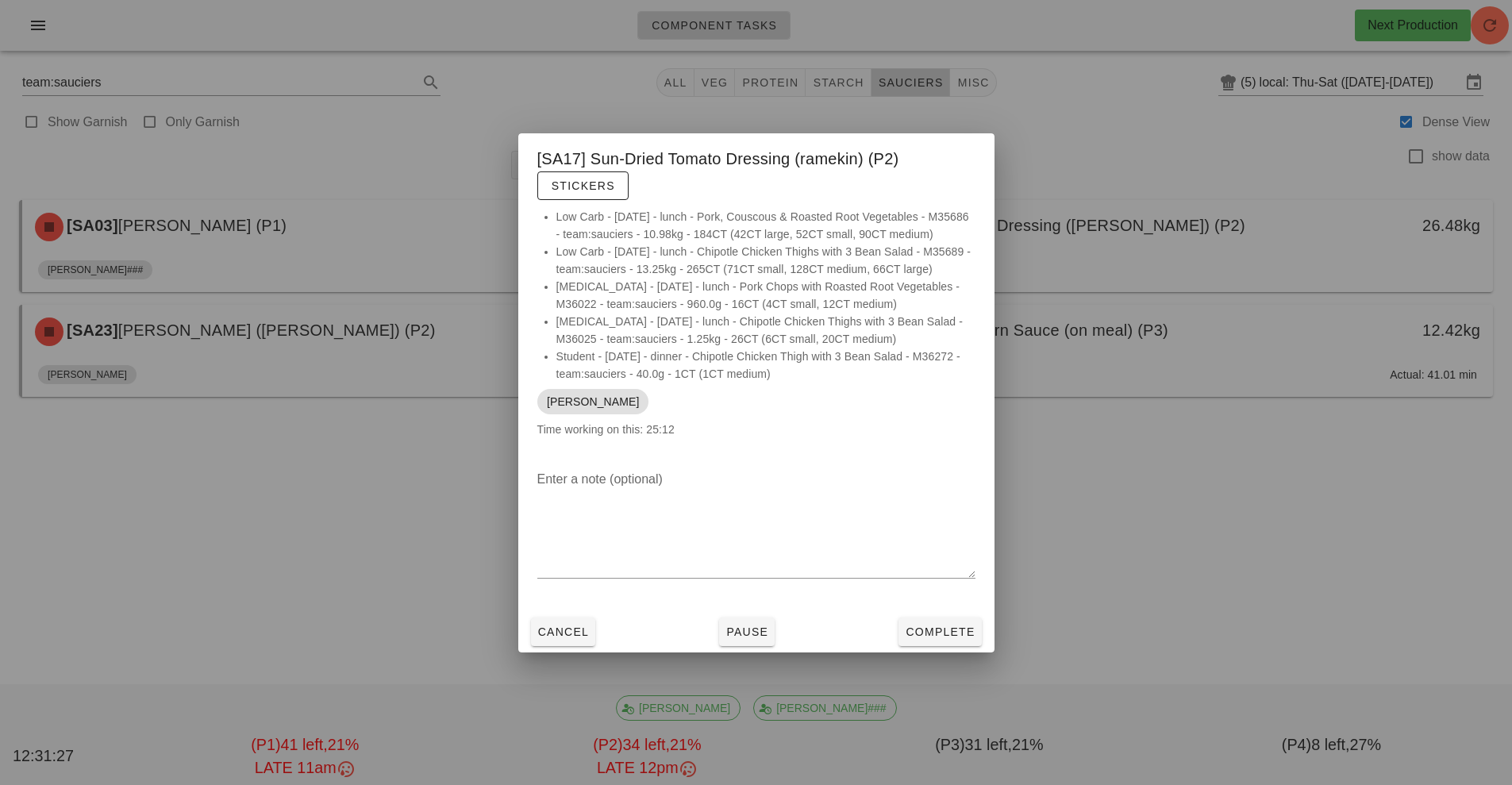
click at [1169, 575] on div at bounding box center [756, 392] width 1512 height 785
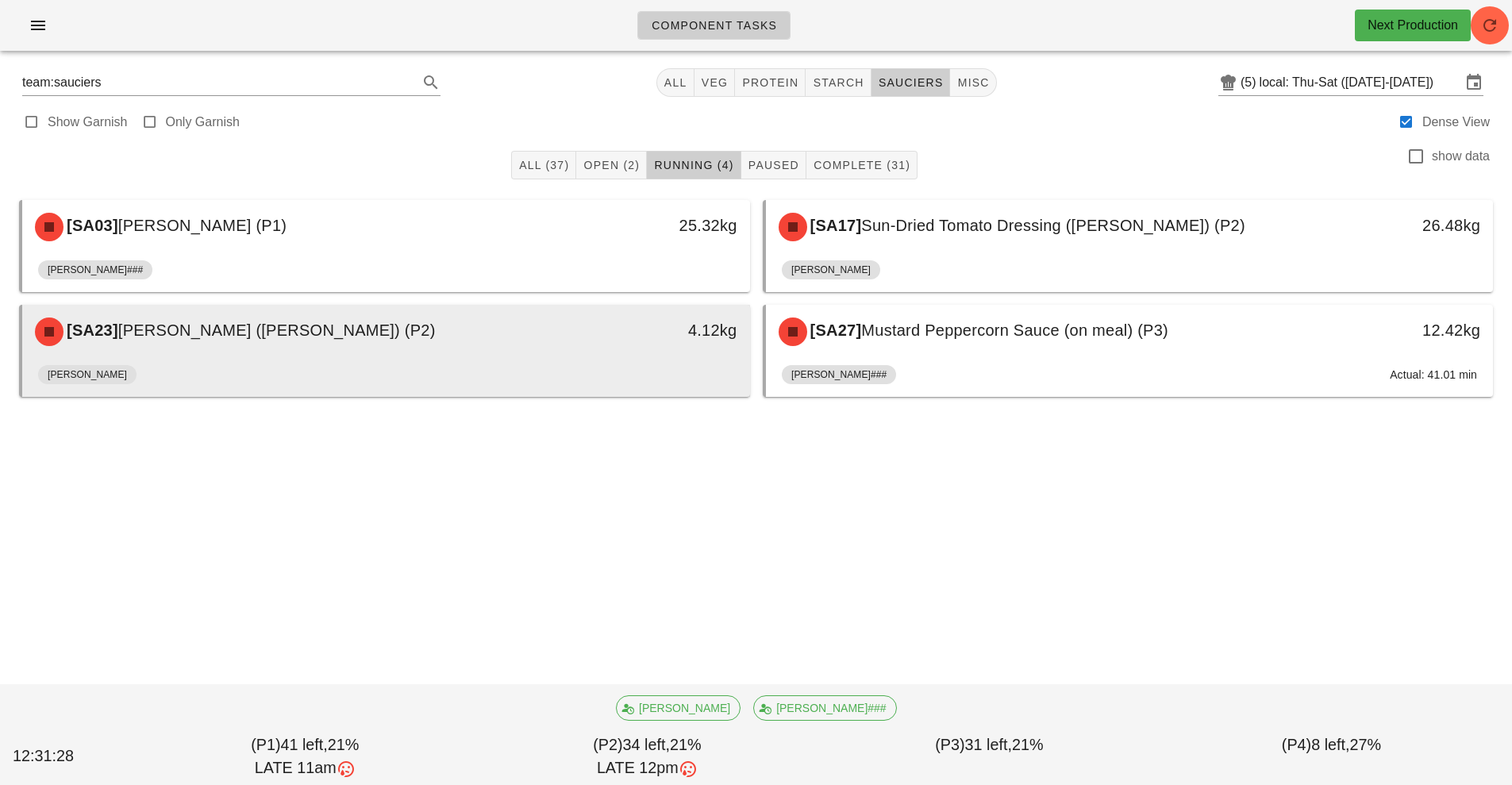
click at [548, 365] on div "[PERSON_NAME]" at bounding box center [386, 377] width 697 height 38
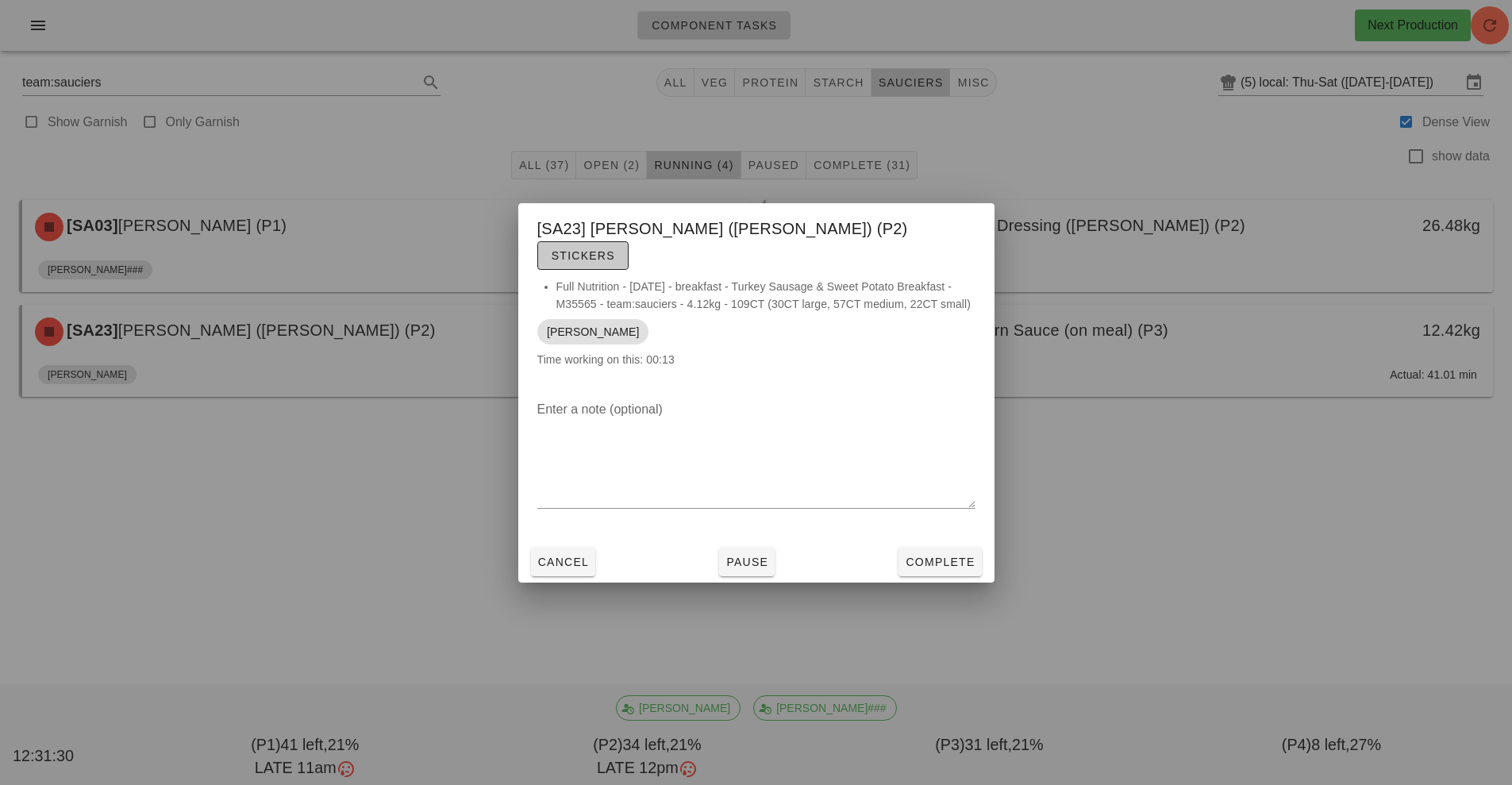
click at [629, 252] on button "Stickers" at bounding box center [583, 256] width 92 height 29
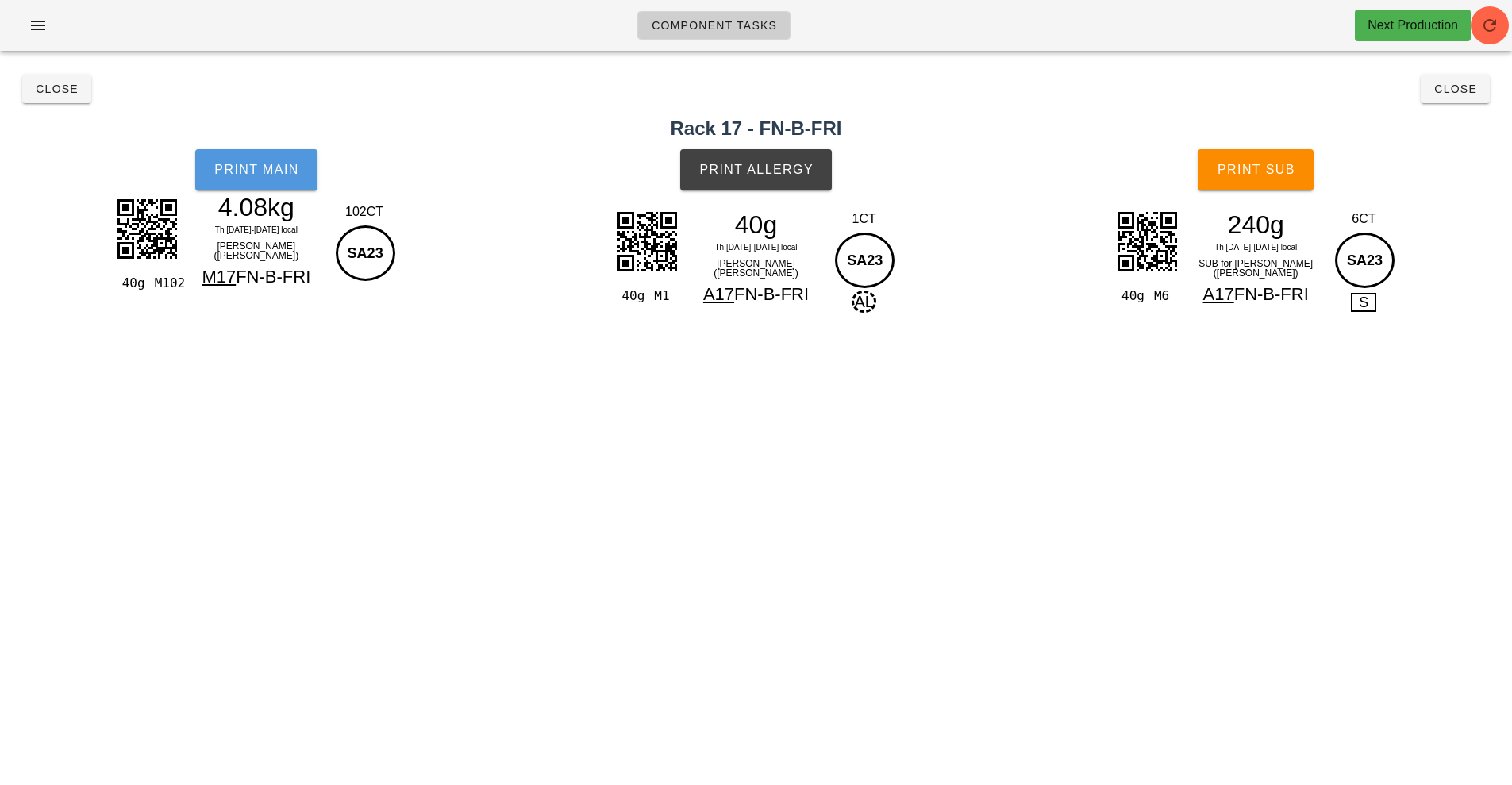
click at [282, 165] on span "Print Main" at bounding box center [256, 170] width 86 height 14
click at [812, 159] on button "Print Allergy" at bounding box center [756, 170] width 151 height 41
click at [1256, 175] on span "Print Sub" at bounding box center [1255, 170] width 78 height 14
click at [1464, 100] on button "Close" at bounding box center [1456, 89] width 69 height 29
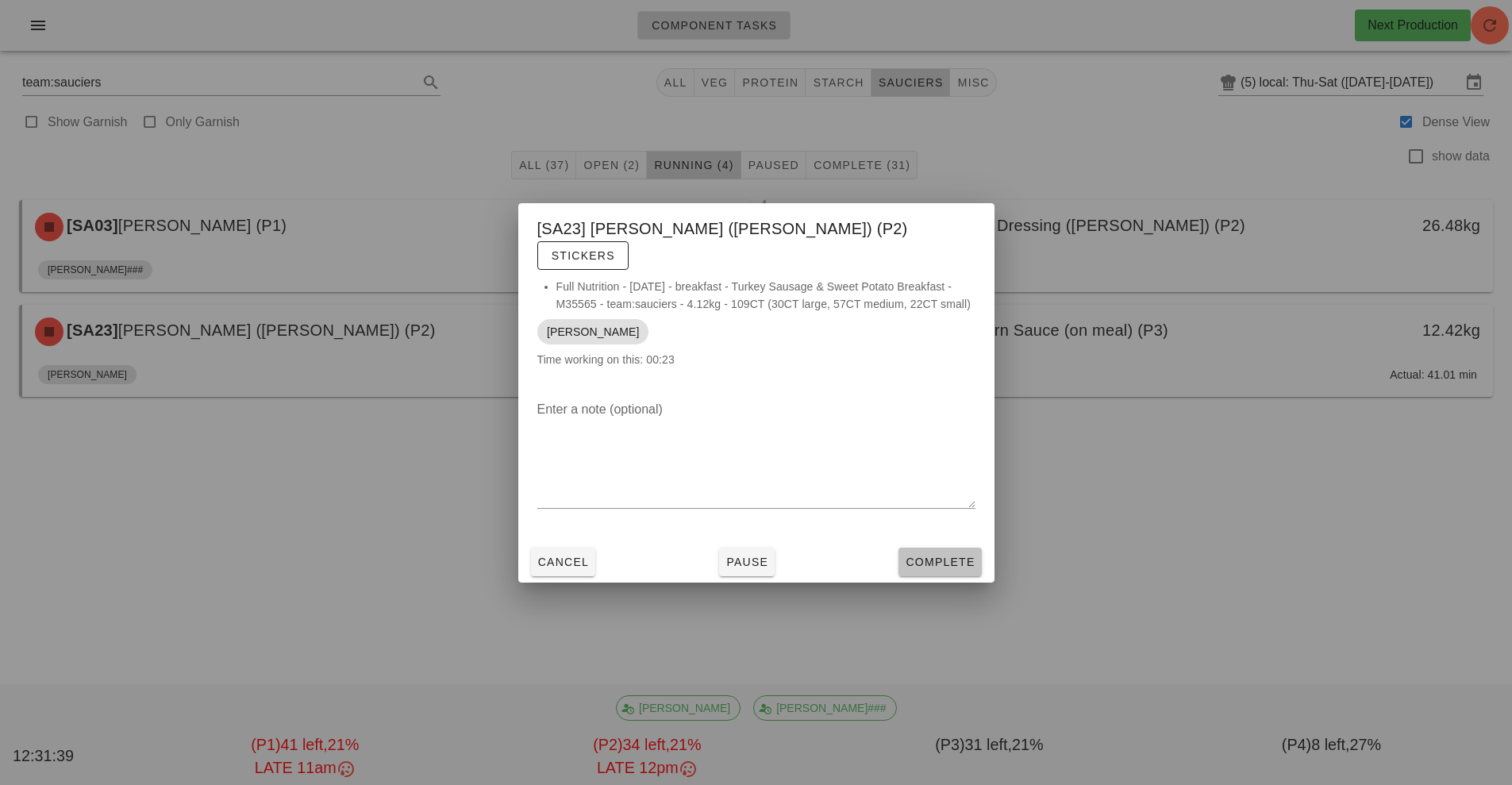
click at [961, 557] on button "Complete" at bounding box center [940, 562] width 83 height 29
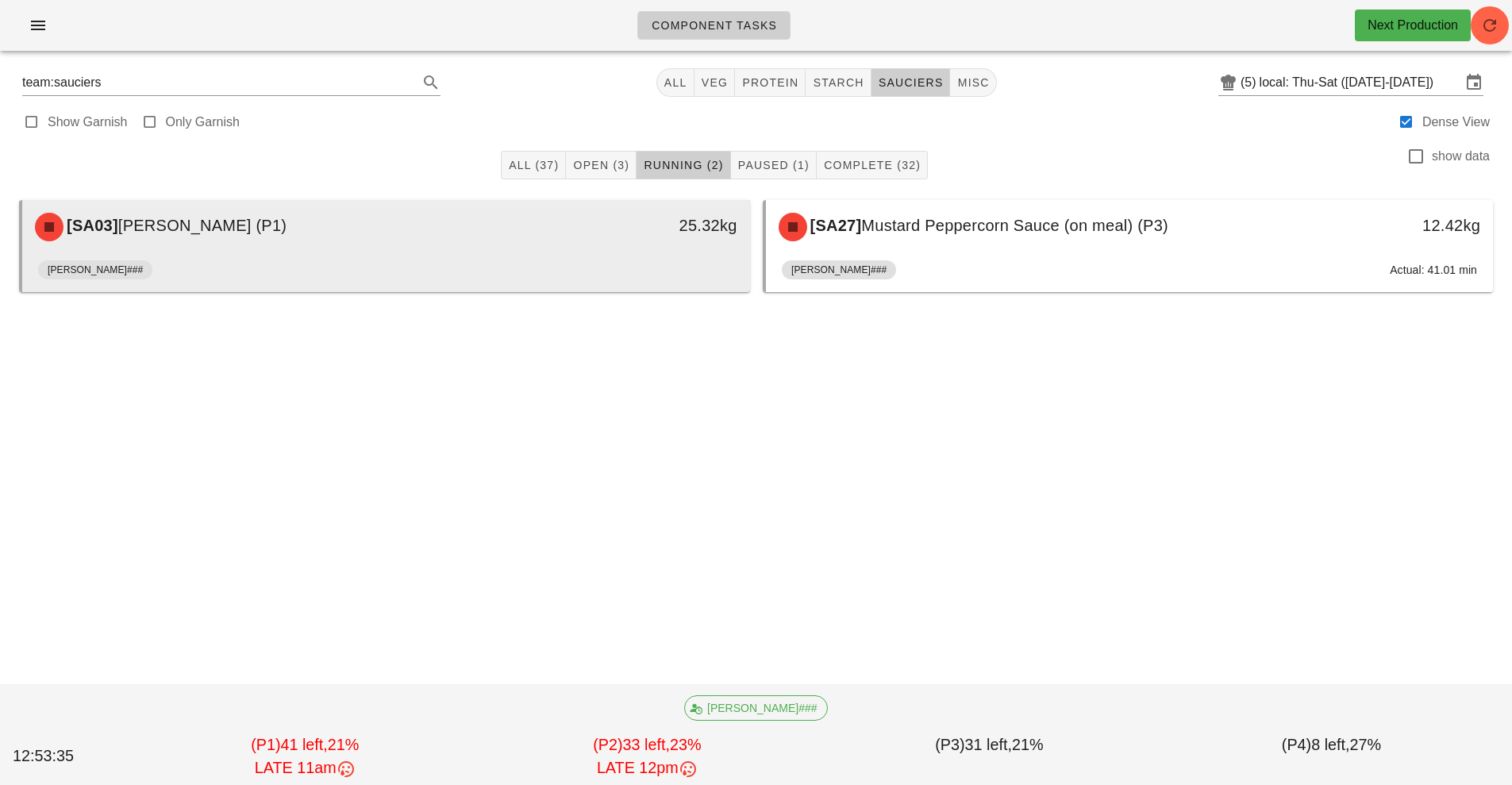
click at [604, 257] on div "[PERSON_NAME]###" at bounding box center [386, 272] width 697 height 38
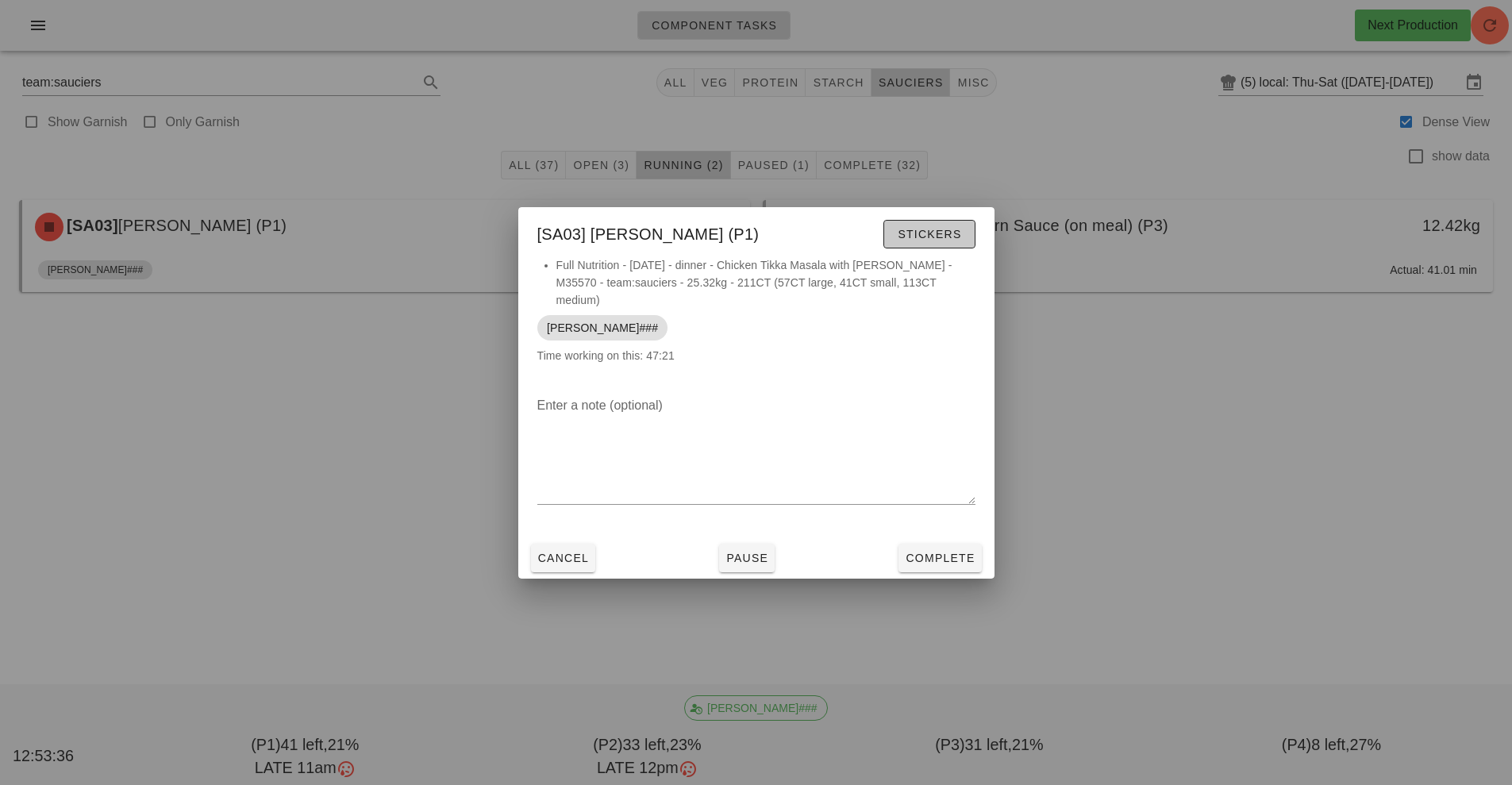
click at [928, 237] on span "Stickers" at bounding box center [929, 233] width 65 height 13
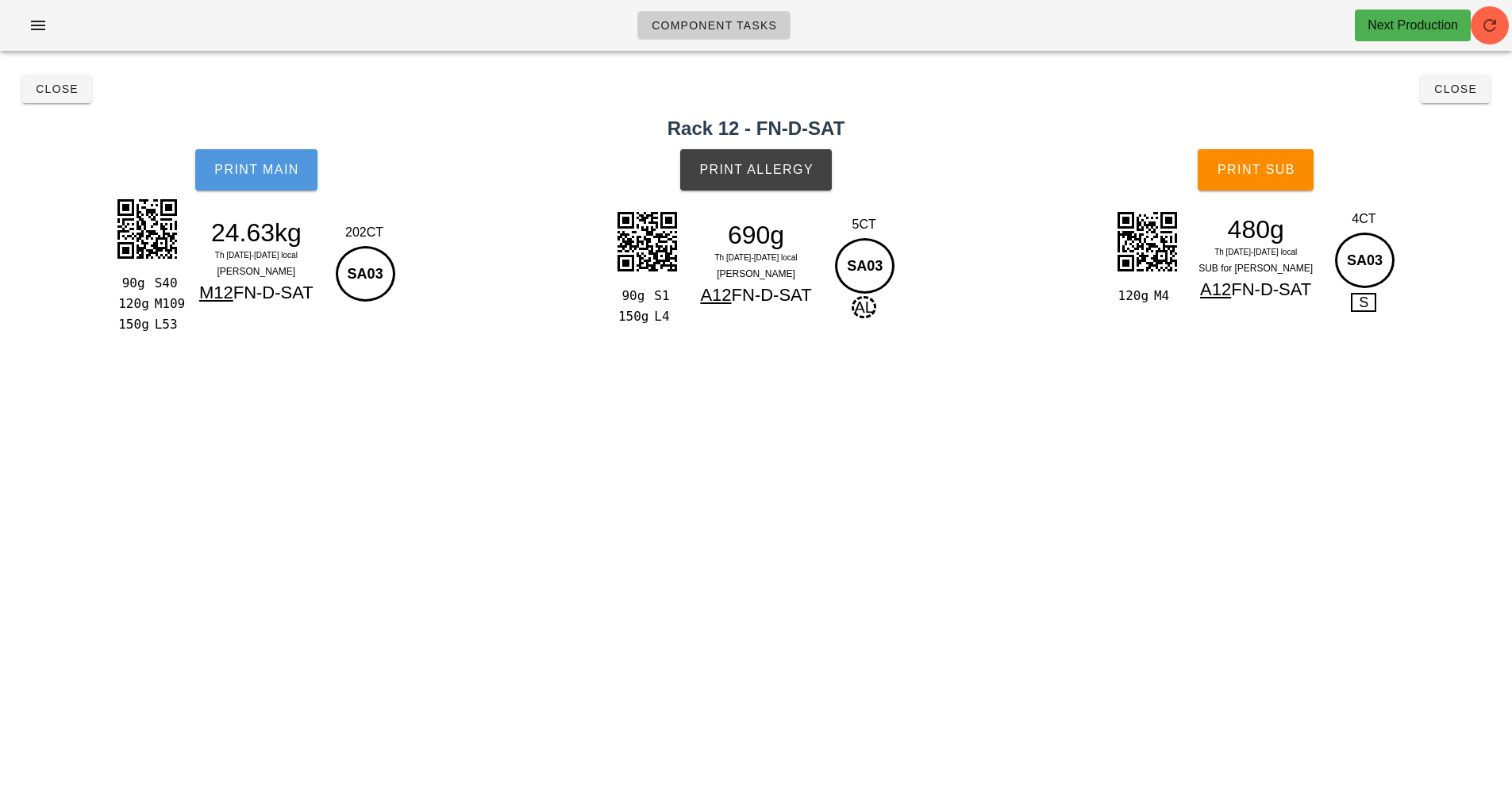
click at [274, 168] on span "Print Main" at bounding box center [256, 170] width 86 height 14
click at [247, 174] on span "Print Main" at bounding box center [256, 170] width 86 height 14
click at [264, 170] on span "Print Main" at bounding box center [256, 170] width 86 height 14
click at [729, 154] on button "Print Allergy" at bounding box center [756, 170] width 151 height 41
click at [1275, 184] on button "Print Sub" at bounding box center [1255, 170] width 116 height 41
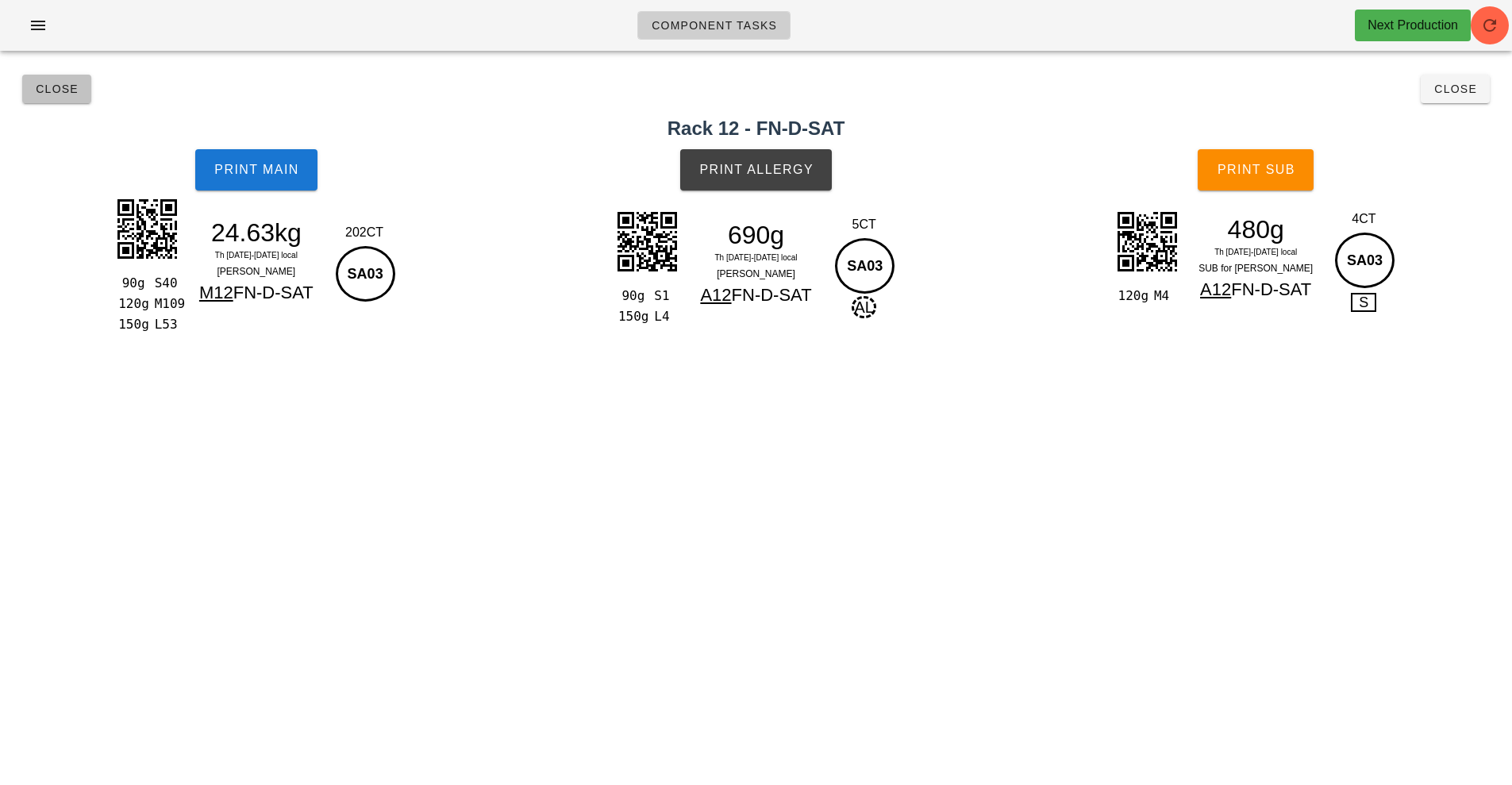
click at [47, 89] on span "Close" at bounding box center [56, 89] width 43 height 13
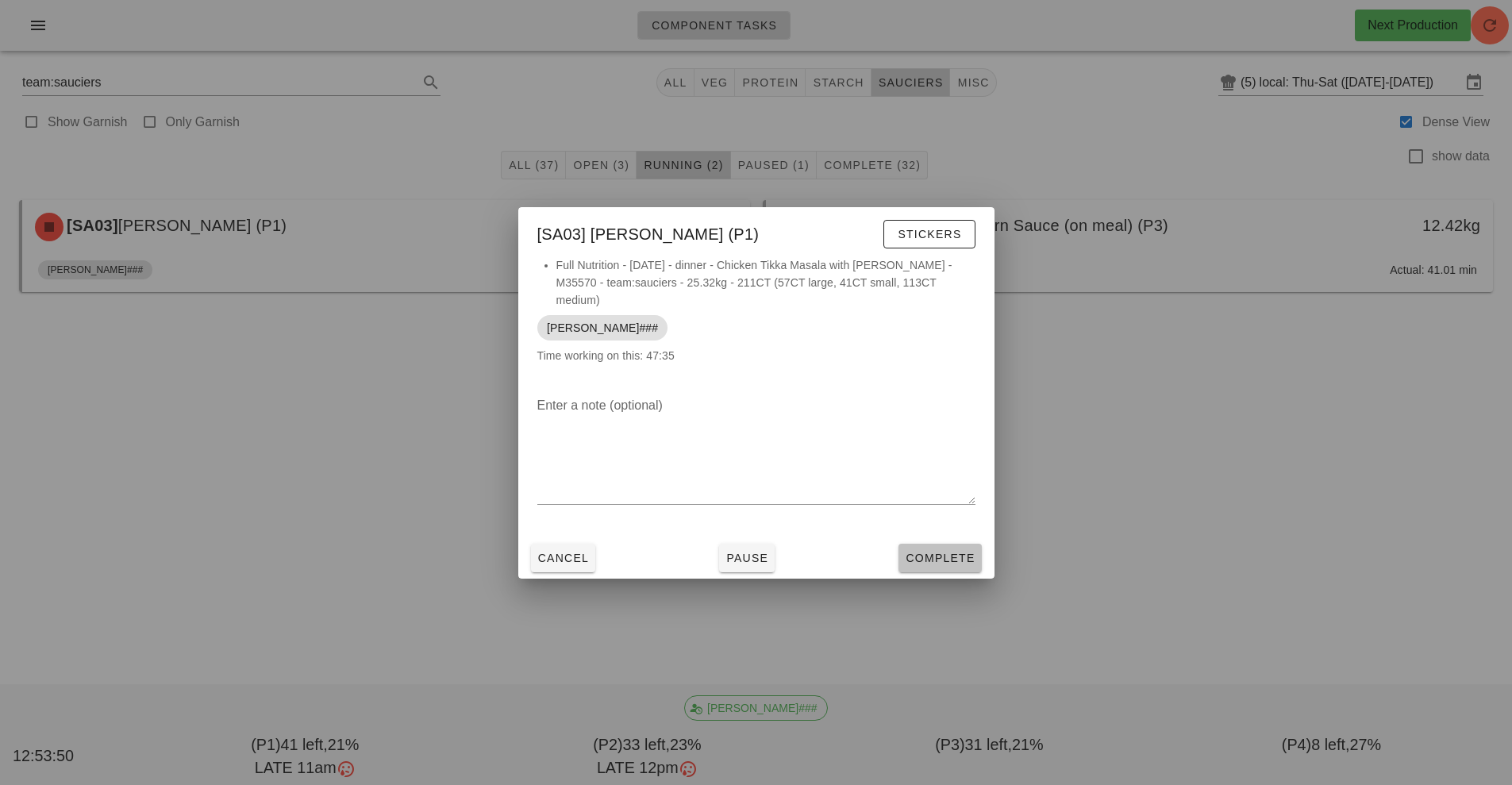
click at [949, 563] on span "Complete" at bounding box center [940, 557] width 69 height 13
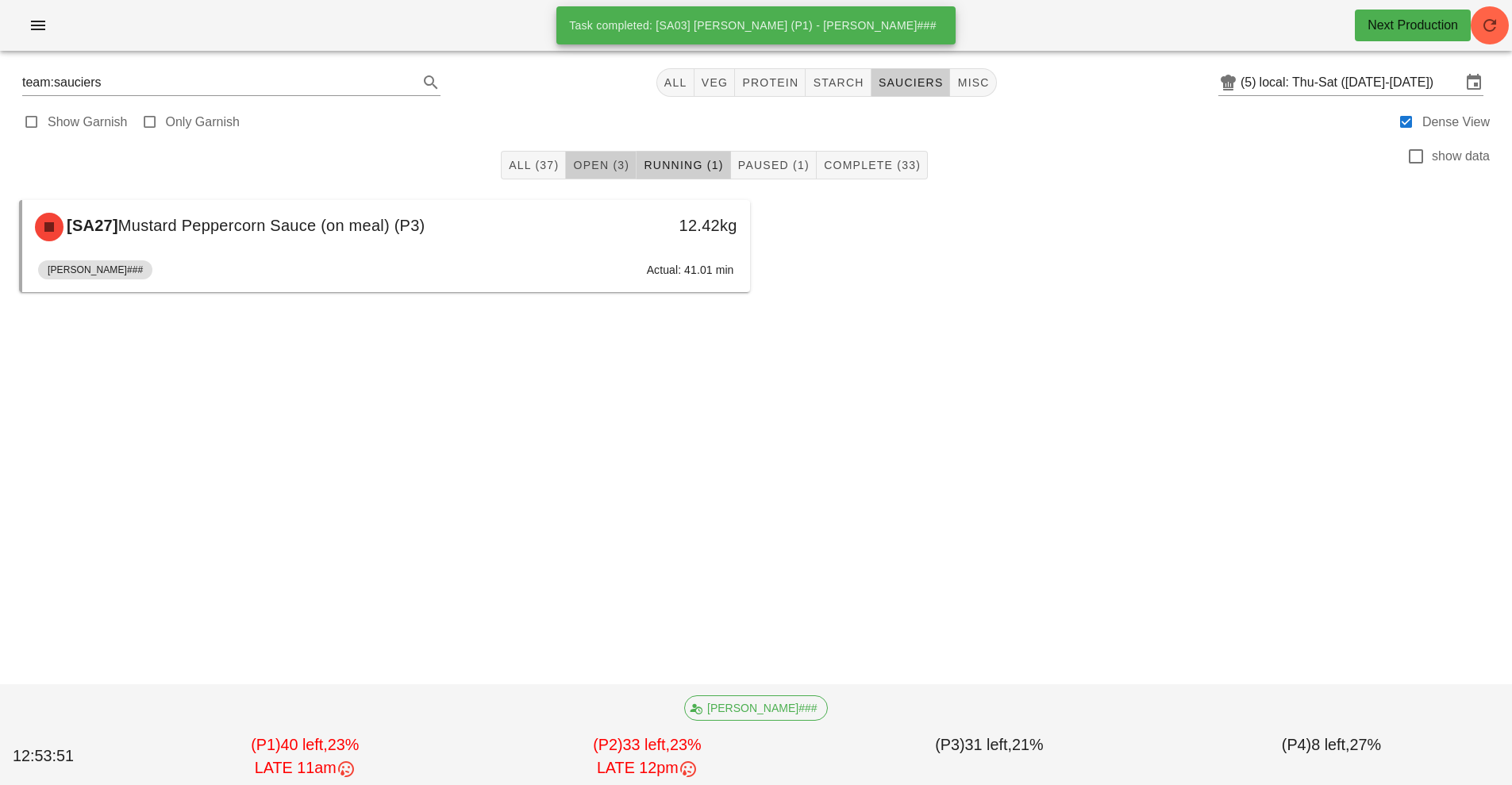
click at [608, 159] on span "Open (3)" at bounding box center [600, 165] width 57 height 13
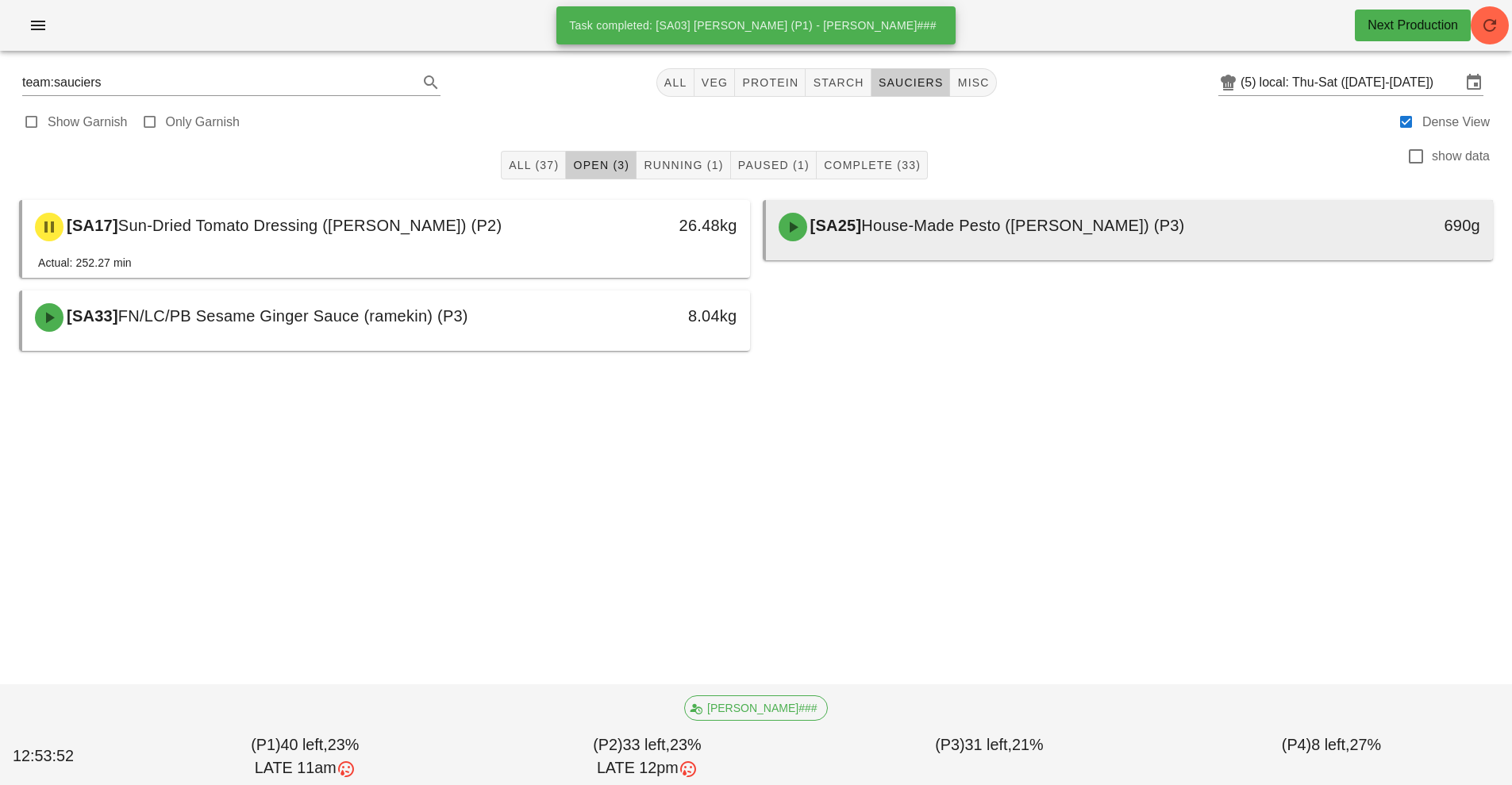
click at [924, 230] on span "House-Made Pesto ([PERSON_NAME]) (P3)" at bounding box center [1023, 226] width 323 height 17
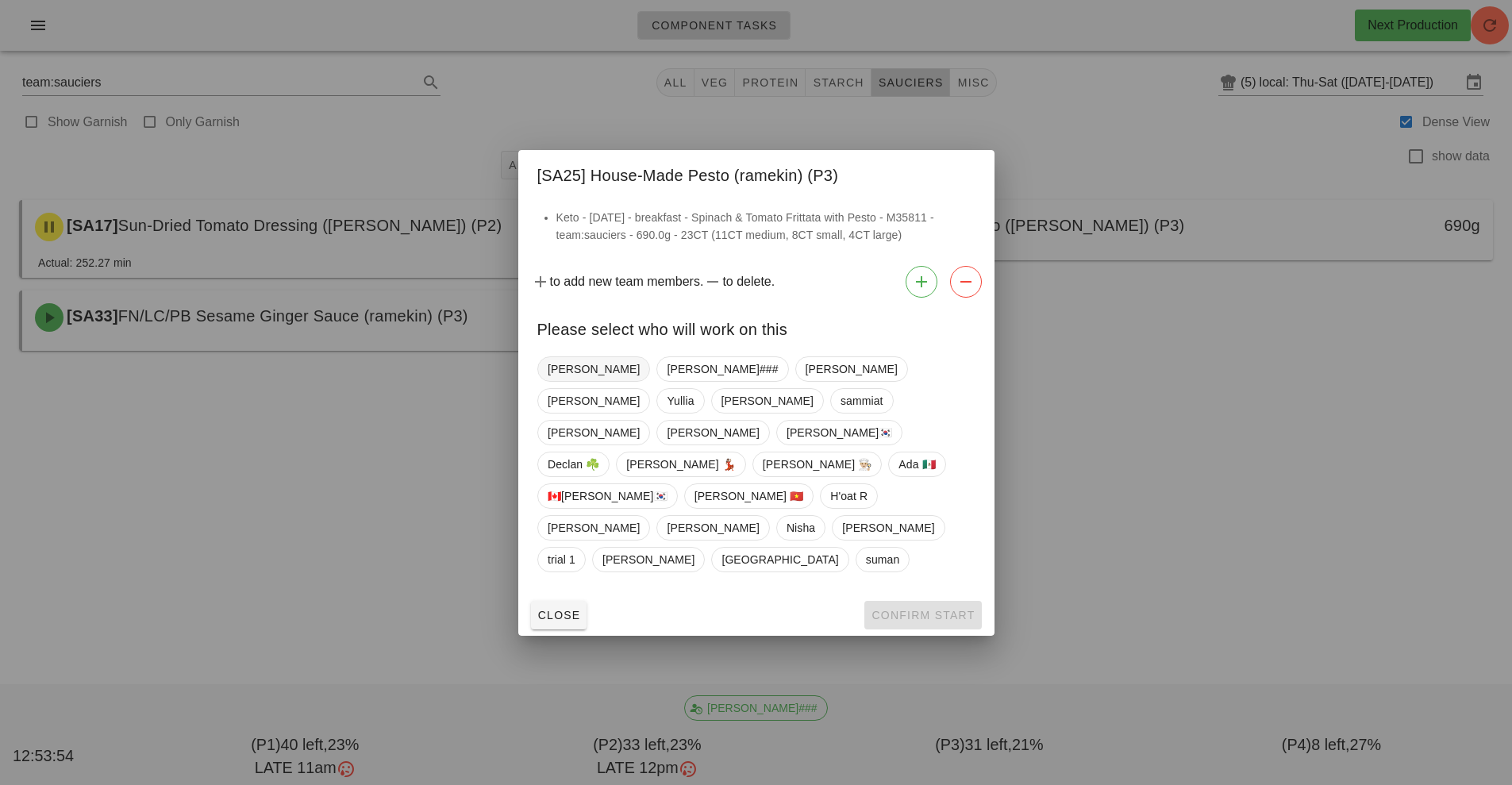
click at [575, 381] on span "[PERSON_NAME]" at bounding box center [593, 368] width 92 height 24
click at [918, 601] on button "Confirm Start" at bounding box center [922, 615] width 117 height 29
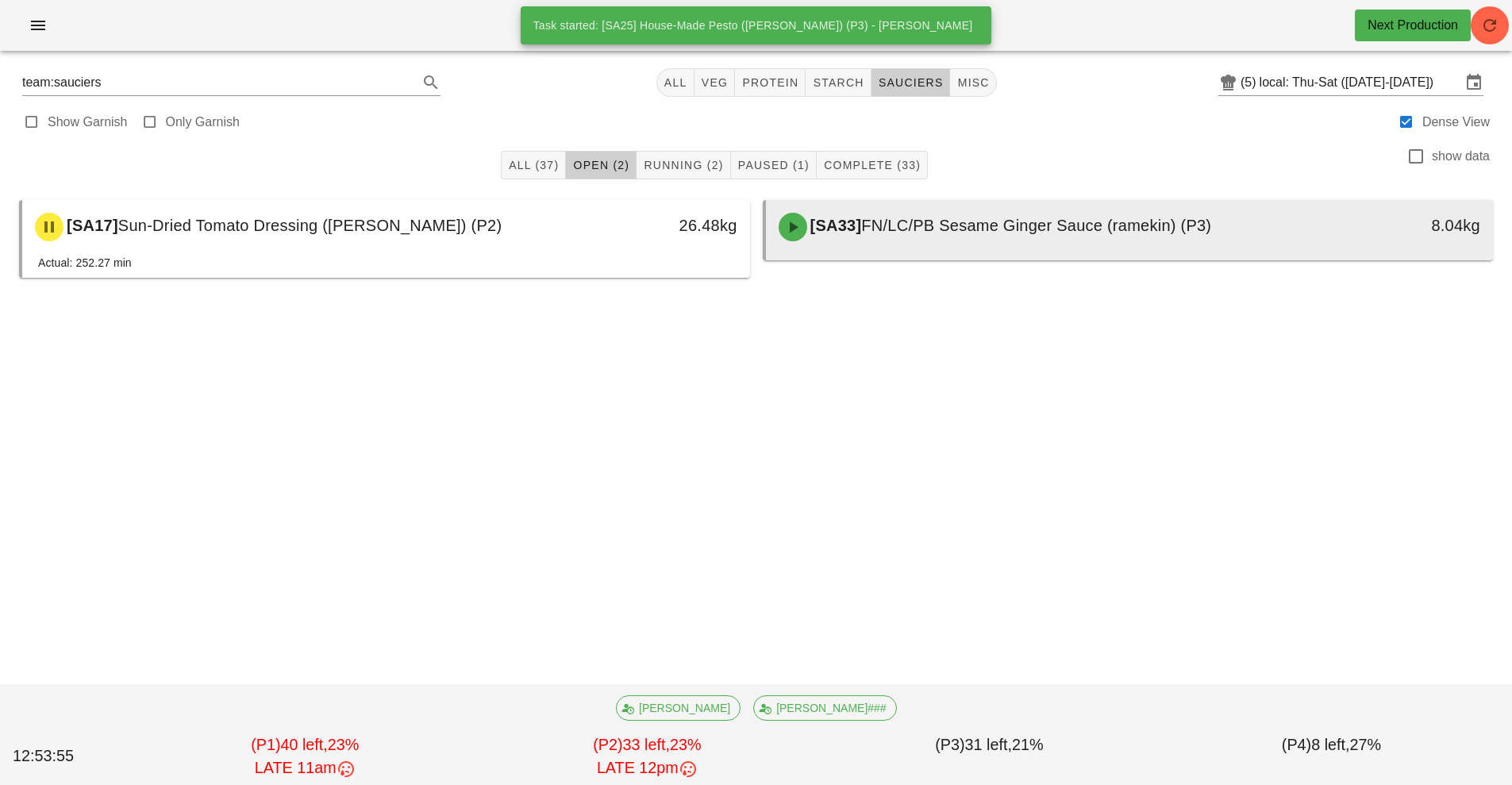
click at [908, 242] on div "[SA33] FN/LC/PB Sesame Ginger Sauce (ramekin) (P3)" at bounding box center [1039, 227] width 540 height 47
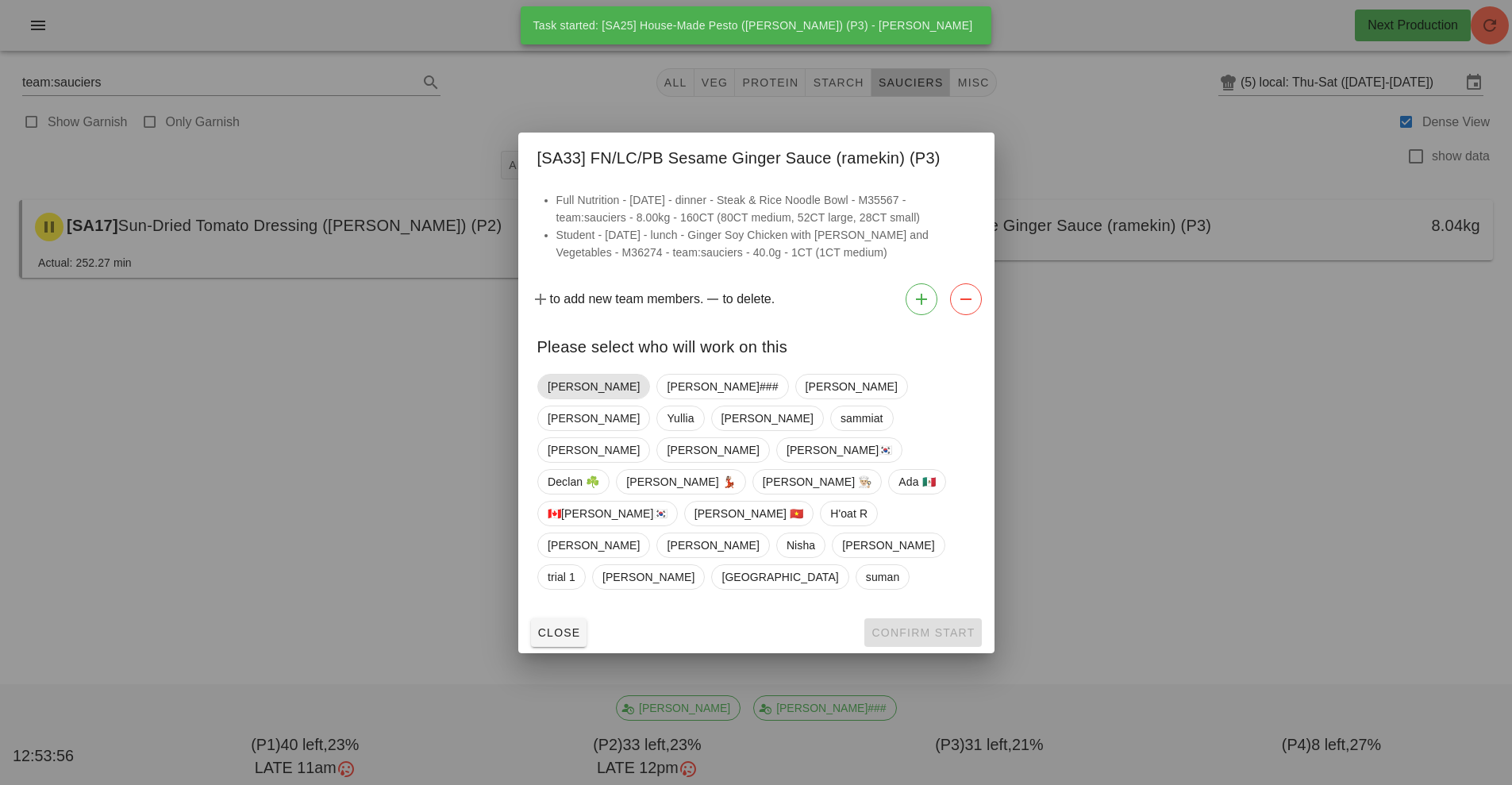
click at [566, 398] on span "[PERSON_NAME]" at bounding box center [593, 386] width 92 height 24
click at [907, 618] on button "Confirm Start" at bounding box center [922, 633] width 117 height 29
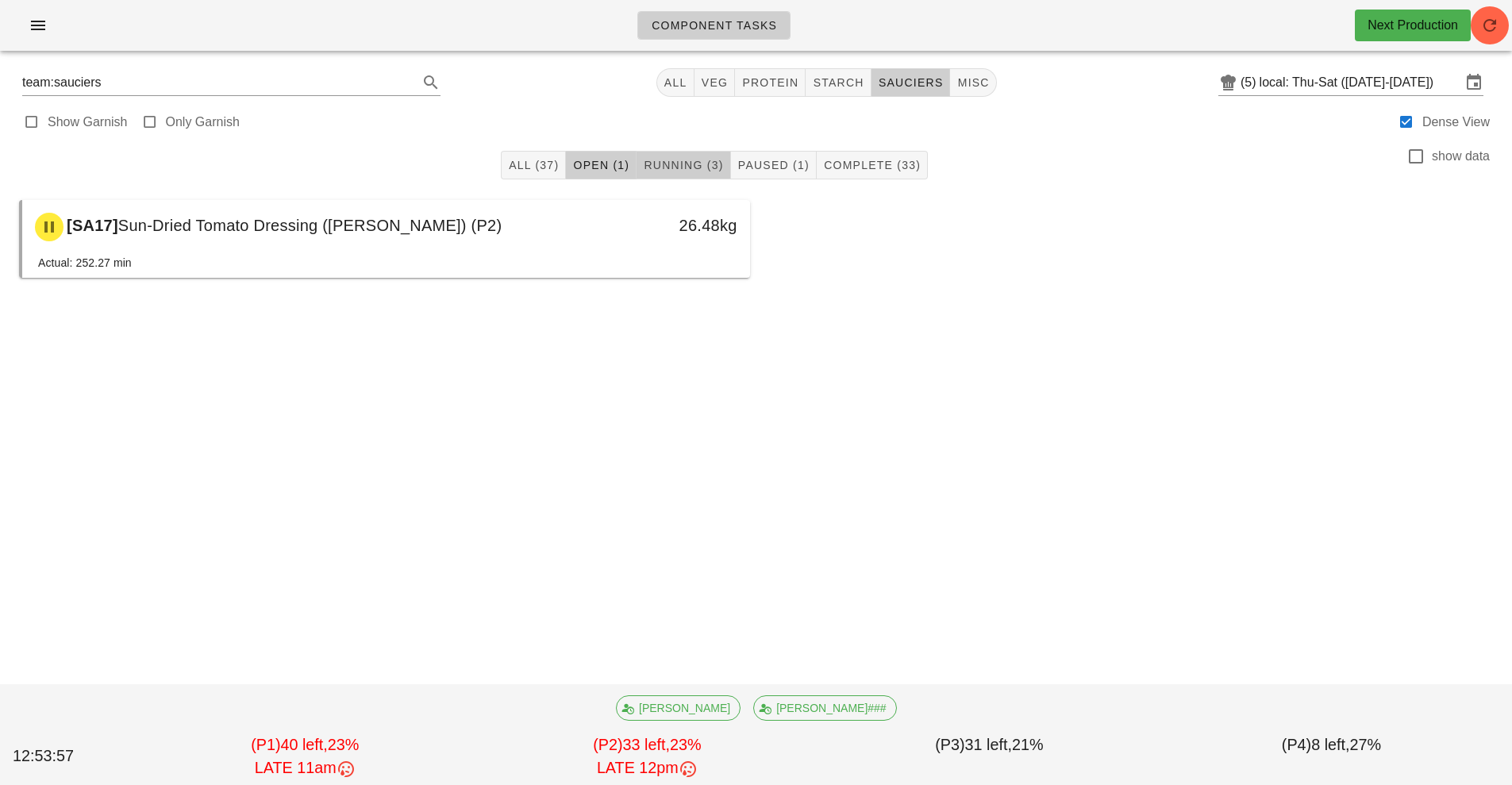
click at [692, 167] on span "Running (3)" at bounding box center [682, 165] width 80 height 13
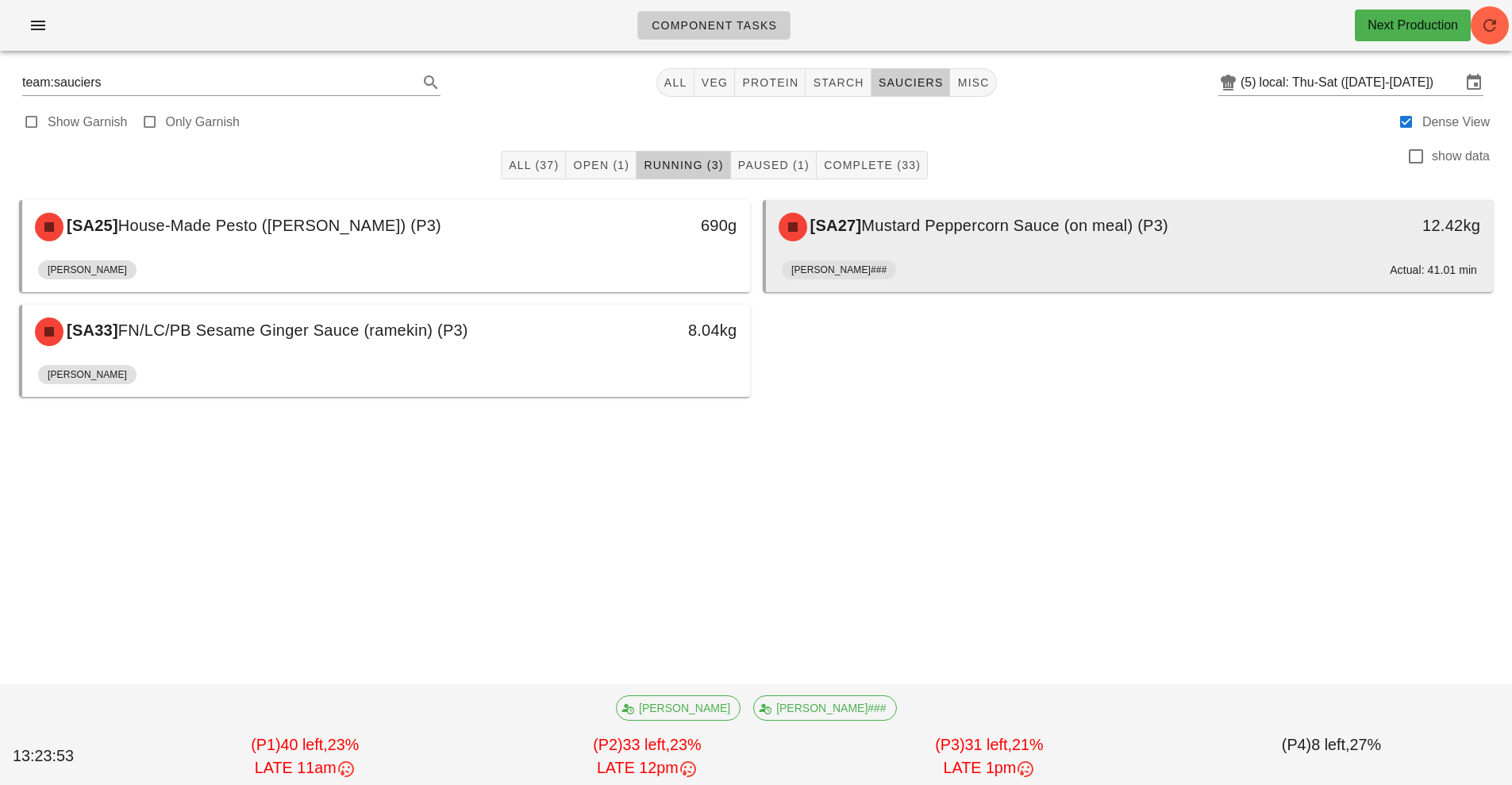
click at [958, 253] on div "[SA27] Mustard Peppercorn Sauce (on meal) (P3) 12.42kg" at bounding box center [1130, 227] width 728 height 54
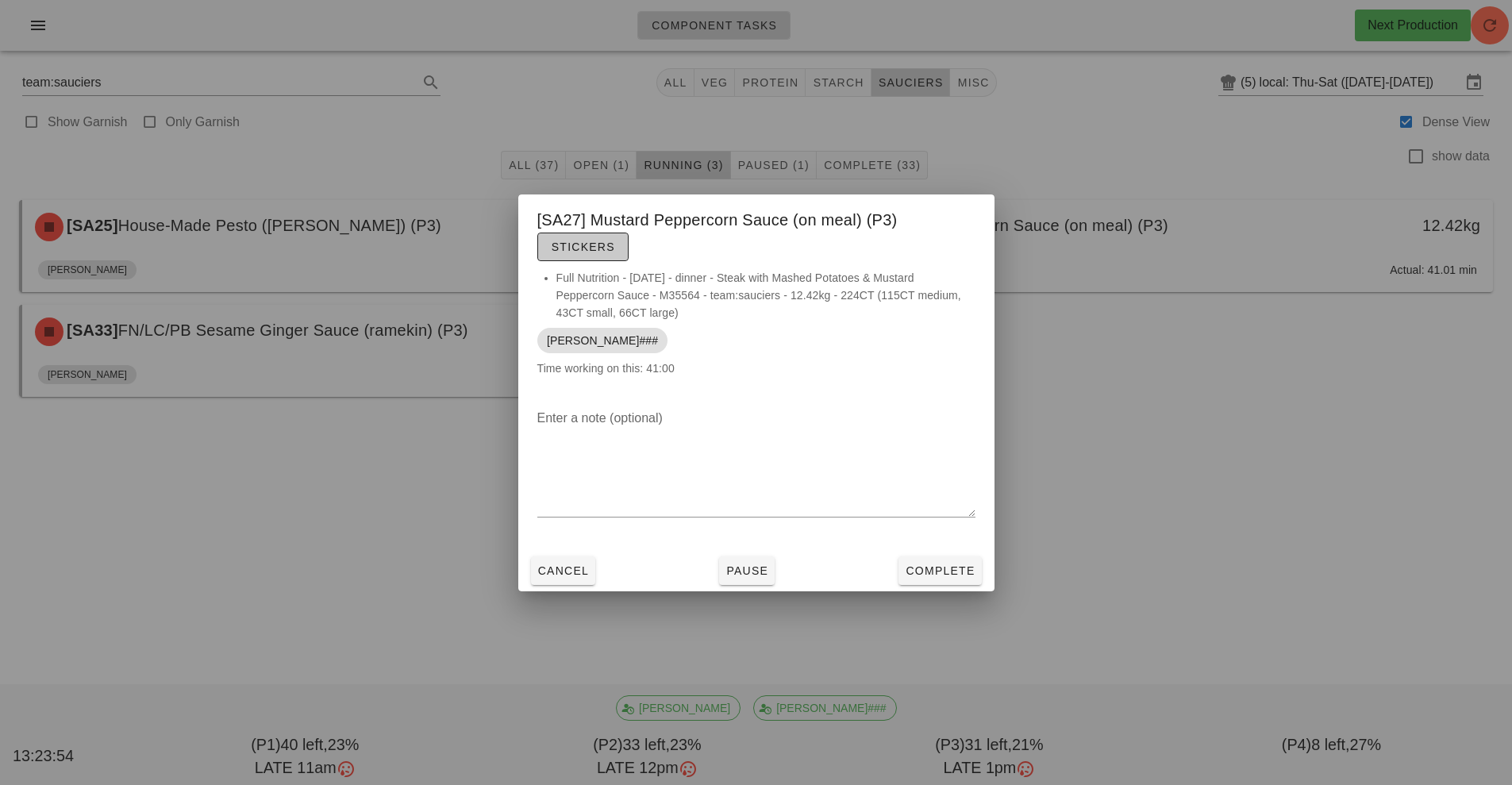
click at [591, 248] on span "Stickers" at bounding box center [583, 246] width 65 height 13
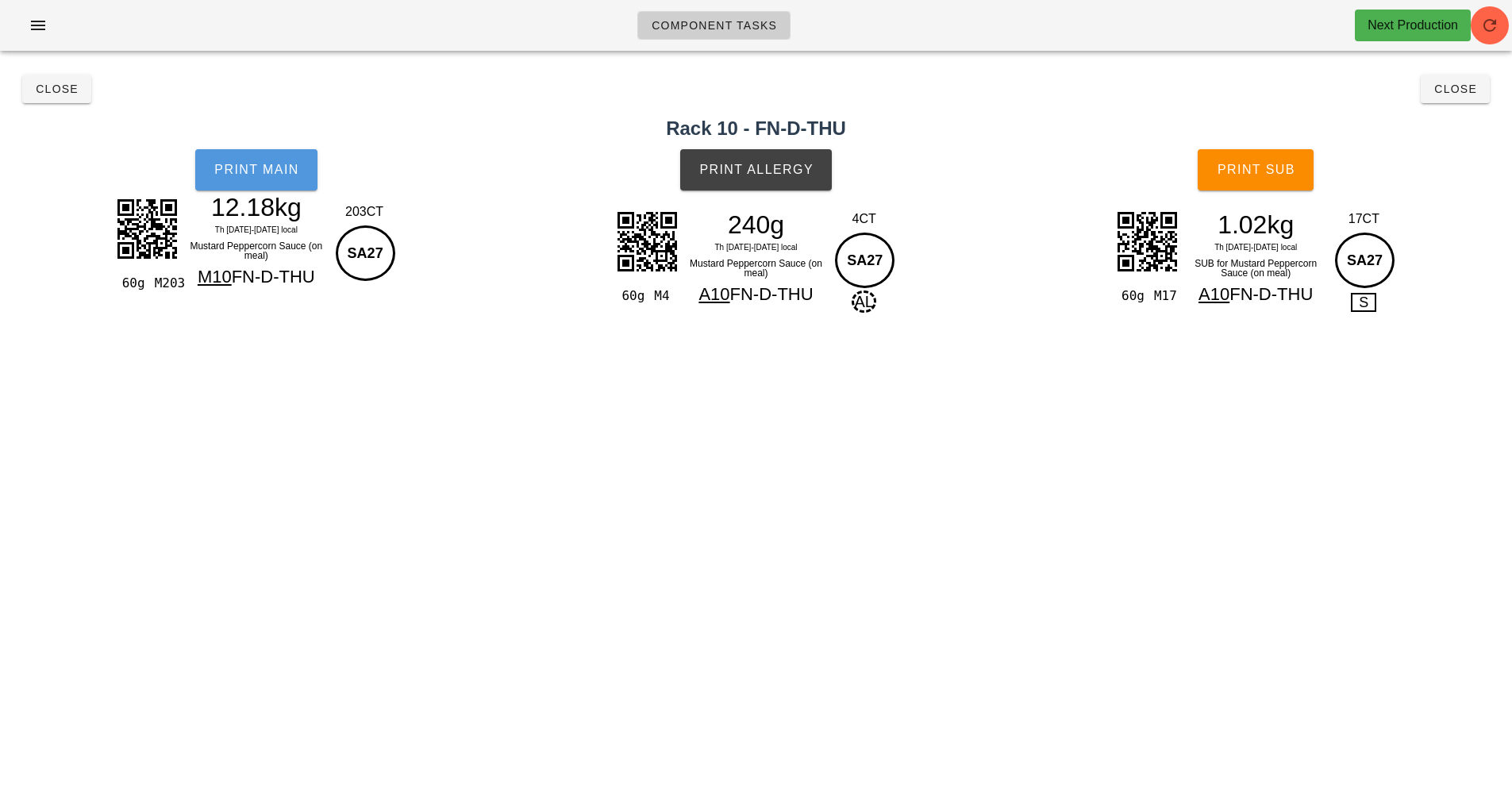
click at [251, 174] on span "Print Main" at bounding box center [256, 170] width 86 height 14
click at [280, 163] on span "Print Main" at bounding box center [256, 170] width 86 height 14
click at [758, 170] on span "Print Allergy" at bounding box center [756, 170] width 115 height 14
click at [1277, 132] on h2 "Rack 10 - FN-D-THU" at bounding box center [756, 128] width 1494 height 29
click at [1263, 165] on span "Print Sub" at bounding box center [1255, 170] width 78 height 14
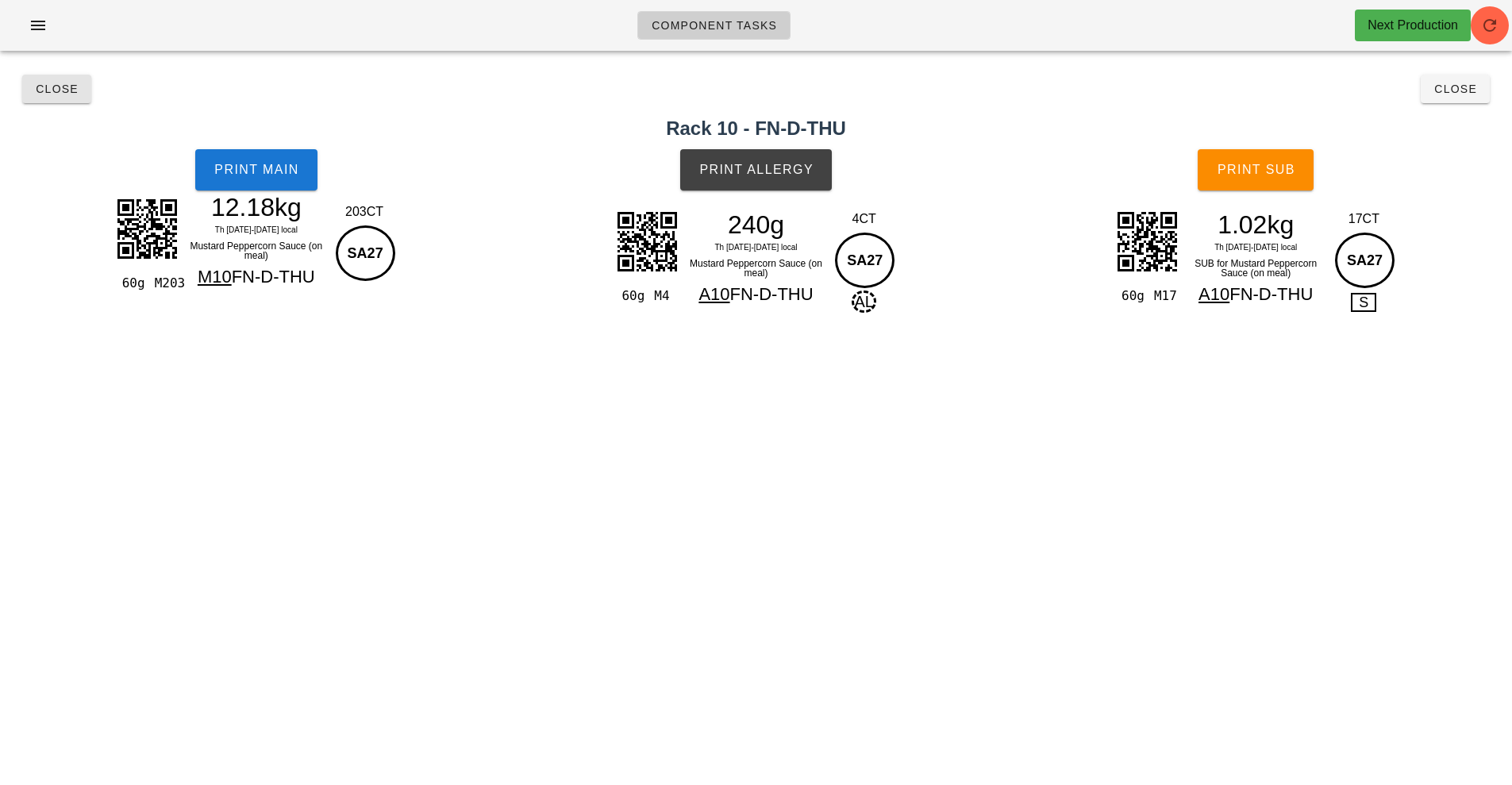
click at [41, 94] on span "Close" at bounding box center [56, 89] width 43 height 13
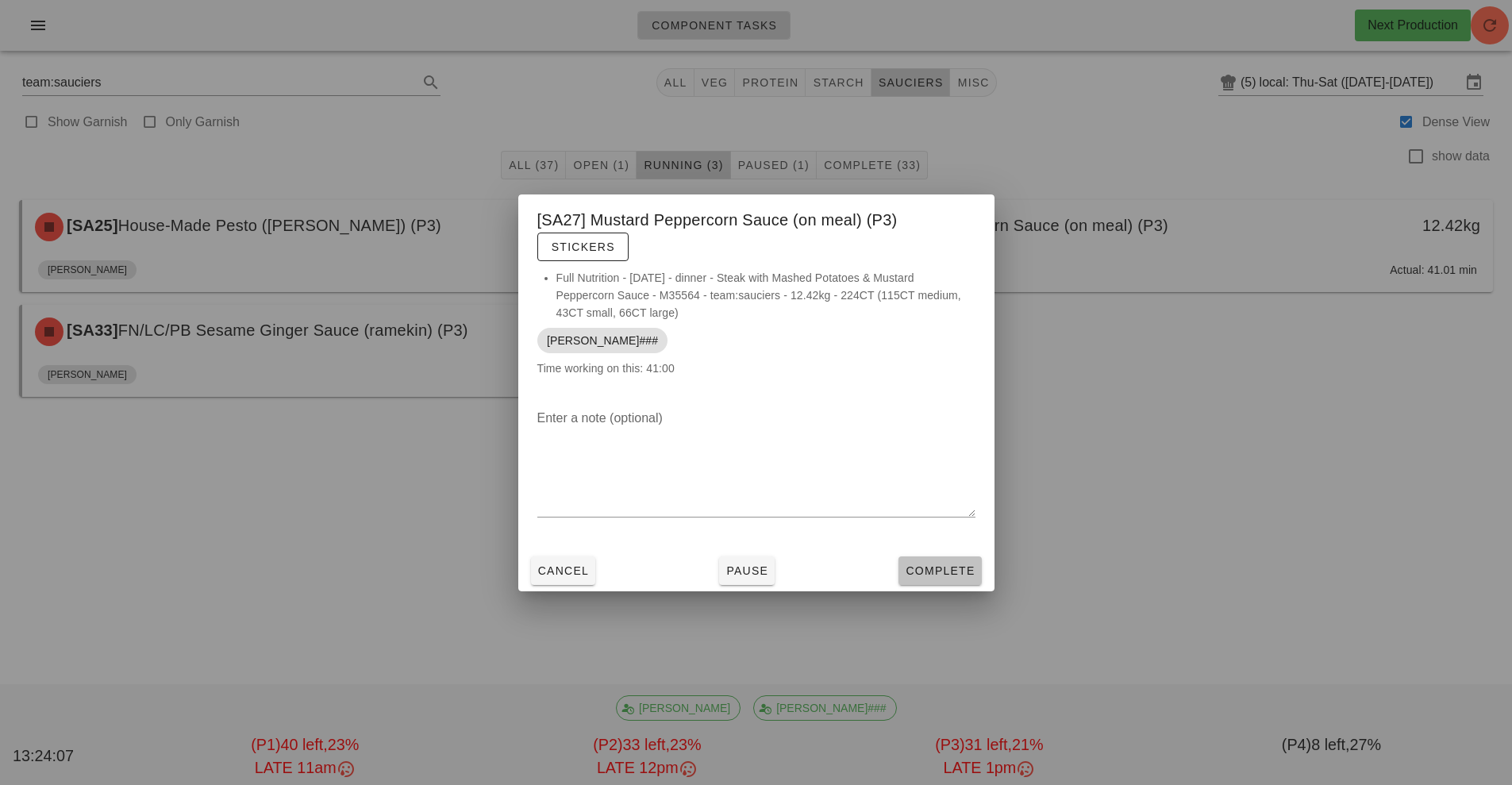
click at [949, 575] on span "Complete" at bounding box center [940, 570] width 69 height 13
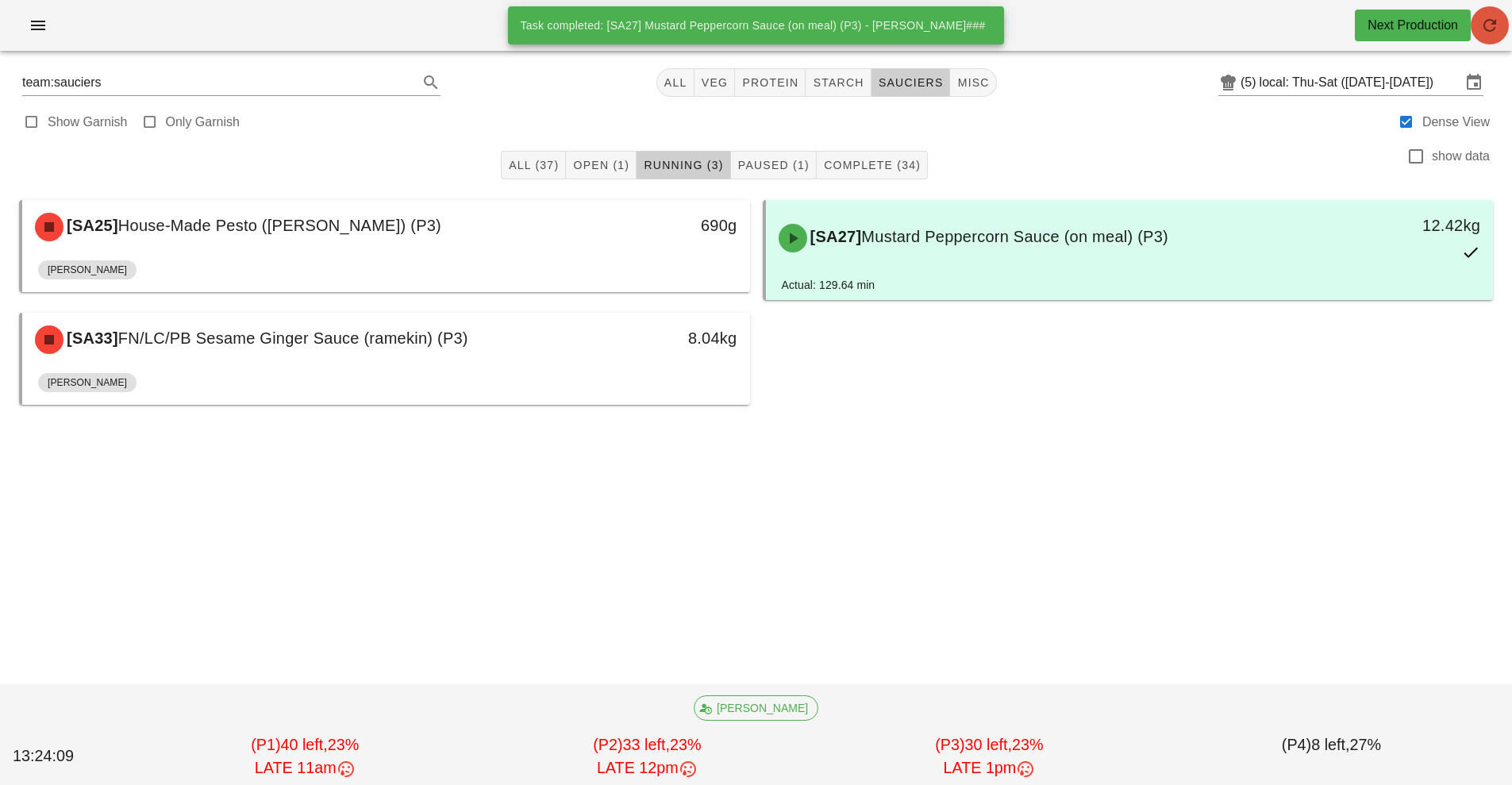
click at [1491, 41] on button "button" at bounding box center [1489, 25] width 38 height 38
